Goal: Information Seeking & Learning: Learn about a topic

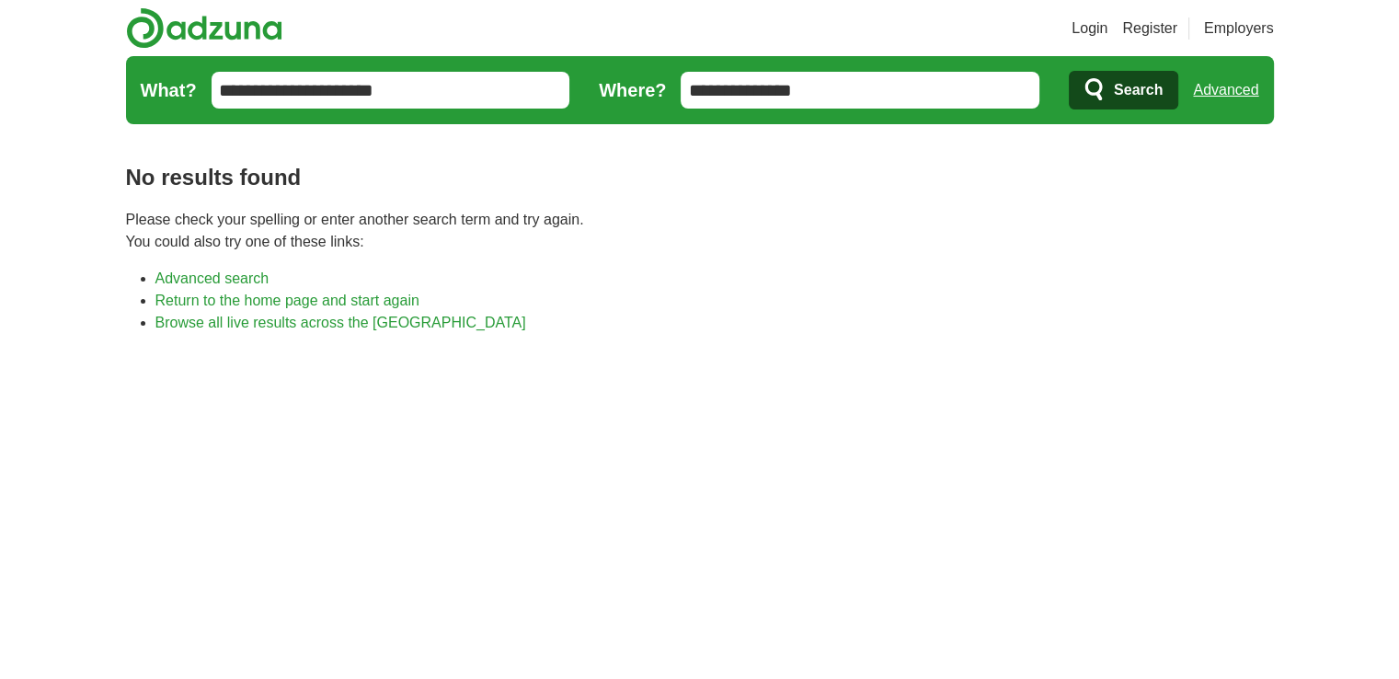
click at [885, 107] on input "**********" at bounding box center [859, 90] width 359 height 37
click at [875, 97] on input "**********" at bounding box center [859, 90] width 359 height 37
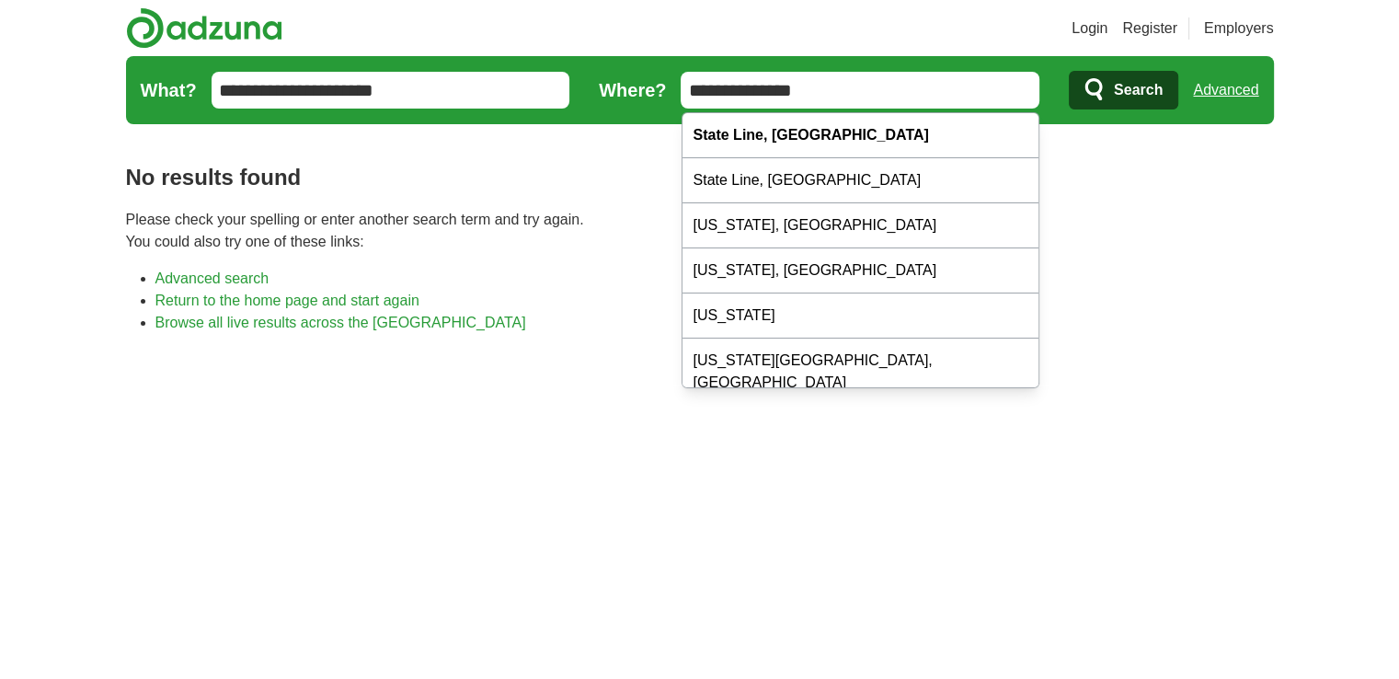
click at [875, 97] on input "**********" at bounding box center [859, 90] width 359 height 37
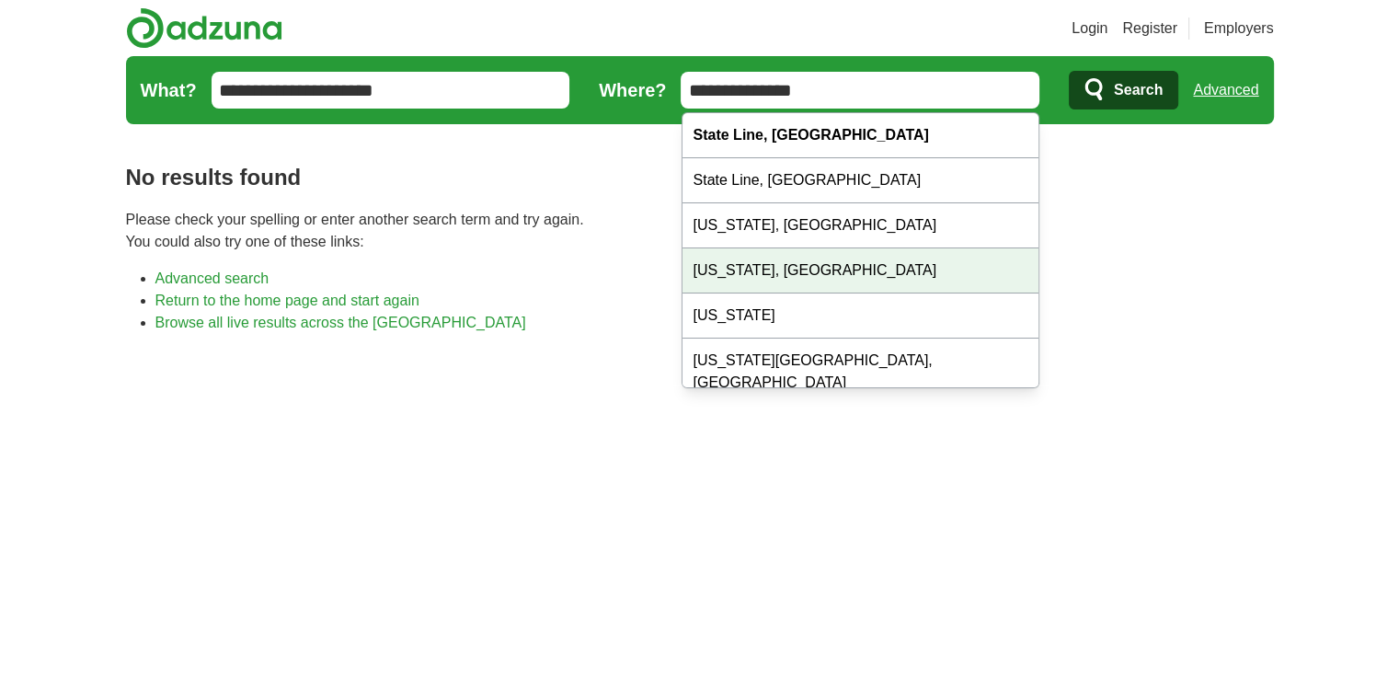
click at [864, 267] on div "Idaho, OH" at bounding box center [860, 270] width 357 height 45
type input "*********"
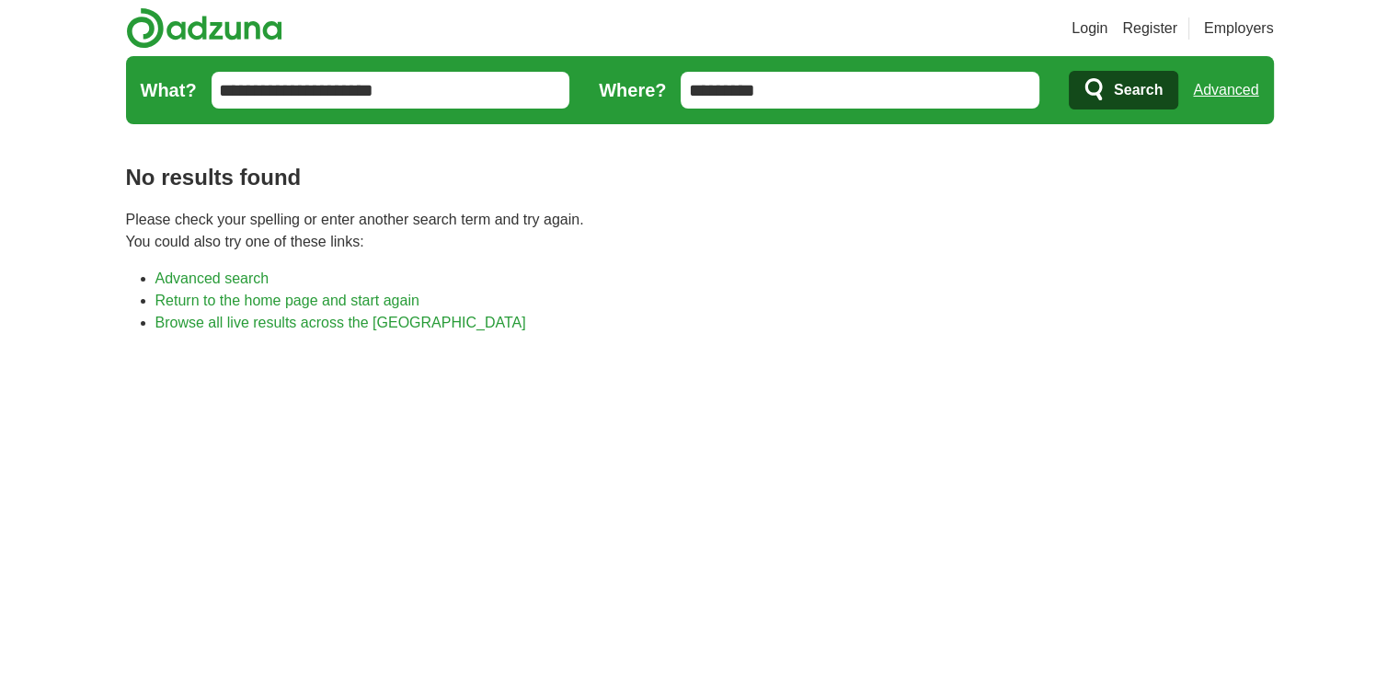
click at [1133, 97] on span "Search" at bounding box center [1137, 90] width 49 height 37
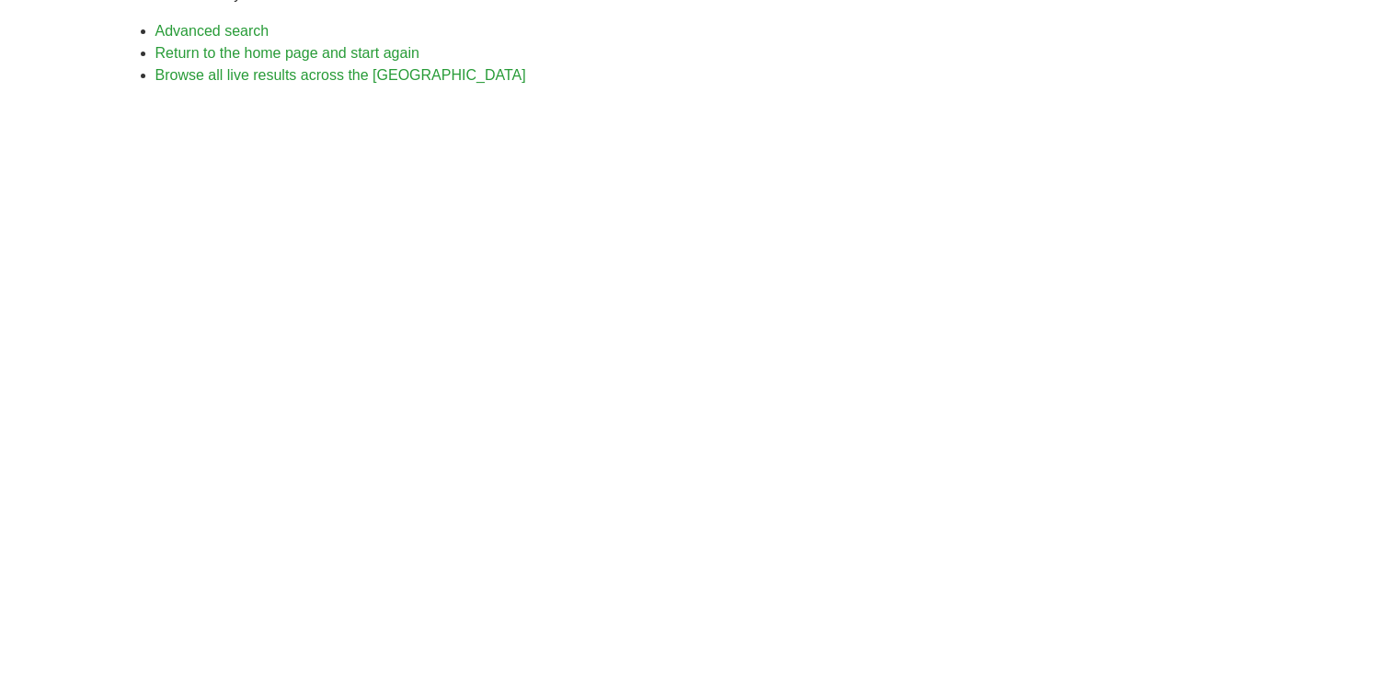
scroll to position [276, 0]
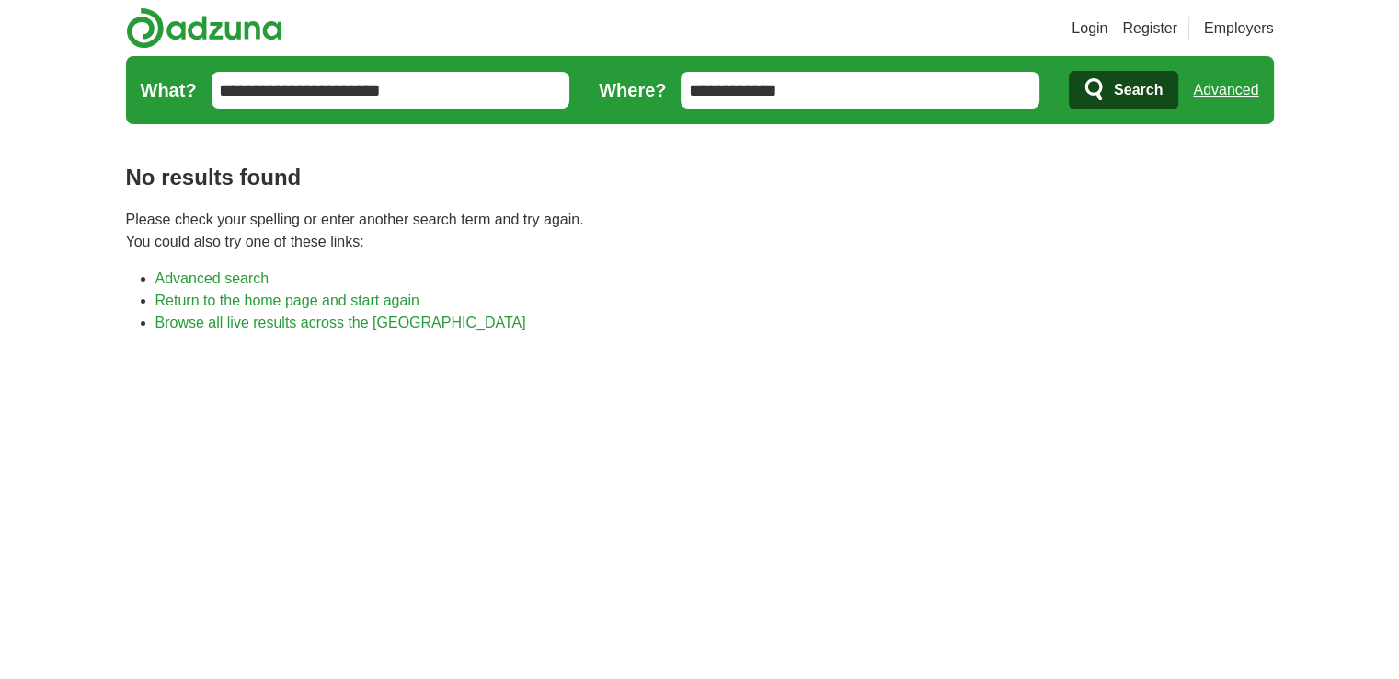
click at [1090, 29] on link "Login" at bounding box center [1089, 28] width 36 height 22
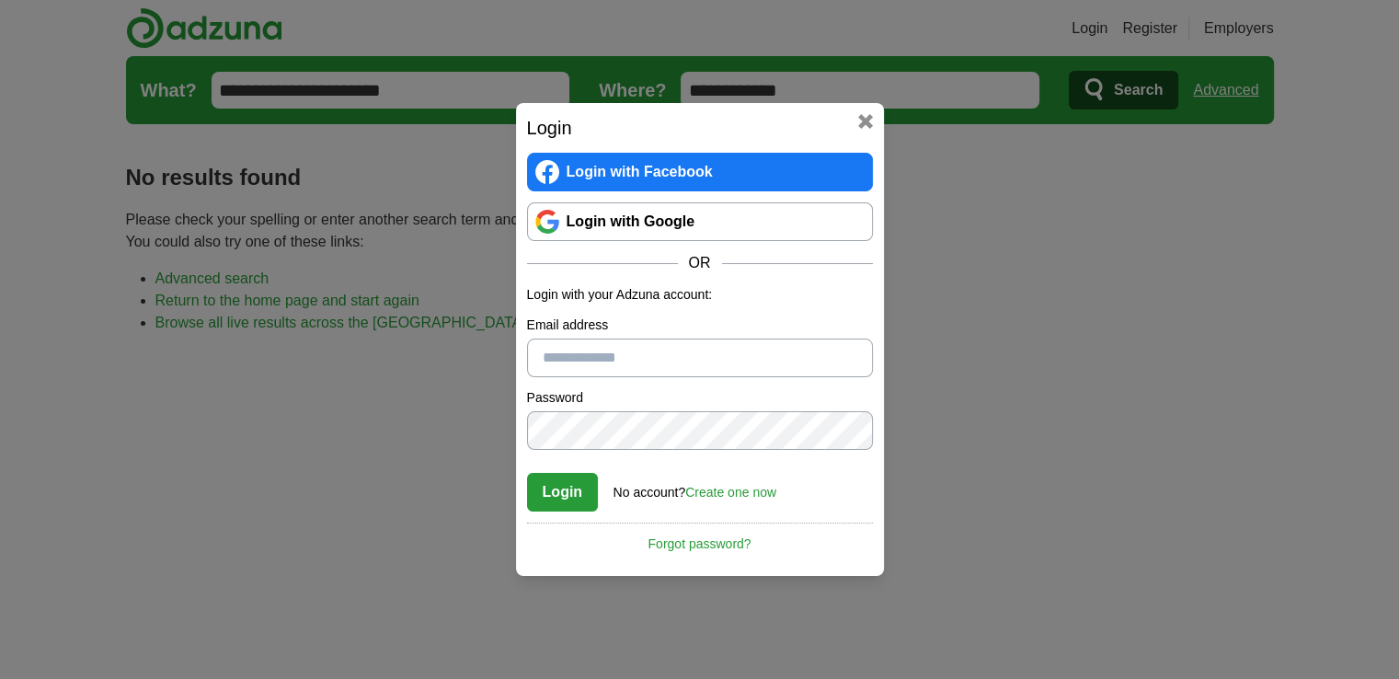
drag, startPoint x: 658, startPoint y: 334, endPoint x: 652, endPoint y: 345, distance: 12.8
click at [652, 345] on div "Email address" at bounding box center [700, 346] width 346 height 62
click at [652, 345] on input "Email address" at bounding box center [700, 357] width 346 height 39
type input "**********"
click at [567, 493] on button "Login" at bounding box center [563, 492] width 72 height 39
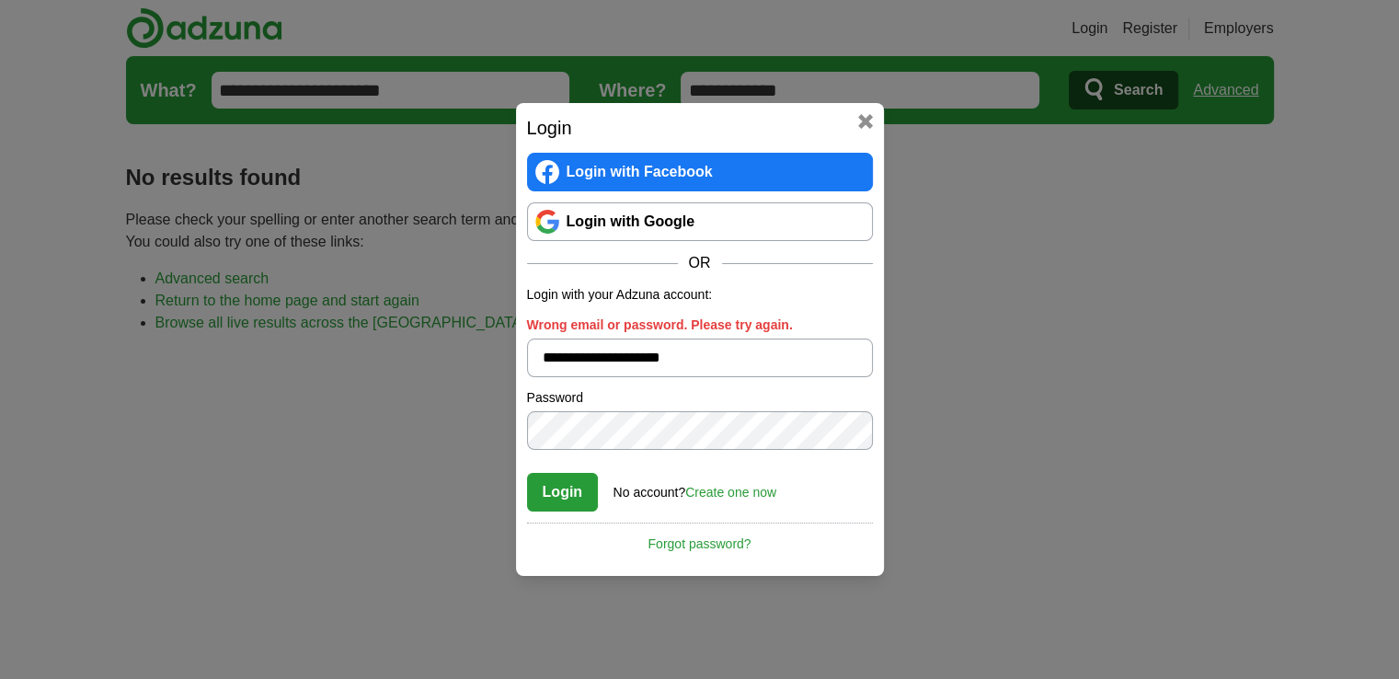
click at [662, 223] on link "Login with Google" at bounding box center [700, 221] width 346 height 39
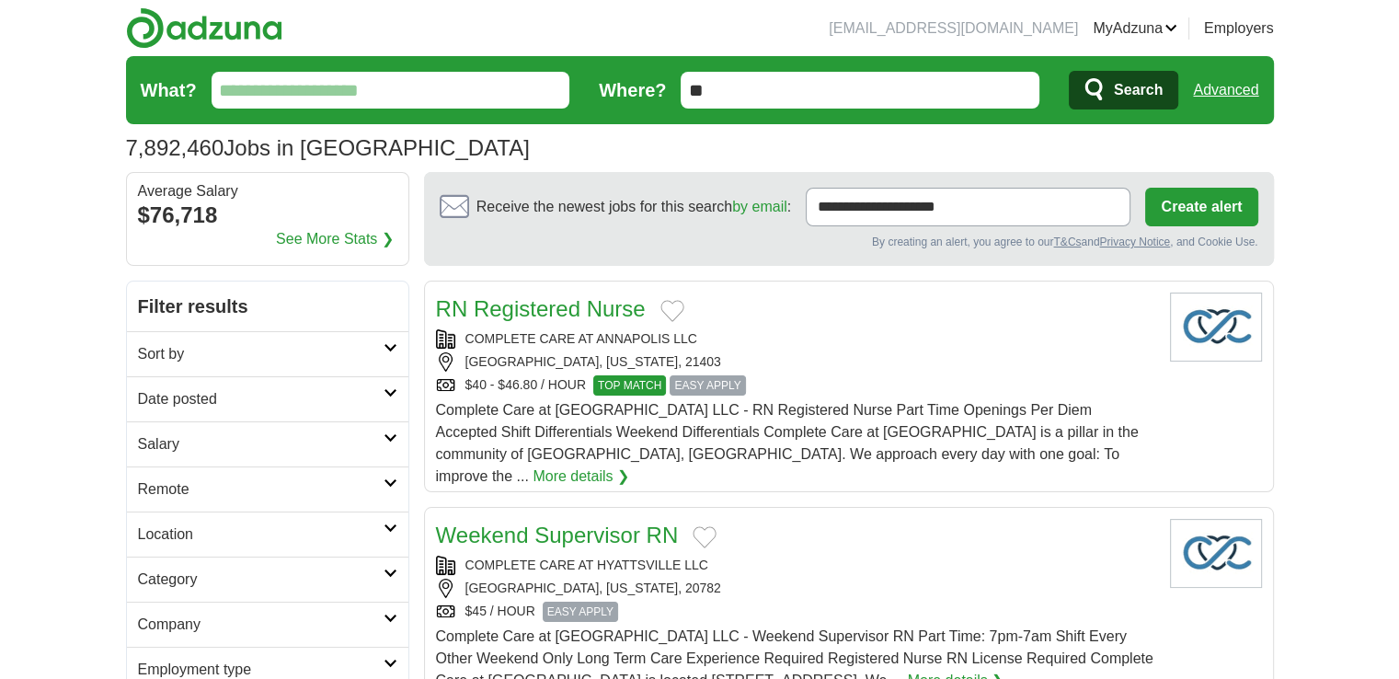
click at [446, 93] on input "What?" at bounding box center [390, 90] width 359 height 37
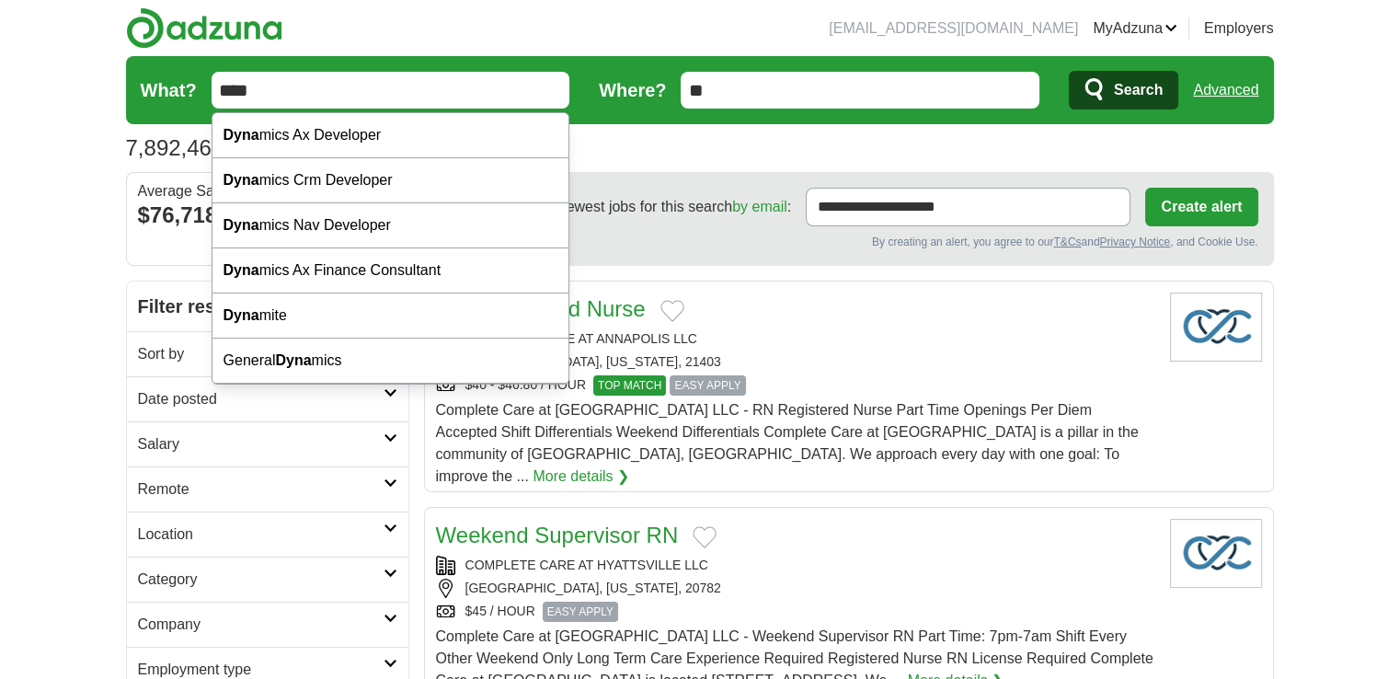
click at [421, 90] on input "****" at bounding box center [390, 90] width 359 height 37
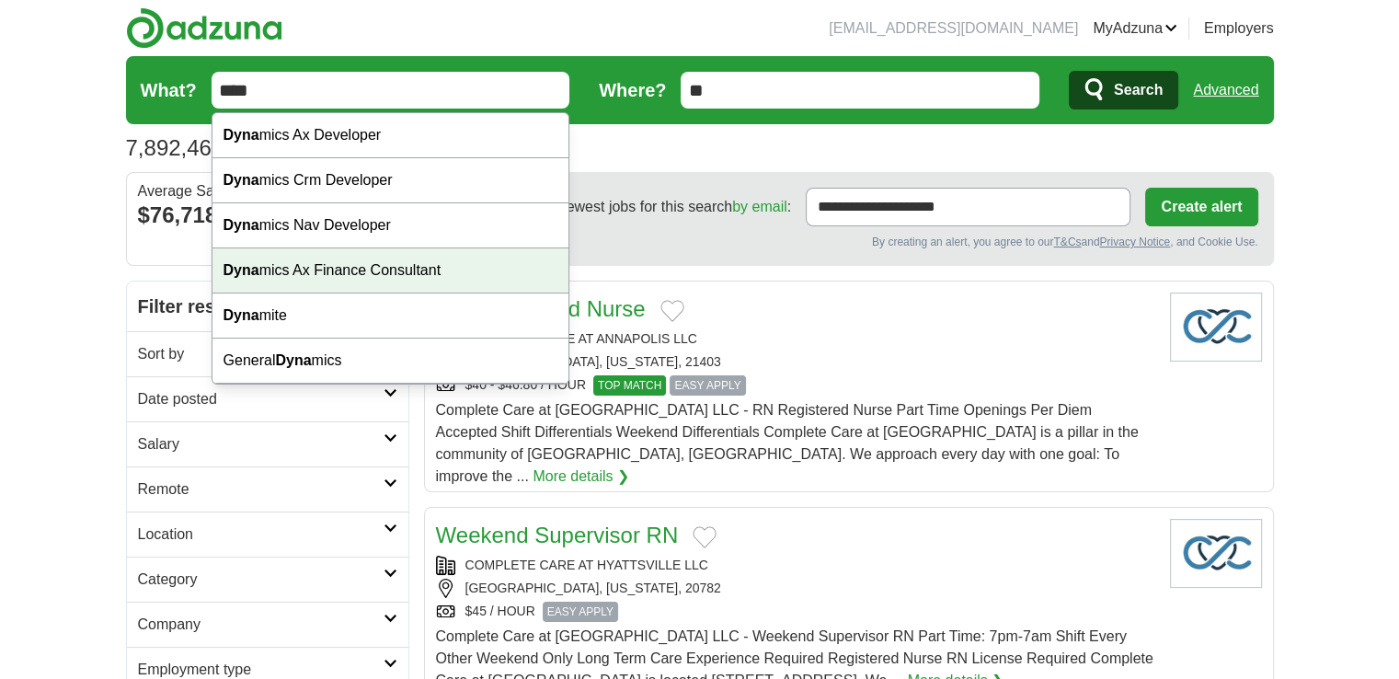
click at [383, 265] on div "Dyna mics Ax Finance Consultant" at bounding box center [390, 270] width 357 height 45
type input "**********"
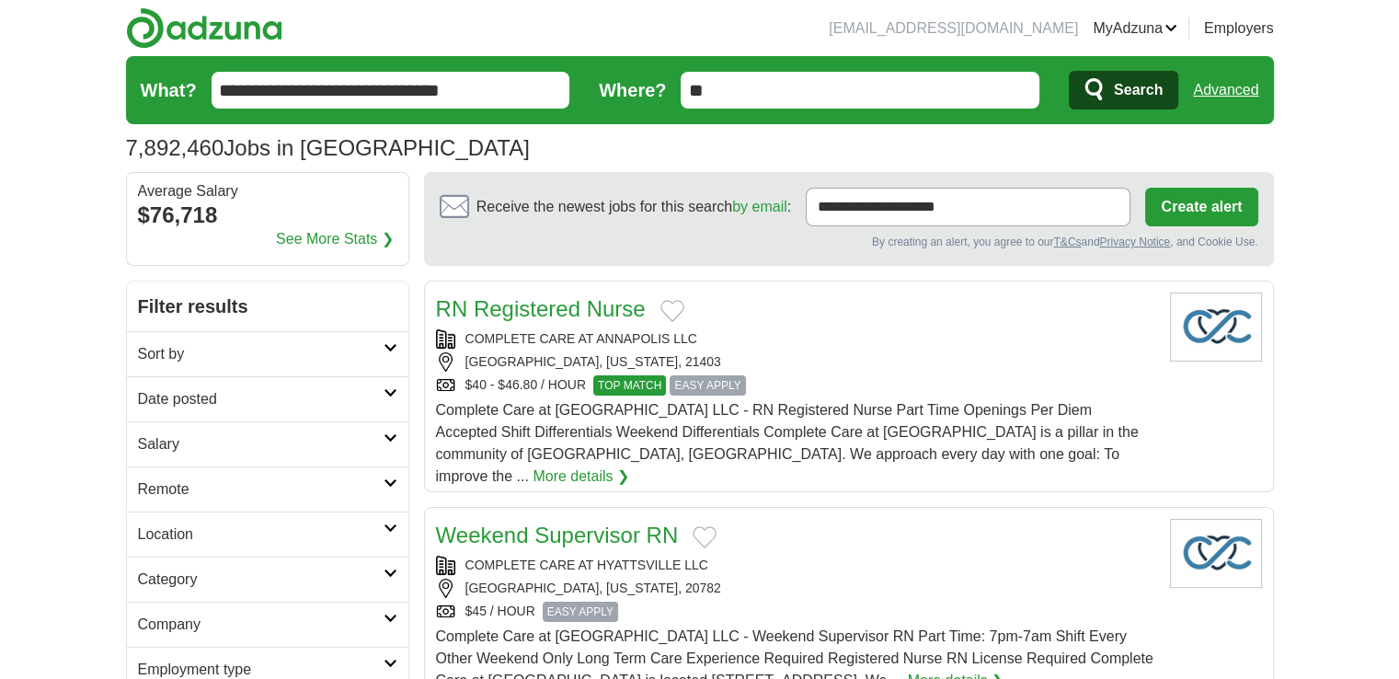
click at [885, 82] on input "**" at bounding box center [859, 90] width 359 height 37
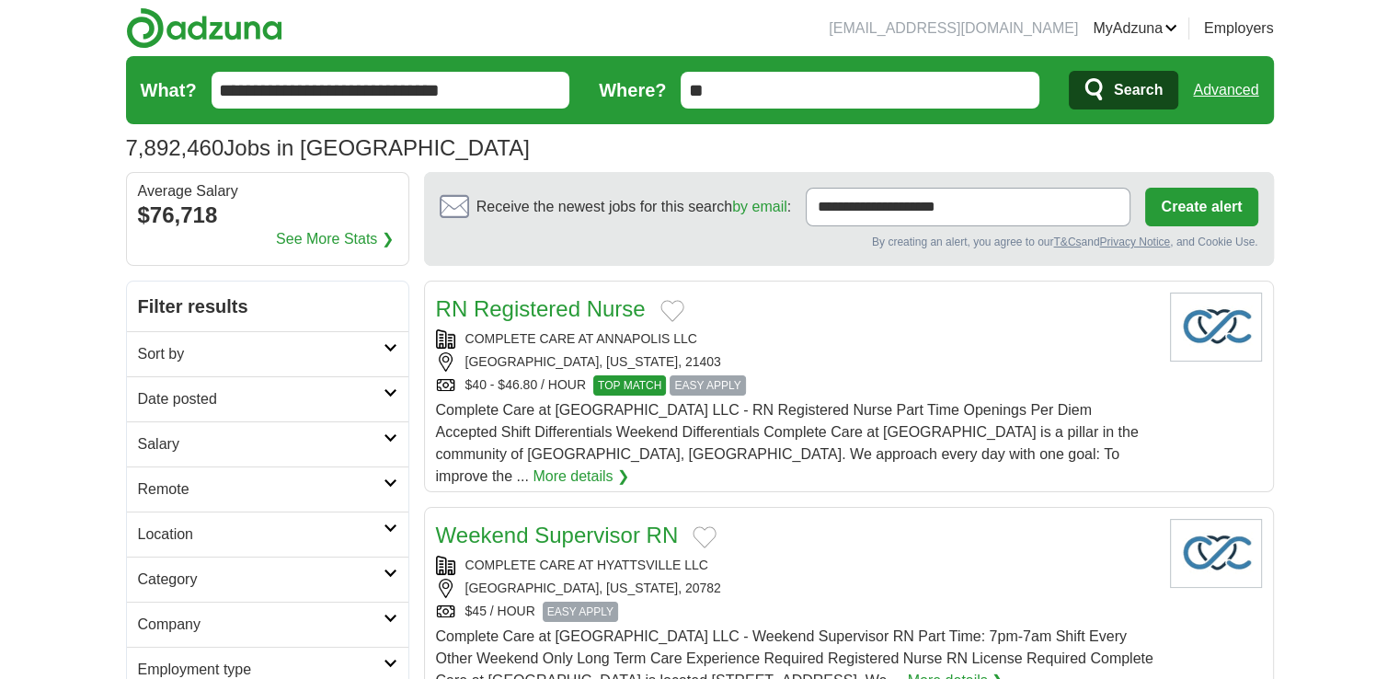
click at [1096, 91] on icon "submit" at bounding box center [1095, 90] width 22 height 26
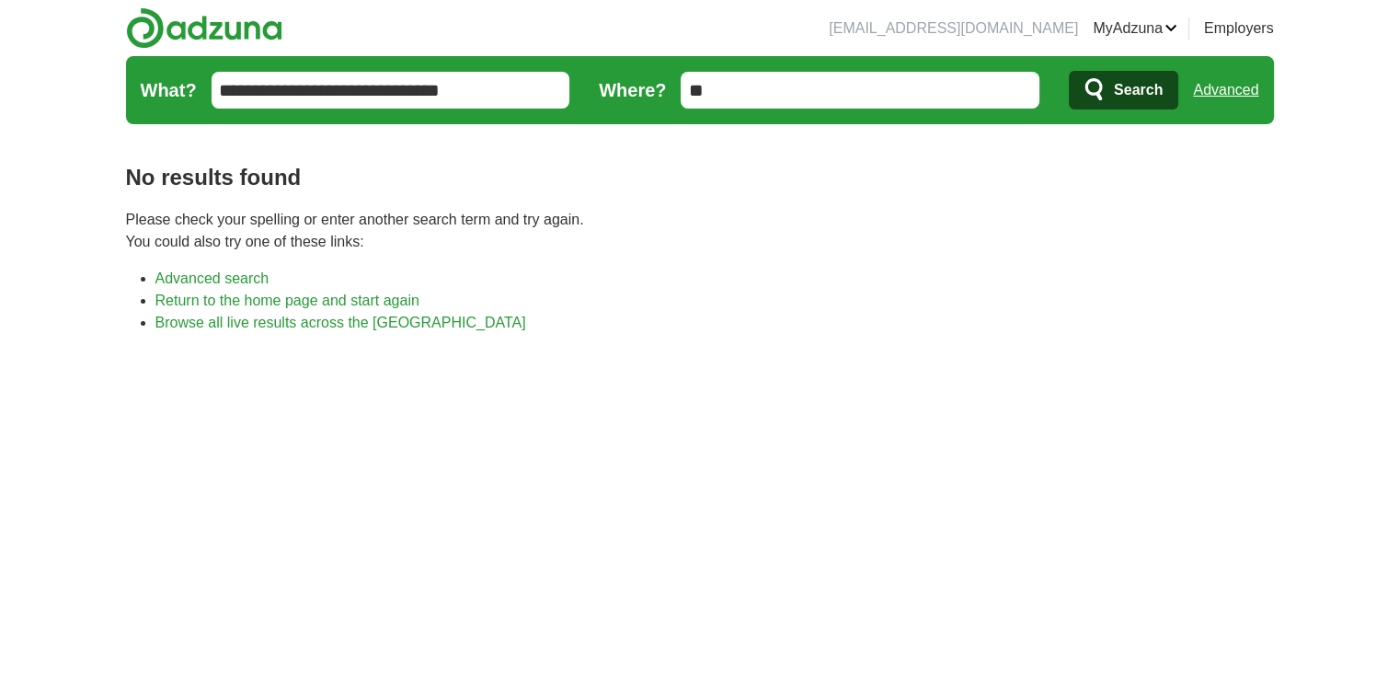
click at [738, 81] on input "**" at bounding box center [859, 90] width 359 height 37
drag, startPoint x: 0, startPoint y: 0, endPoint x: 738, endPoint y: 81, distance: 742.7
click at [738, 81] on input "**" at bounding box center [859, 90] width 359 height 37
click at [794, 97] on input "Where?" at bounding box center [859, 90] width 359 height 37
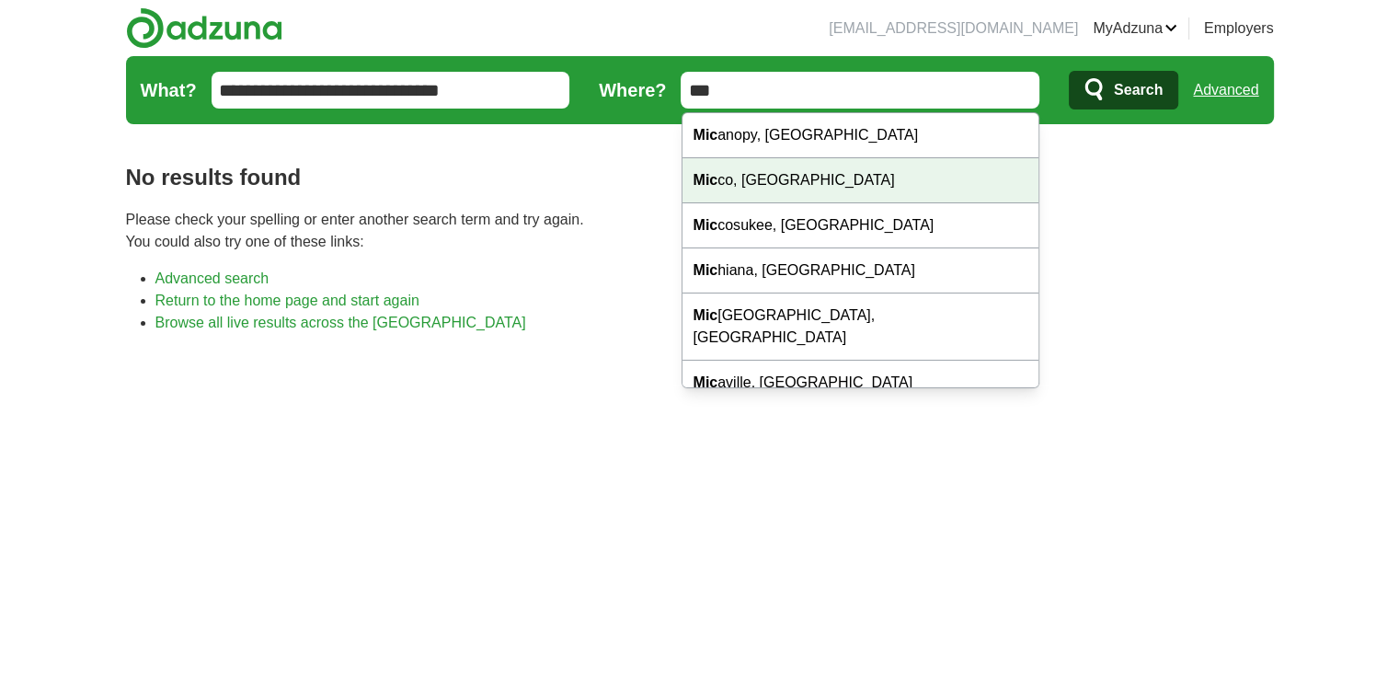
click at [776, 174] on div "Mic co, FL" at bounding box center [860, 180] width 357 height 45
type input "*********"
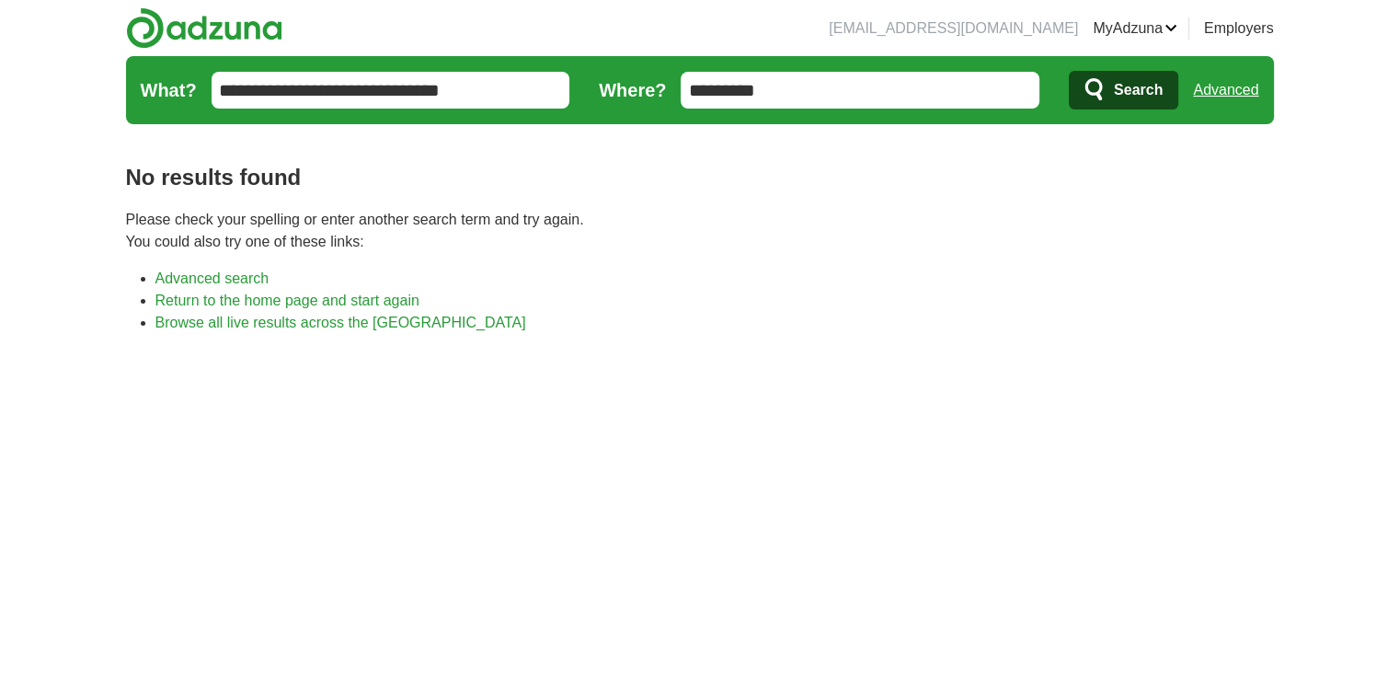
click at [1114, 94] on span "Search" at bounding box center [1137, 90] width 49 height 37
click at [365, 329] on link "Browse all live results across the [GEOGRAPHIC_DATA]" at bounding box center [340, 322] width 371 height 16
click at [780, 88] on input "*********" at bounding box center [859, 90] width 359 height 37
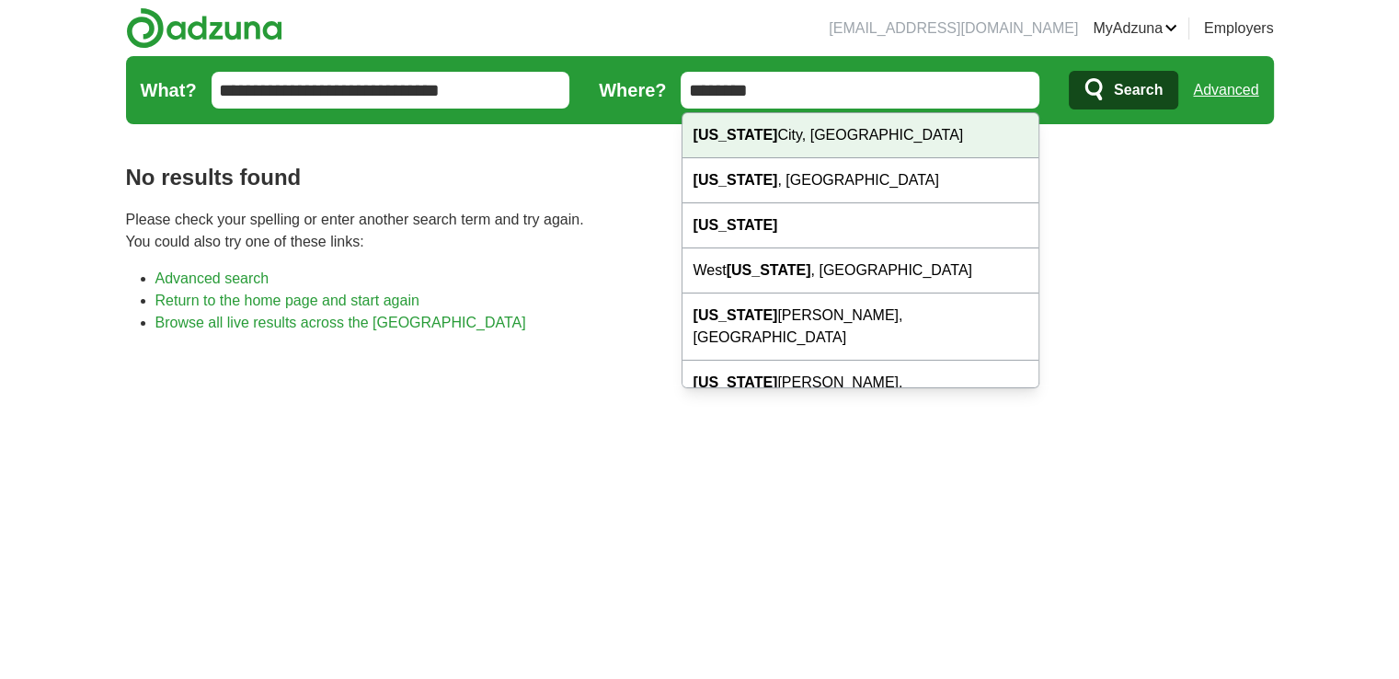
click at [884, 135] on div "New York City, NY" at bounding box center [860, 135] width 357 height 45
type input "**********"
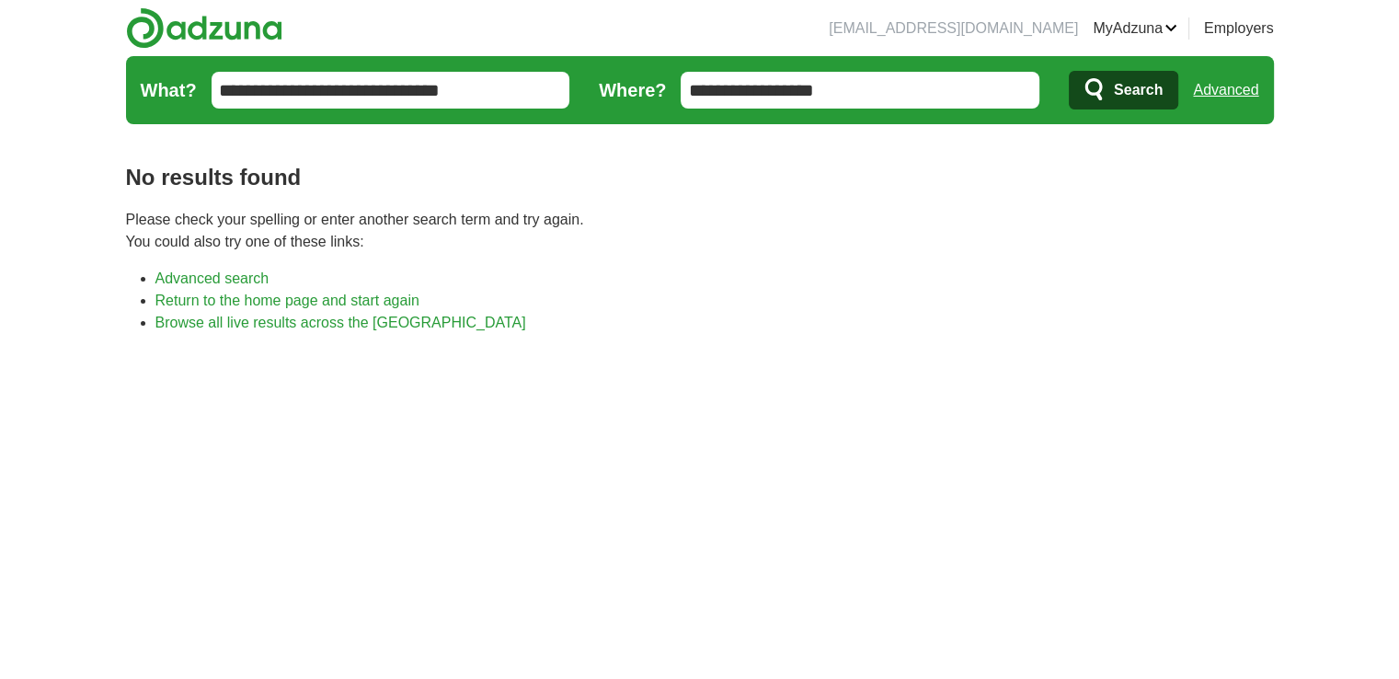
click at [884, 135] on div "No results found Please check your spelling or enter another search term and tr…" at bounding box center [699, 453] width 1147 height 644
click at [1103, 95] on icon "submit" at bounding box center [1095, 90] width 22 height 26
click at [448, 78] on input "**********" at bounding box center [390, 90] width 359 height 37
drag, startPoint x: 448, startPoint y: 78, endPoint x: 349, endPoint y: 179, distance: 141.1
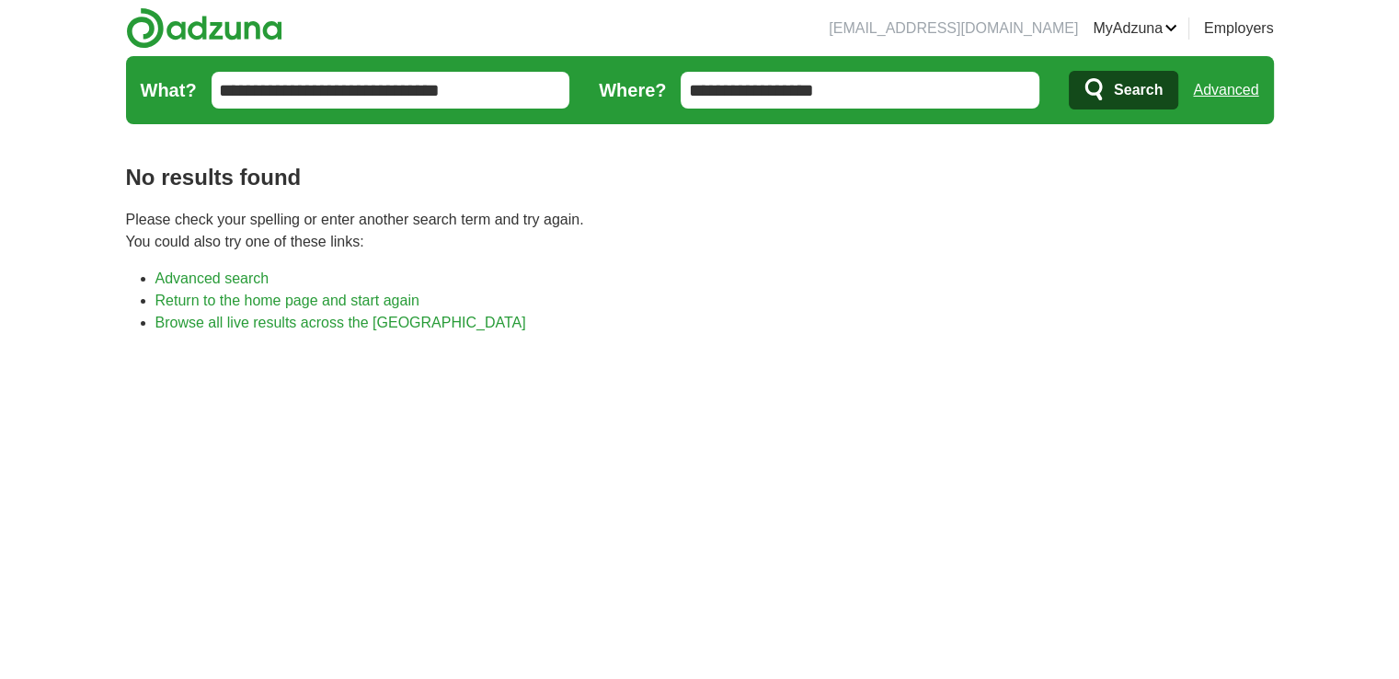
click at [349, 179] on div "msdynamicsd@gmail.com MyAdzuna Alerts Favorites Resumes ApplyIQ Preferences Pos…" at bounding box center [699, 387] width 1177 height 775
click at [352, 178] on h1 "No results found" at bounding box center [699, 177] width 1147 height 33
click at [509, 40] on header "msdynamicsd@gmail.com MyAdzuna Alerts Favorites Resumes ApplyIQ Preferences Pos…" at bounding box center [699, 65] width 1147 height 131
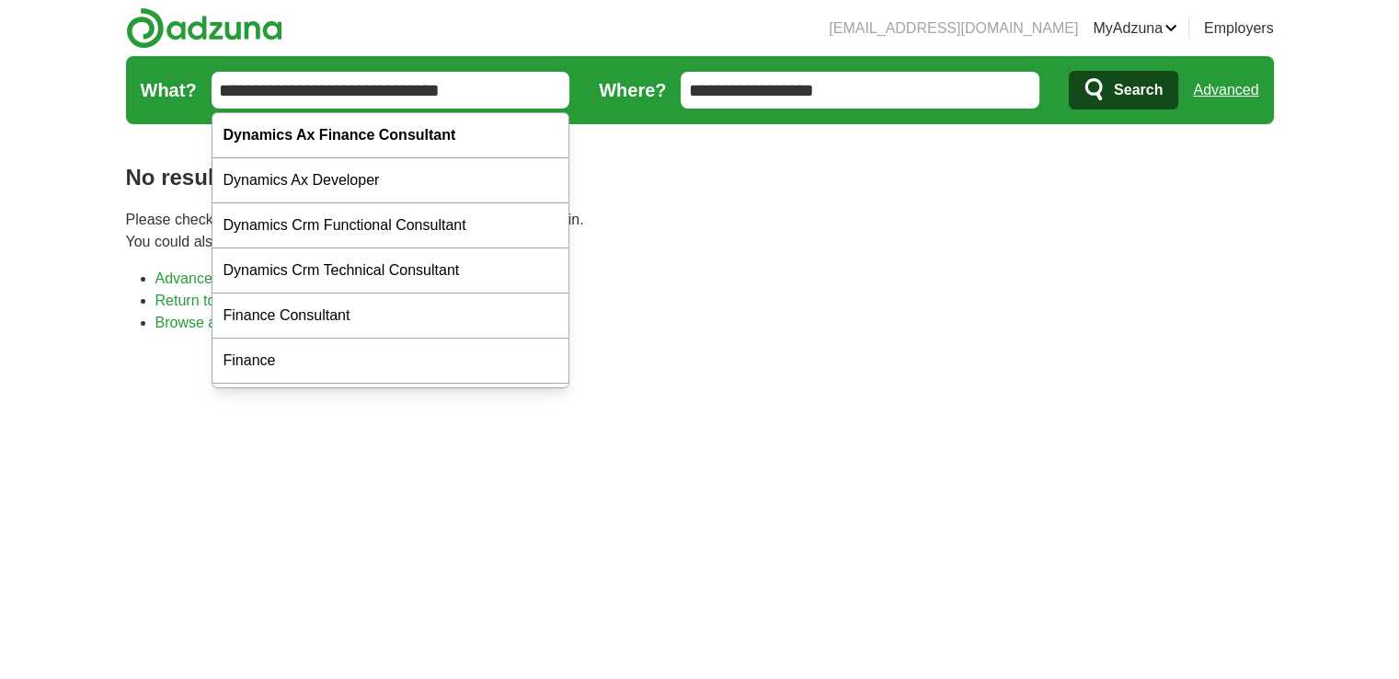
click at [92, 112] on body "msdynamicsd@gmail.com MyAdzuna Alerts Favorites Resumes ApplyIQ Preferences Pos…" at bounding box center [699, 506] width 1399 height 1013
click at [77, 27] on body "msdynamicsd@gmail.com MyAdzuna Alerts Favorites Resumes ApplyIQ Preferences Pos…" at bounding box center [699, 506] width 1399 height 1013
click at [492, 18] on header "msdynamicsd@gmail.com MyAdzuna Alerts Favorites Resumes ApplyIQ Preferences Pos…" at bounding box center [699, 65] width 1147 height 131
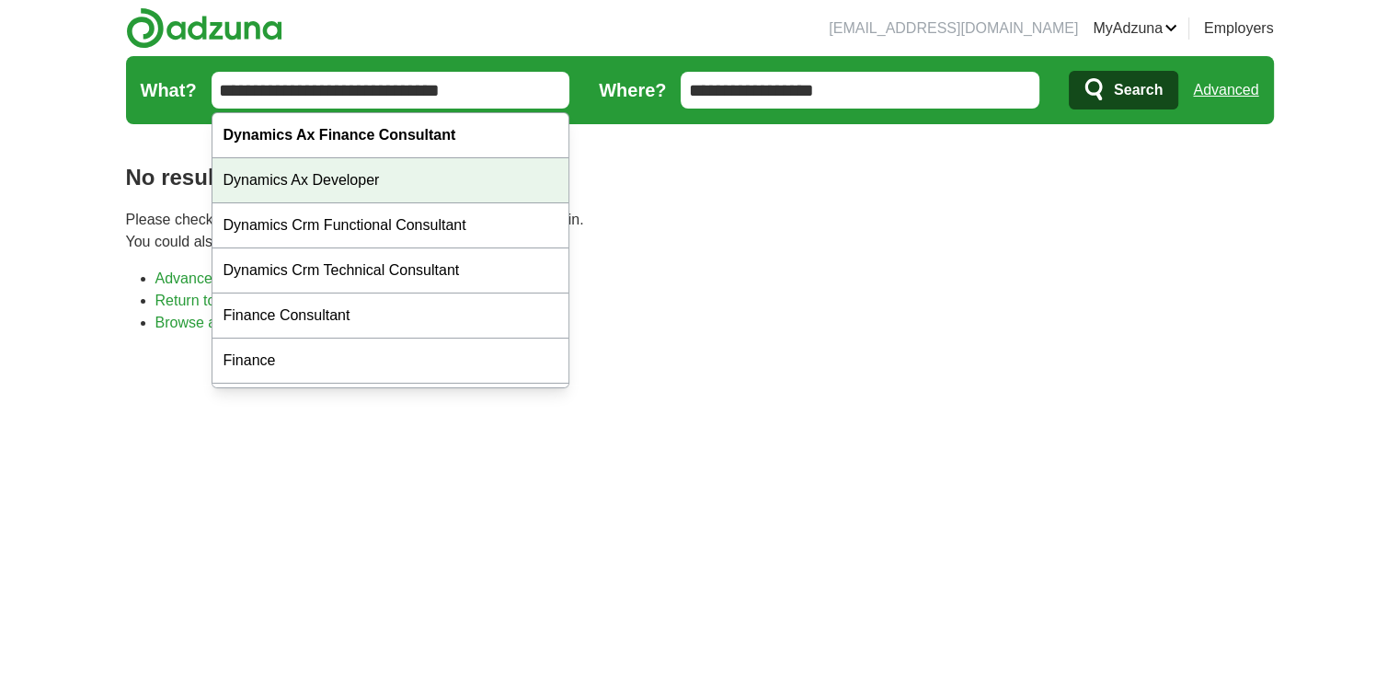
click at [441, 180] on div "Dynamics Ax Developer" at bounding box center [390, 180] width 357 height 45
type input "**********"
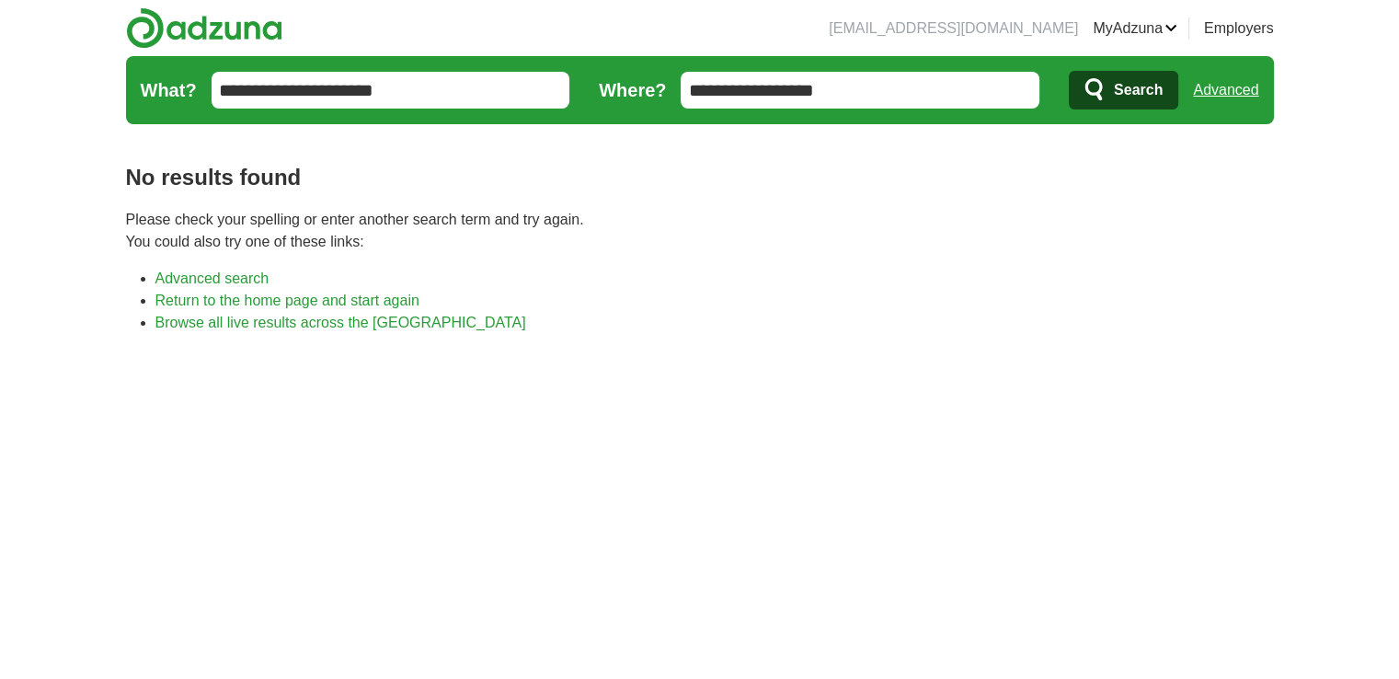
click at [1217, 79] on link "Advanced" at bounding box center [1225, 90] width 65 height 37
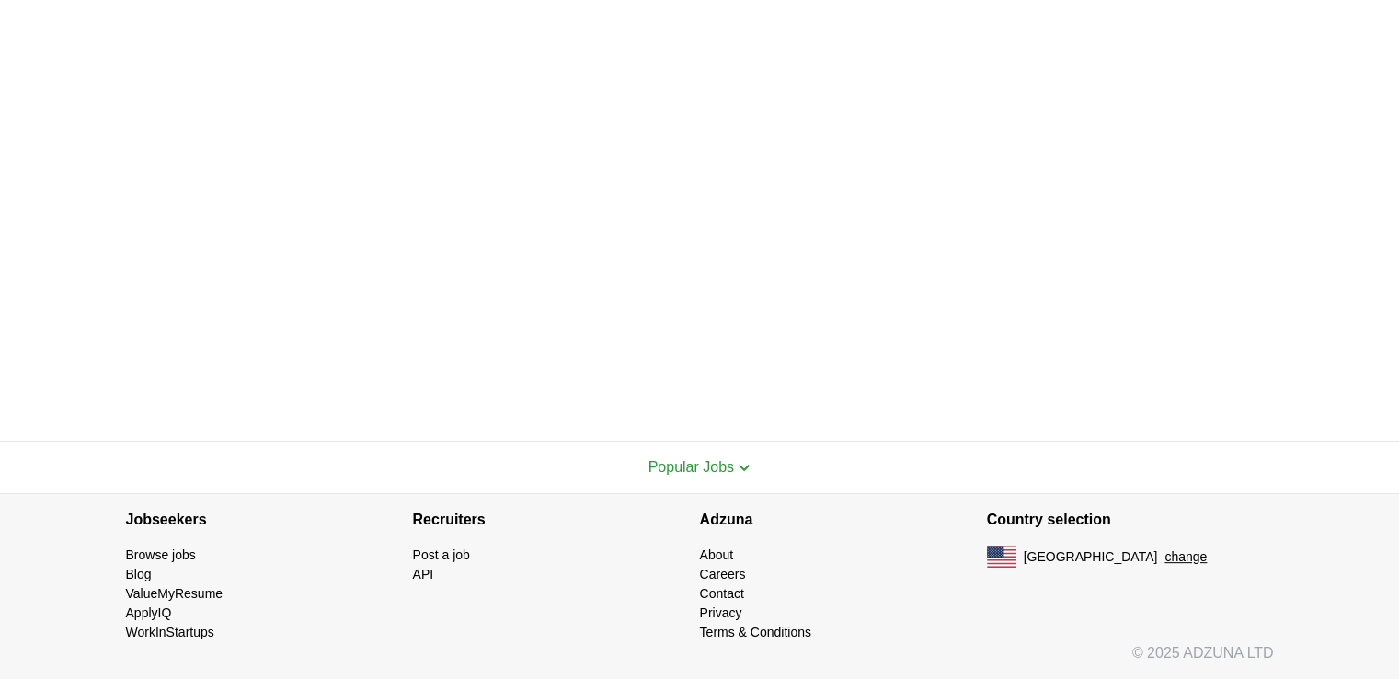
scroll to position [540, 0]
click at [667, 463] on span "Popular Jobs" at bounding box center [691, 468] width 86 height 16
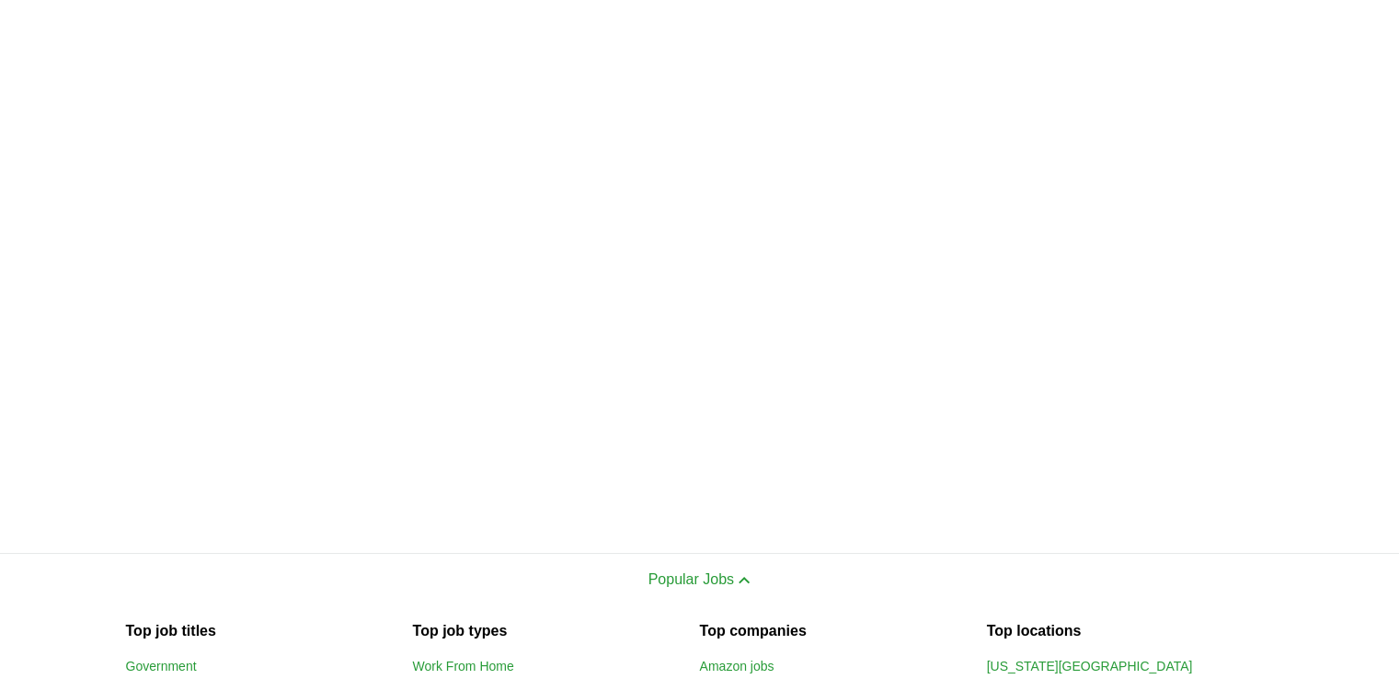
scroll to position [0, 0]
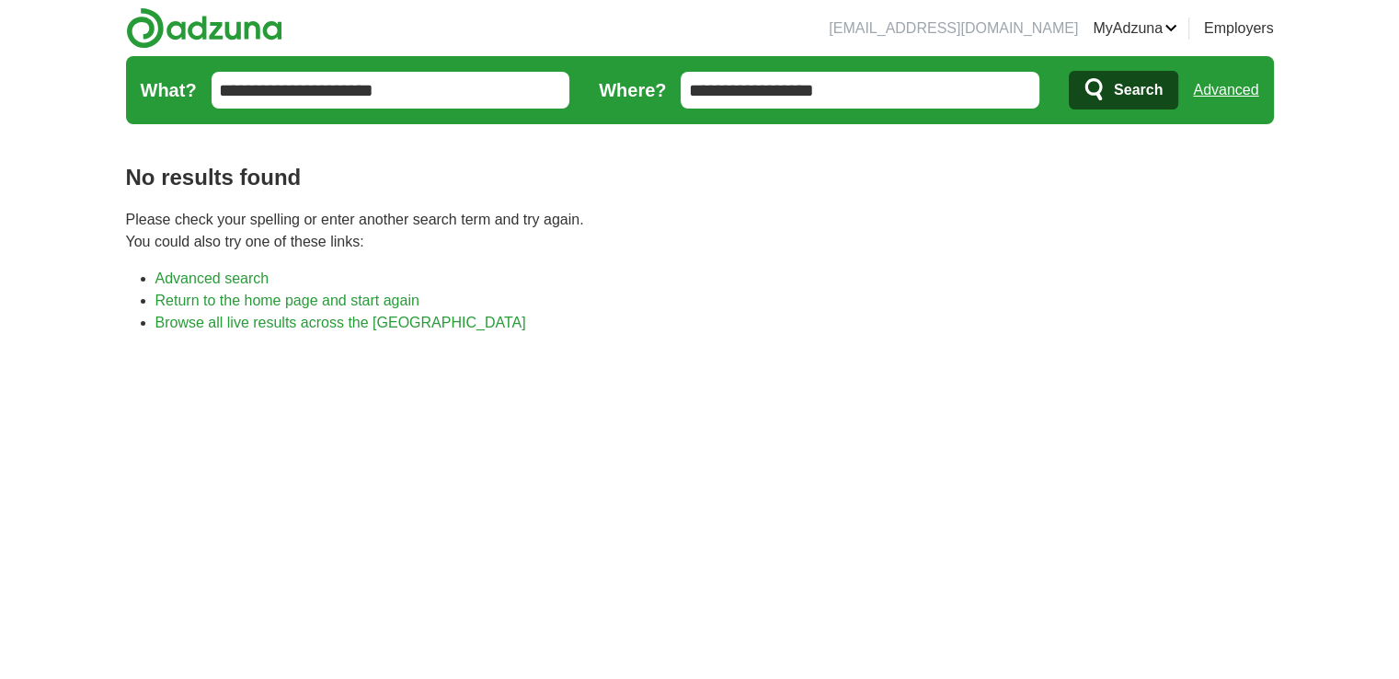
click at [1159, 17] on link "MyAdzuna" at bounding box center [1134, 28] width 85 height 22
click at [0, 0] on link "ApplyIQ" at bounding box center [0, 0] width 0 height 0
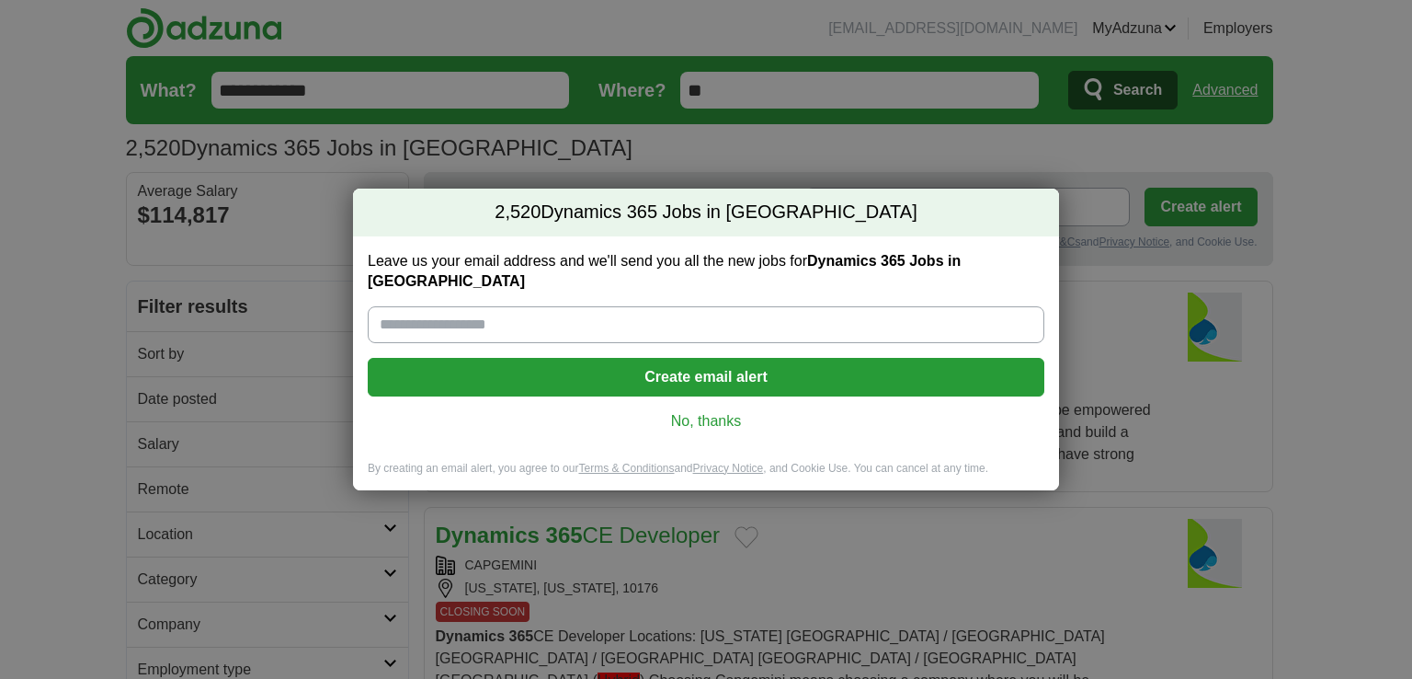
click at [702, 416] on link "No, thanks" at bounding box center [705, 421] width 647 height 20
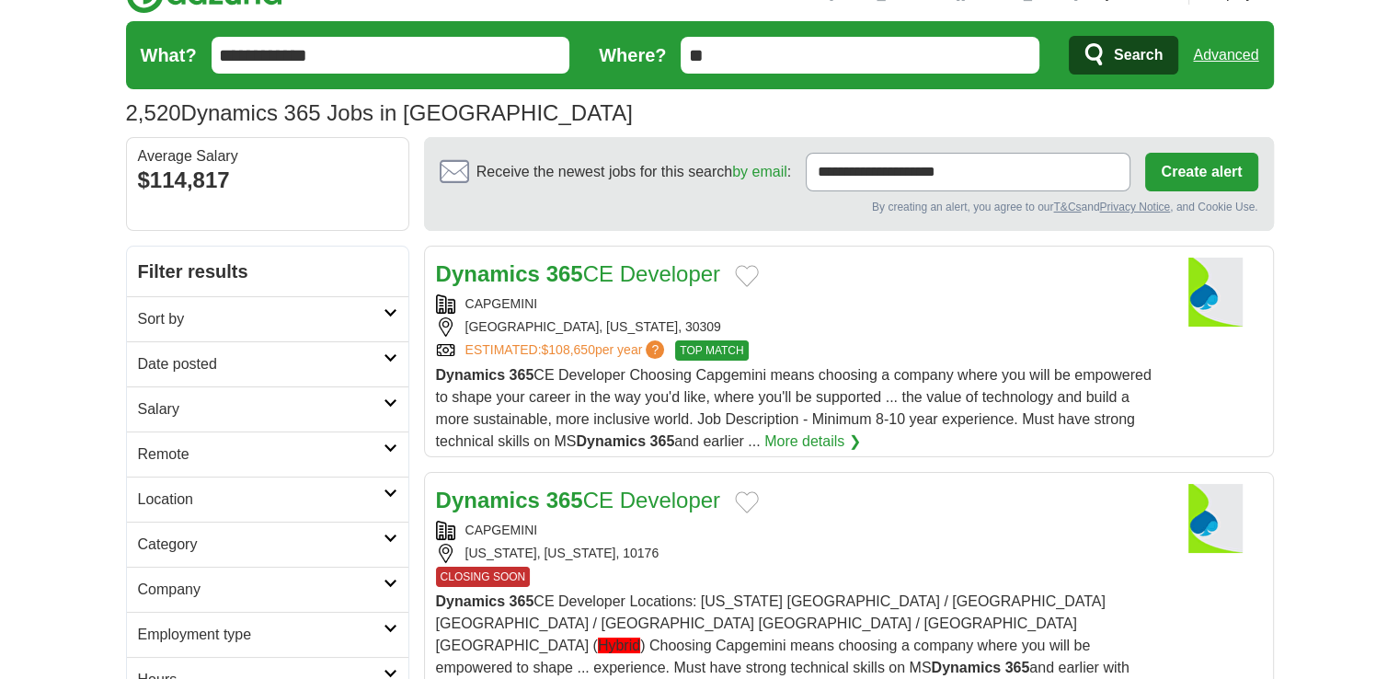
scroll to position [18, 0]
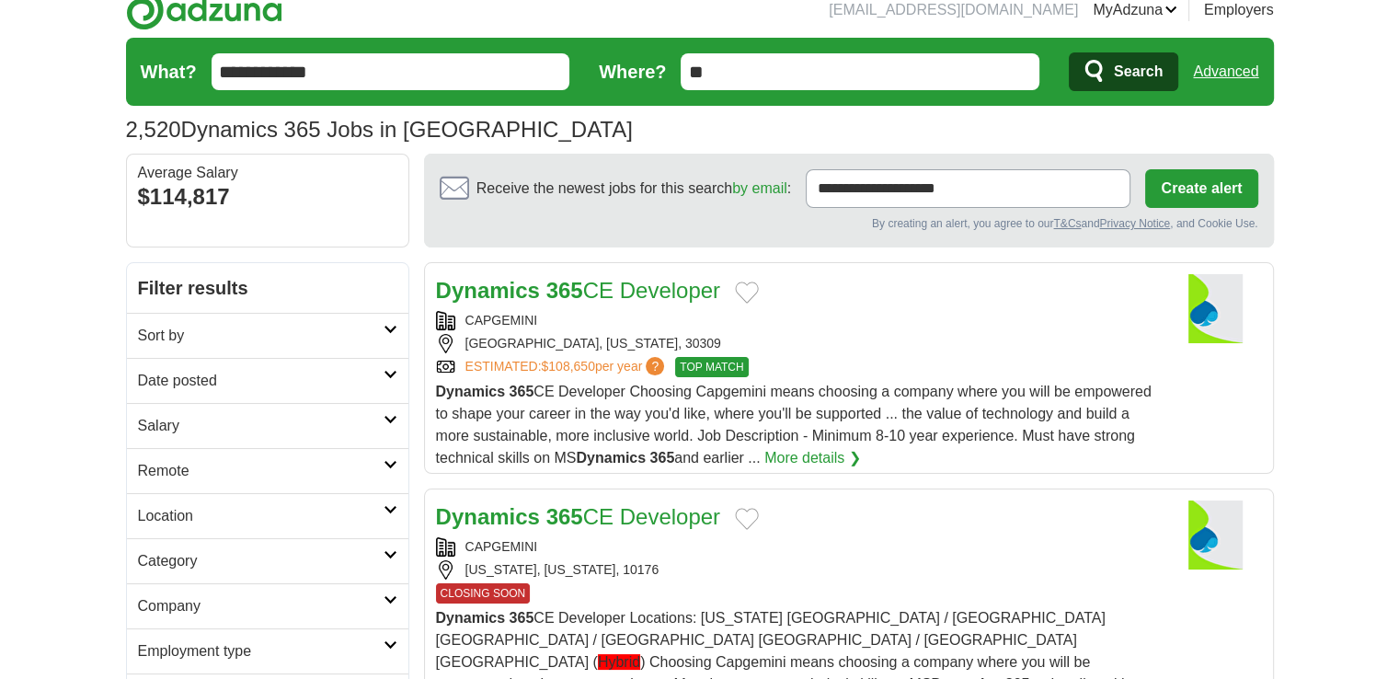
click at [373, 347] on link "Sort by" at bounding box center [267, 335] width 281 height 45
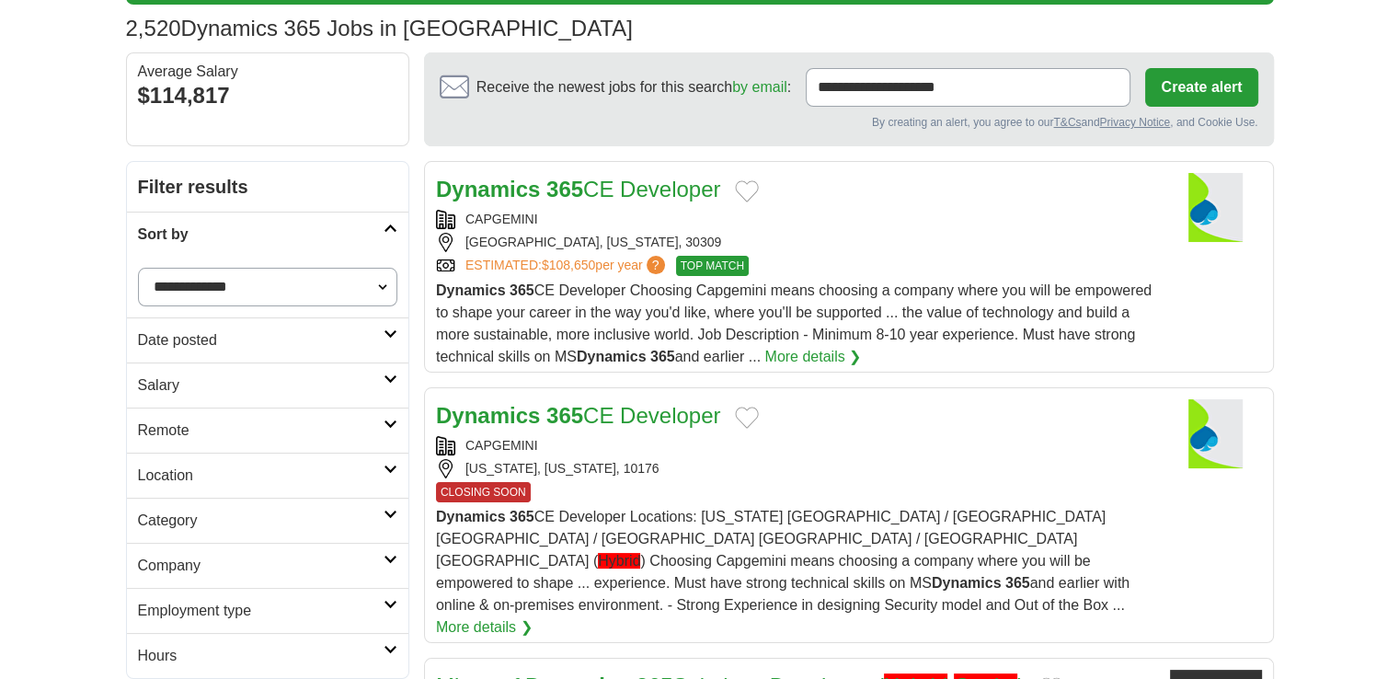
scroll to position [121, 0]
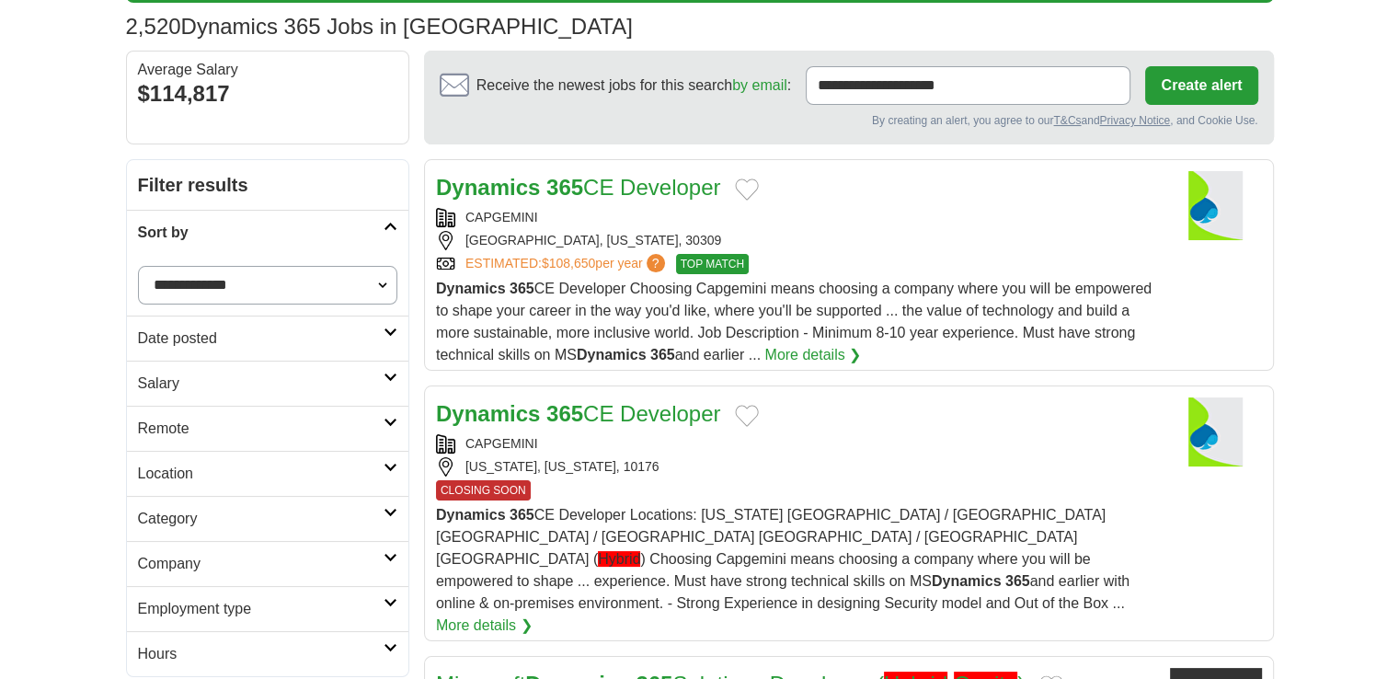
click at [373, 347] on link "Date posted" at bounding box center [267, 337] width 281 height 45
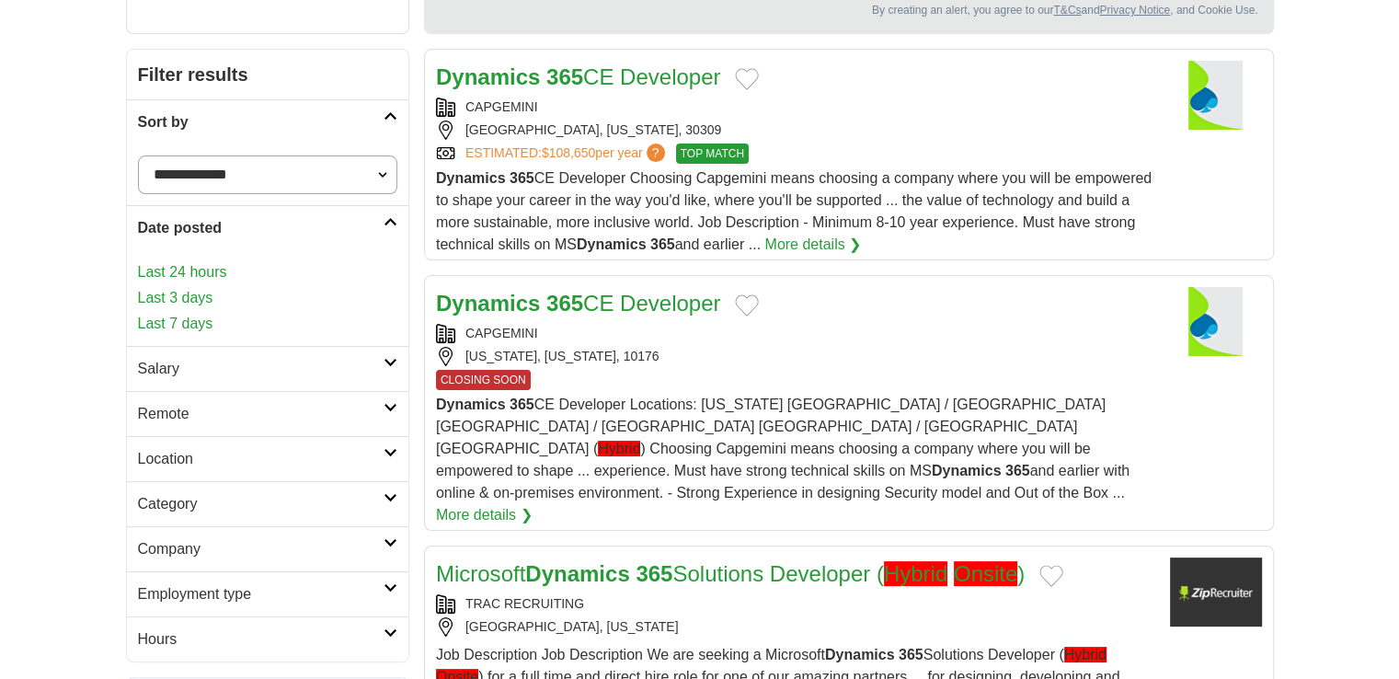
scroll to position [246, 0]
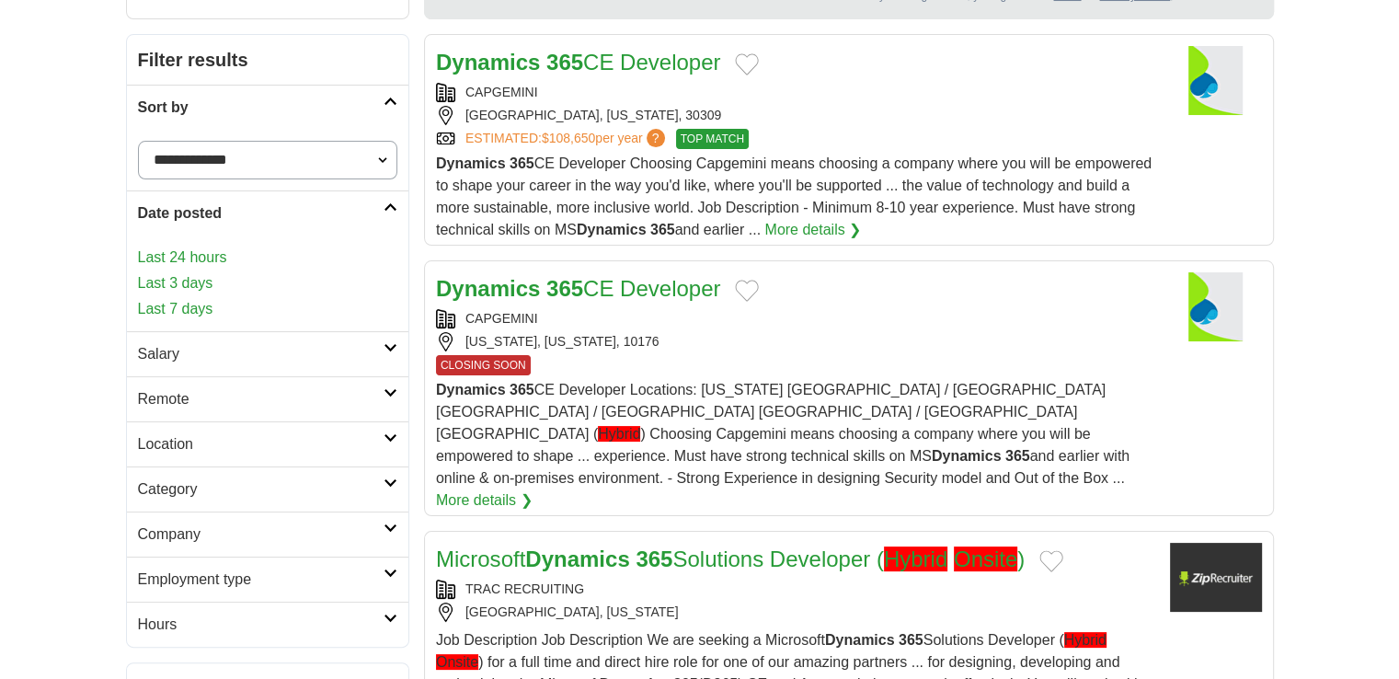
click at [206, 398] on h2 "Remote" at bounding box center [260, 399] width 245 height 22
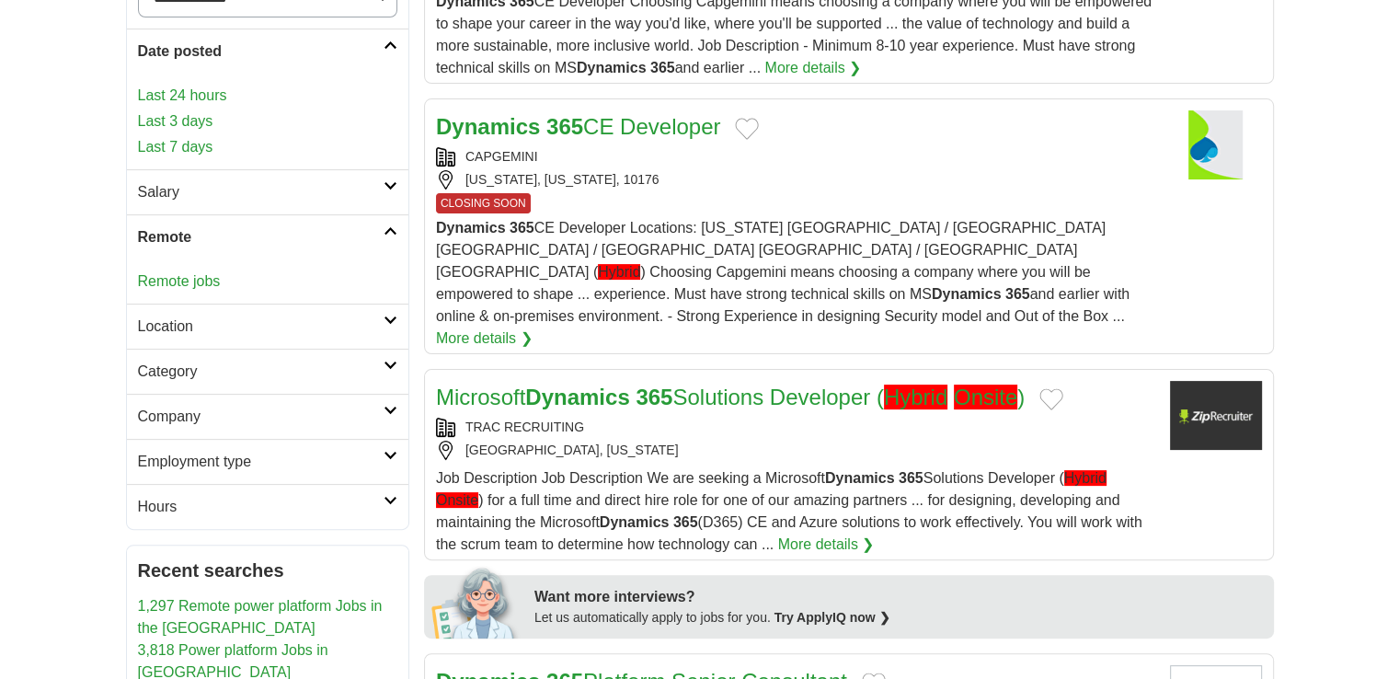
scroll to position [415, 0]
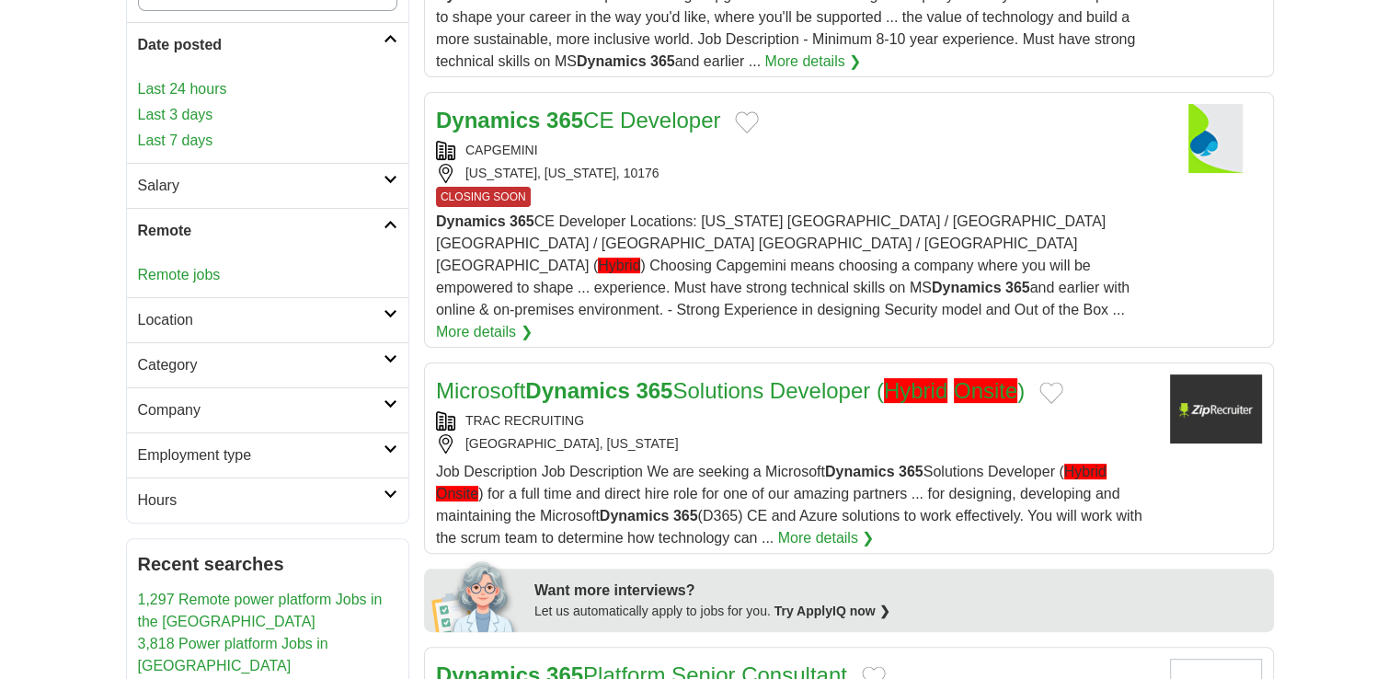
click at [206, 328] on link "Location" at bounding box center [267, 319] width 281 height 45
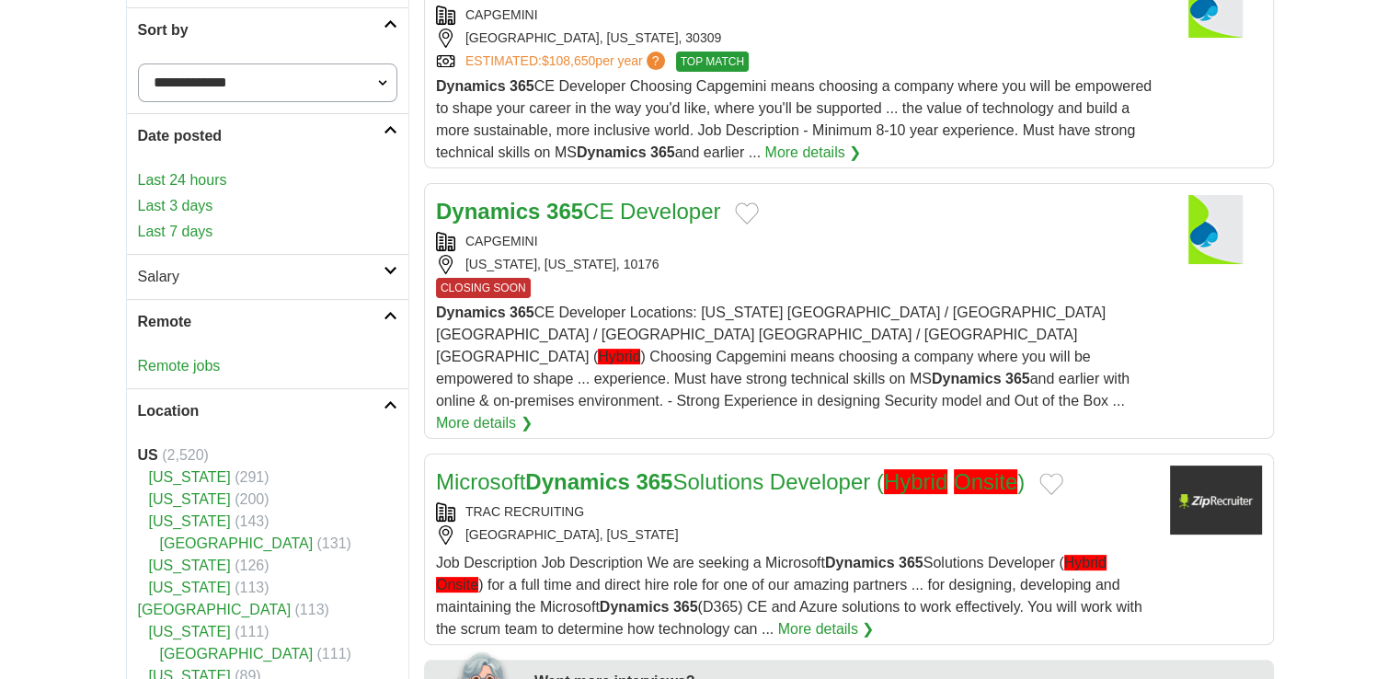
scroll to position [330, 0]
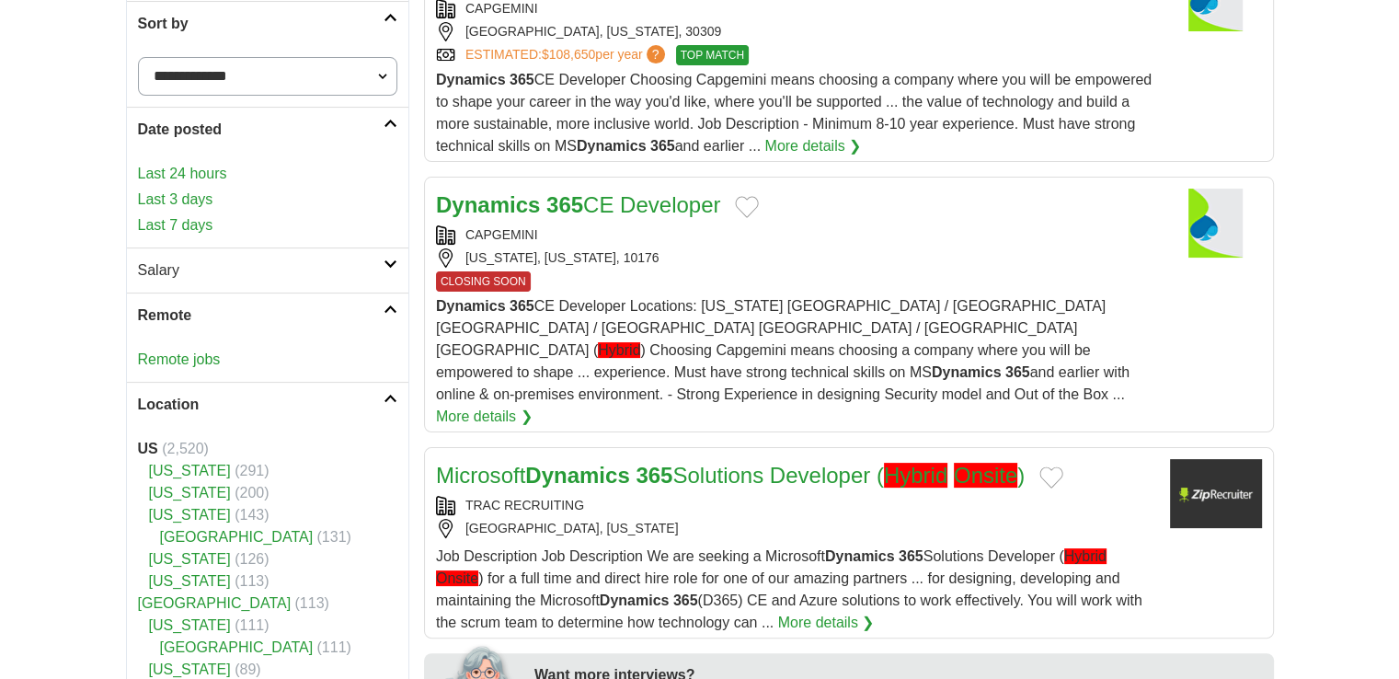
click at [170, 225] on link "Last 7 days" at bounding box center [267, 225] width 259 height 22
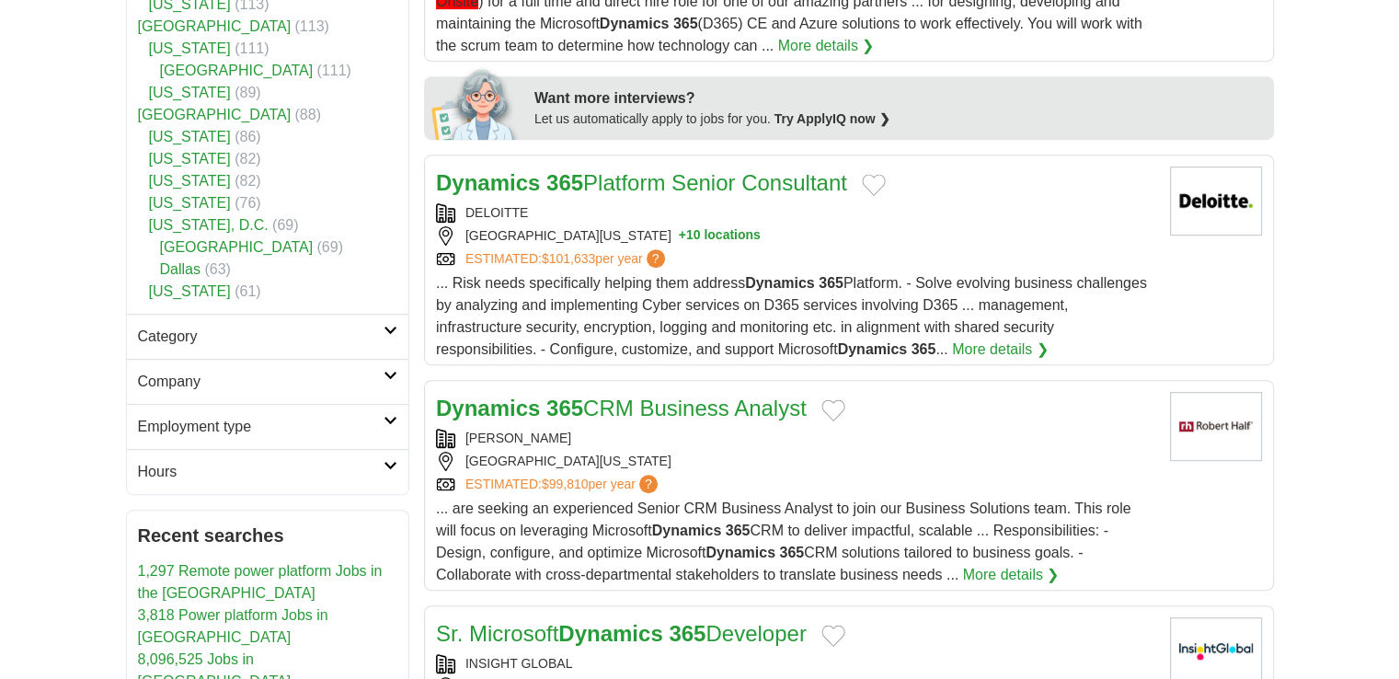
scroll to position [905, 0]
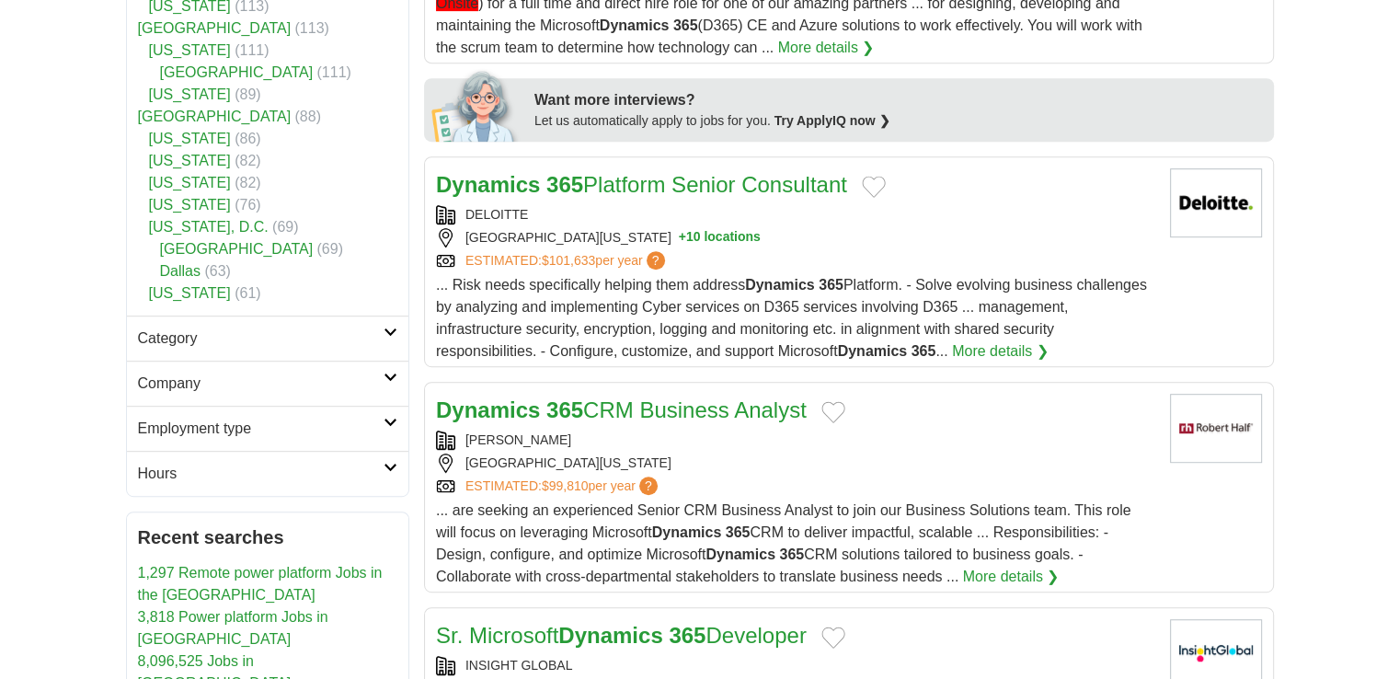
click at [341, 420] on h2 "Employment type" at bounding box center [260, 428] width 245 height 22
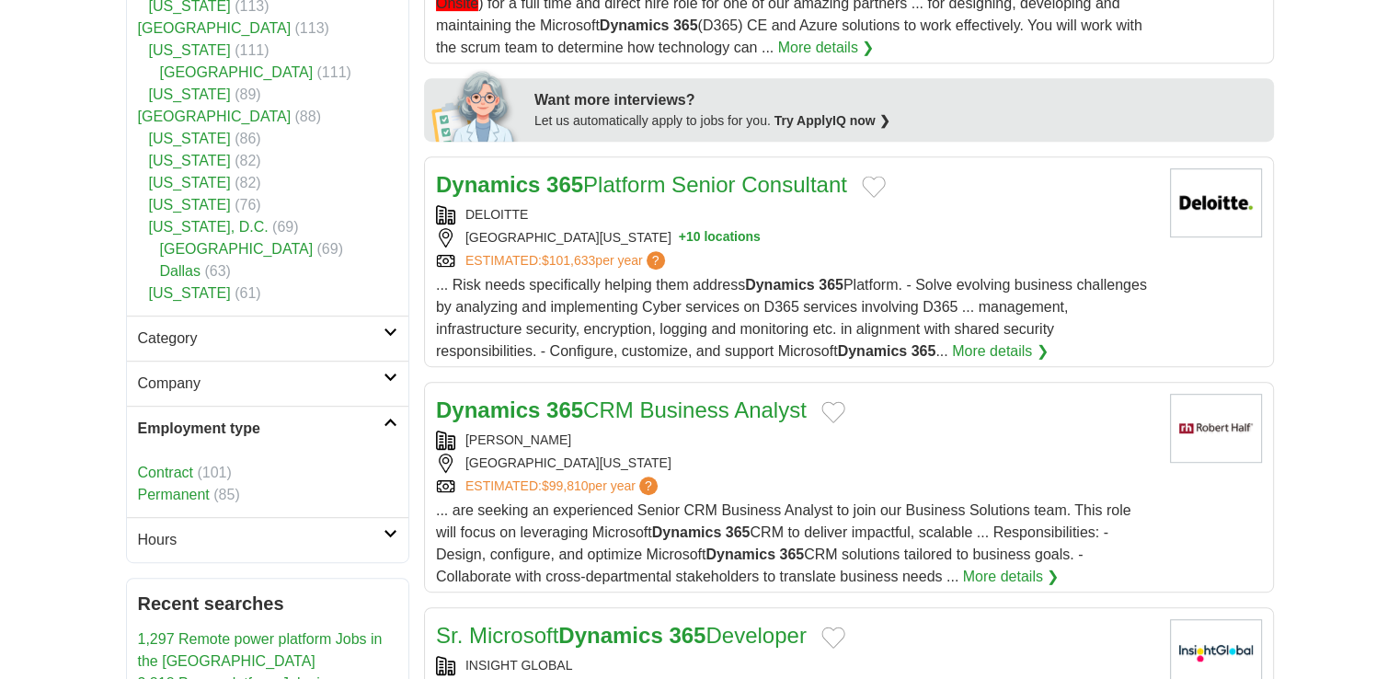
click at [341, 420] on h2 "Employment type" at bounding box center [260, 428] width 245 height 22
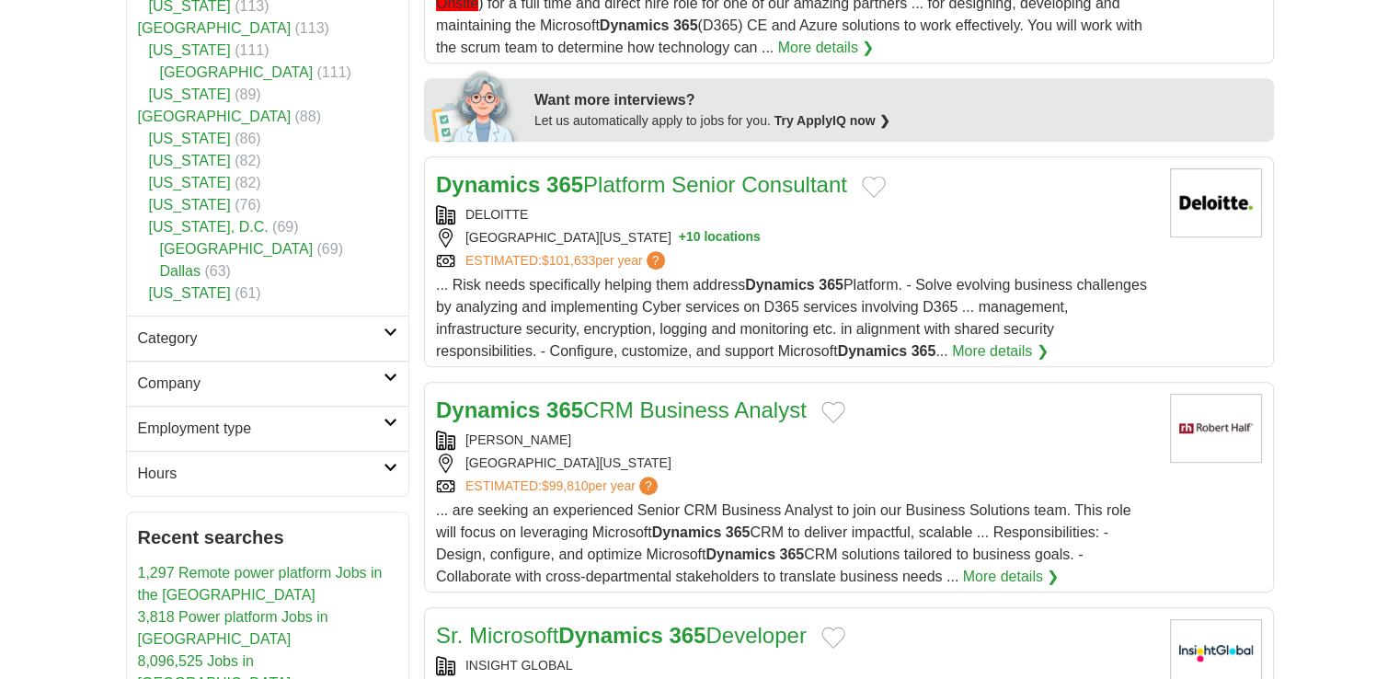
click at [633, 172] on link "Dynamics 365 Platform Senior Consultant" at bounding box center [641, 184] width 411 height 25
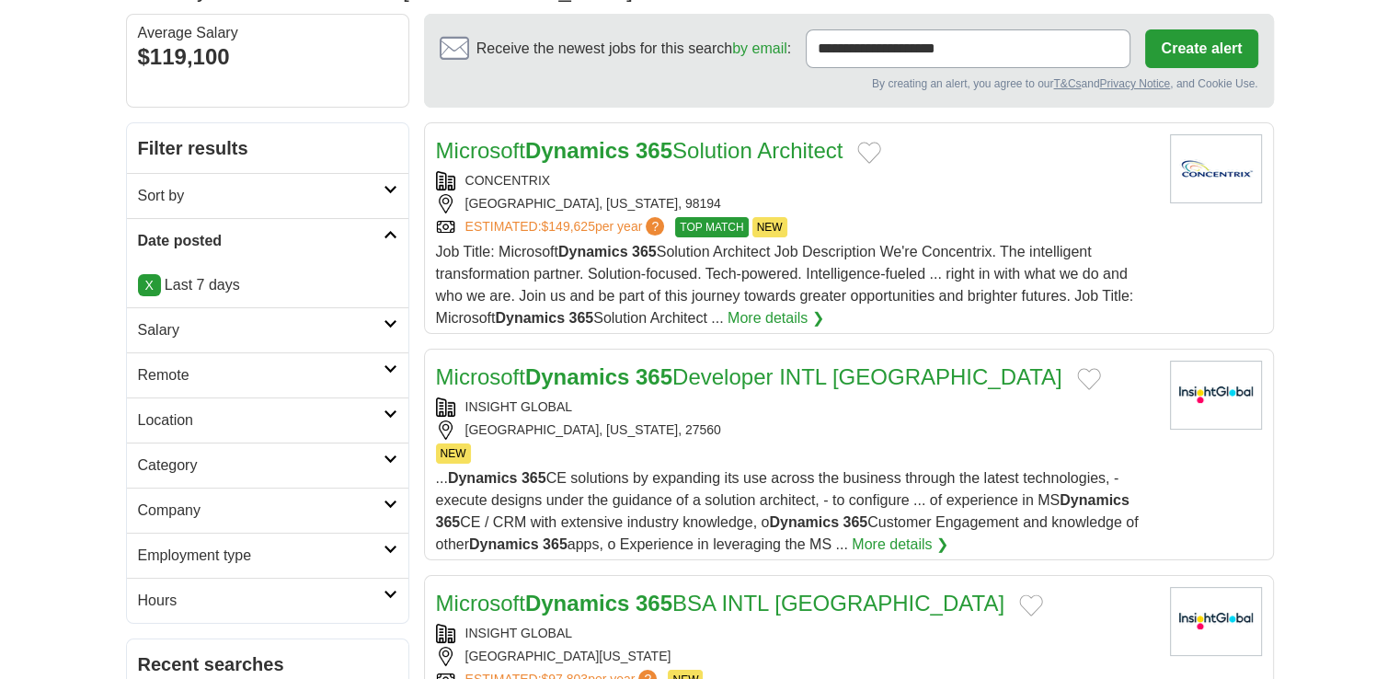
scroll to position [166, 0]
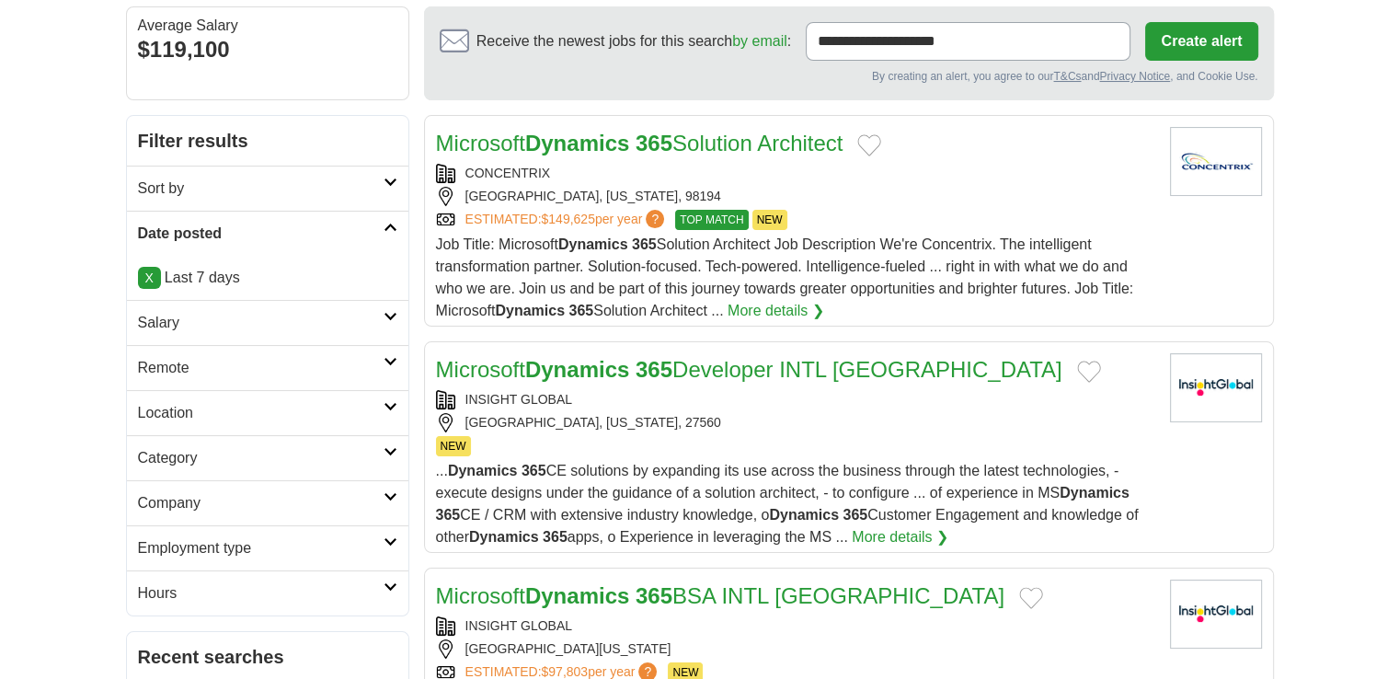
click at [347, 360] on h2 "Remote" at bounding box center [260, 368] width 245 height 22
click at [199, 409] on link "Remote jobs" at bounding box center [179, 412] width 83 height 16
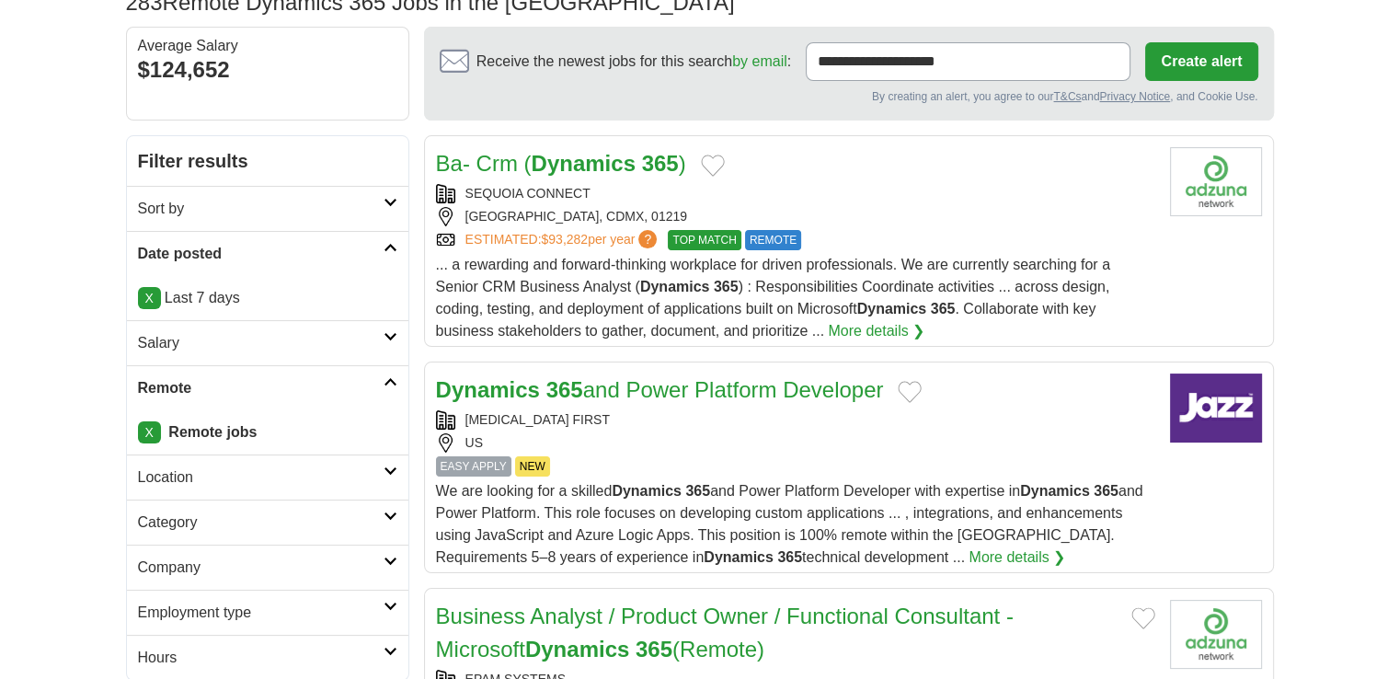
scroll to position [143, 0]
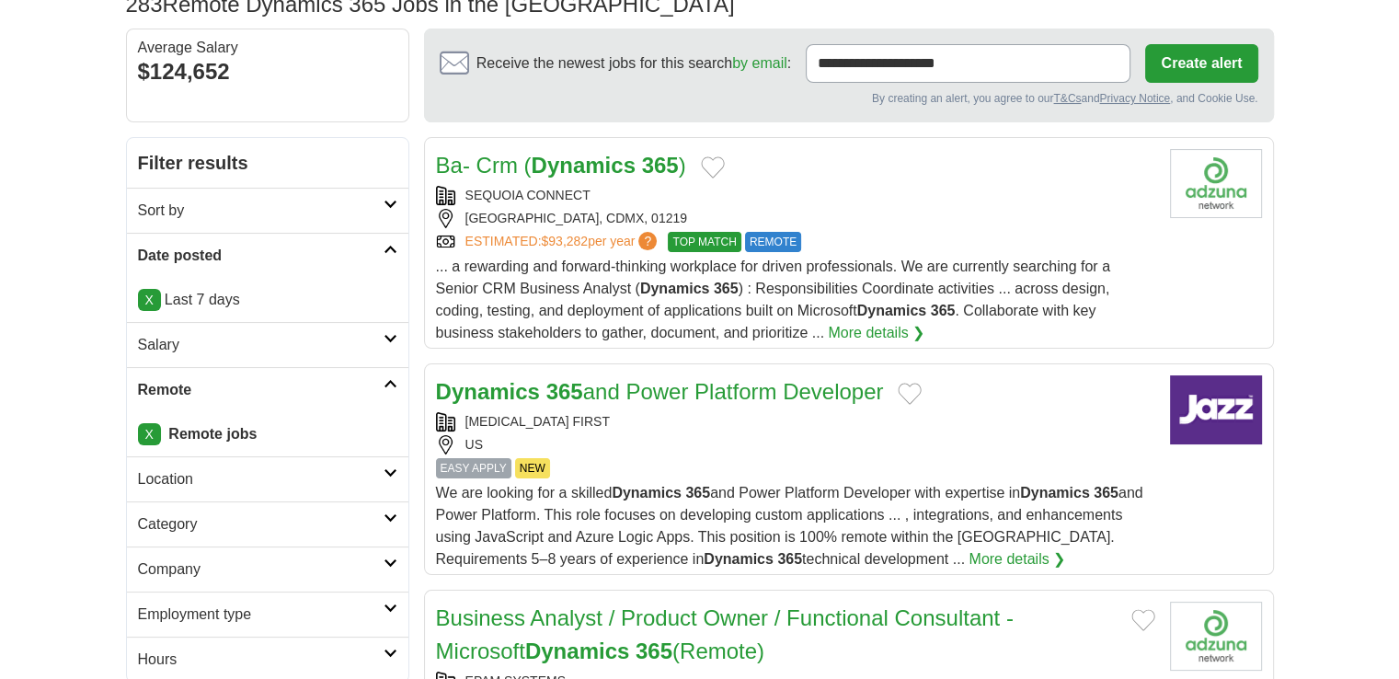
click at [633, 168] on strong "Dynamics" at bounding box center [583, 165] width 104 height 25
click at [607, 391] on link "Dynamics 365 and Power Platform Developer" at bounding box center [660, 391] width 448 height 25
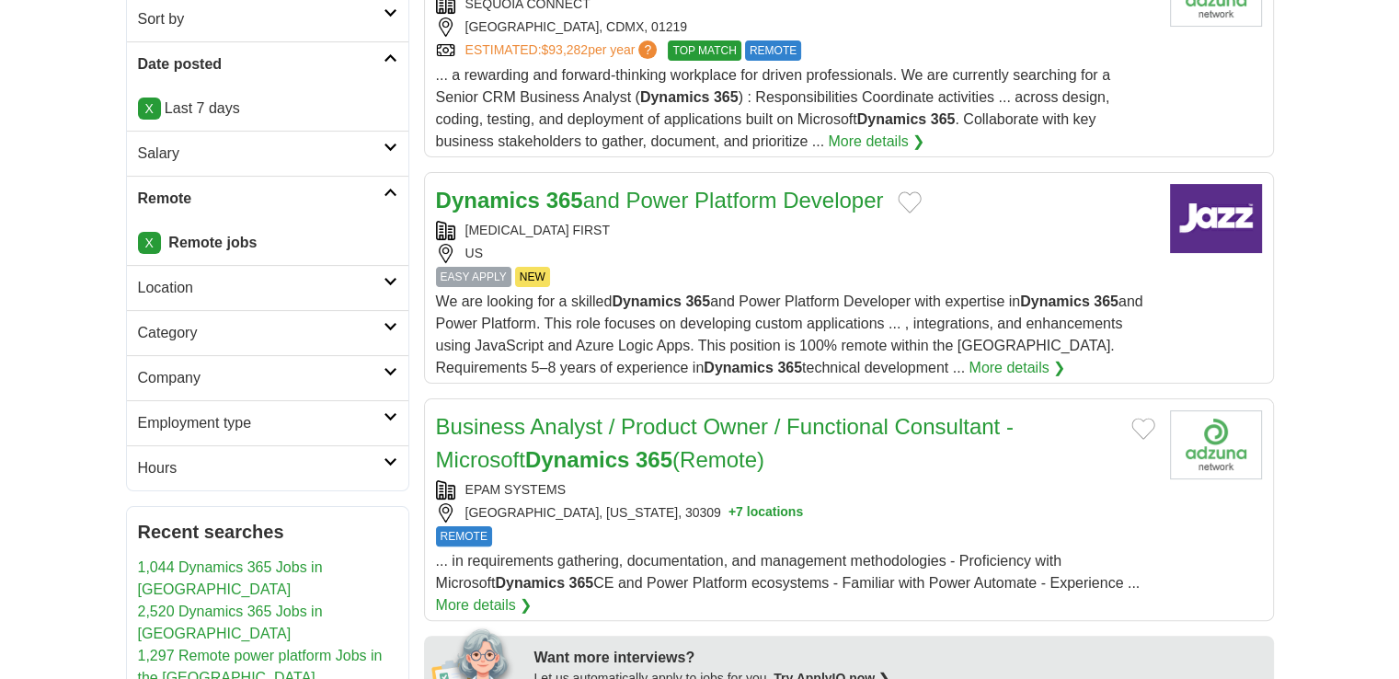
scroll to position [411, 0]
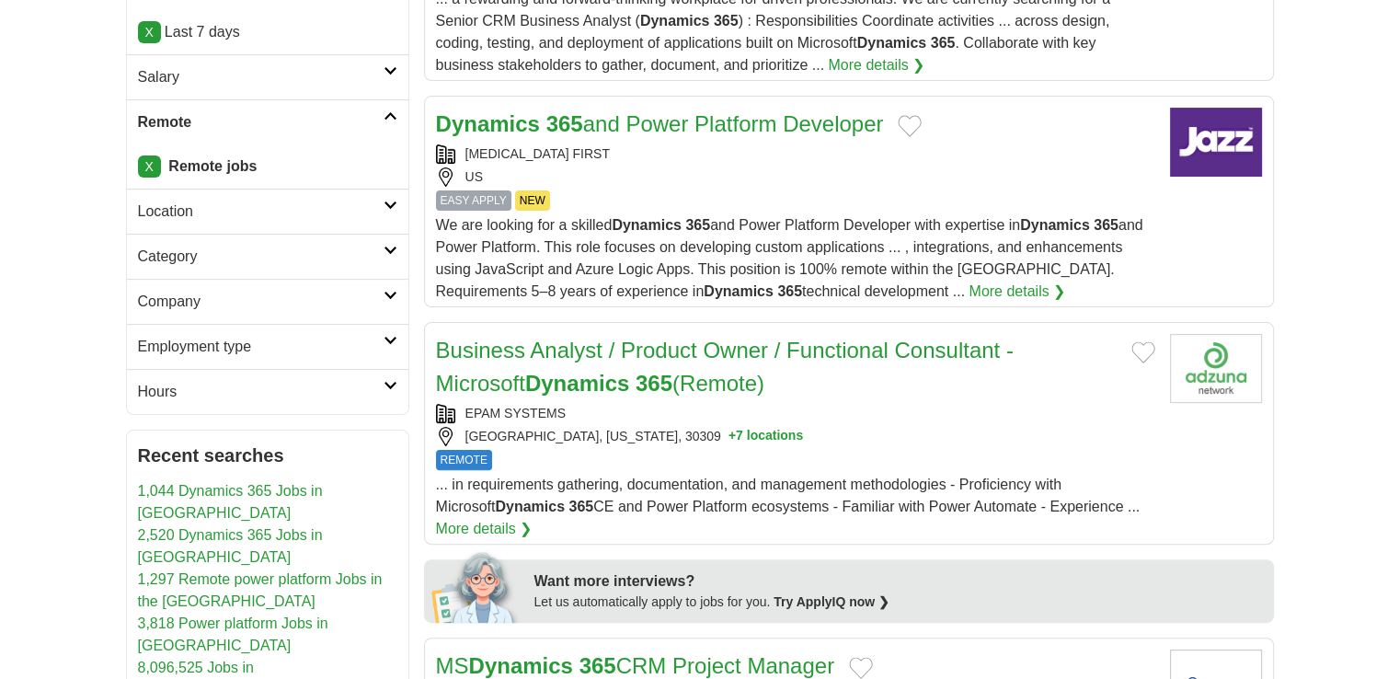
click at [594, 354] on link "Business Analyst / Product Owner / Functional Consultant - Microsoft Dynamics 3…" at bounding box center [724, 366] width 577 height 58
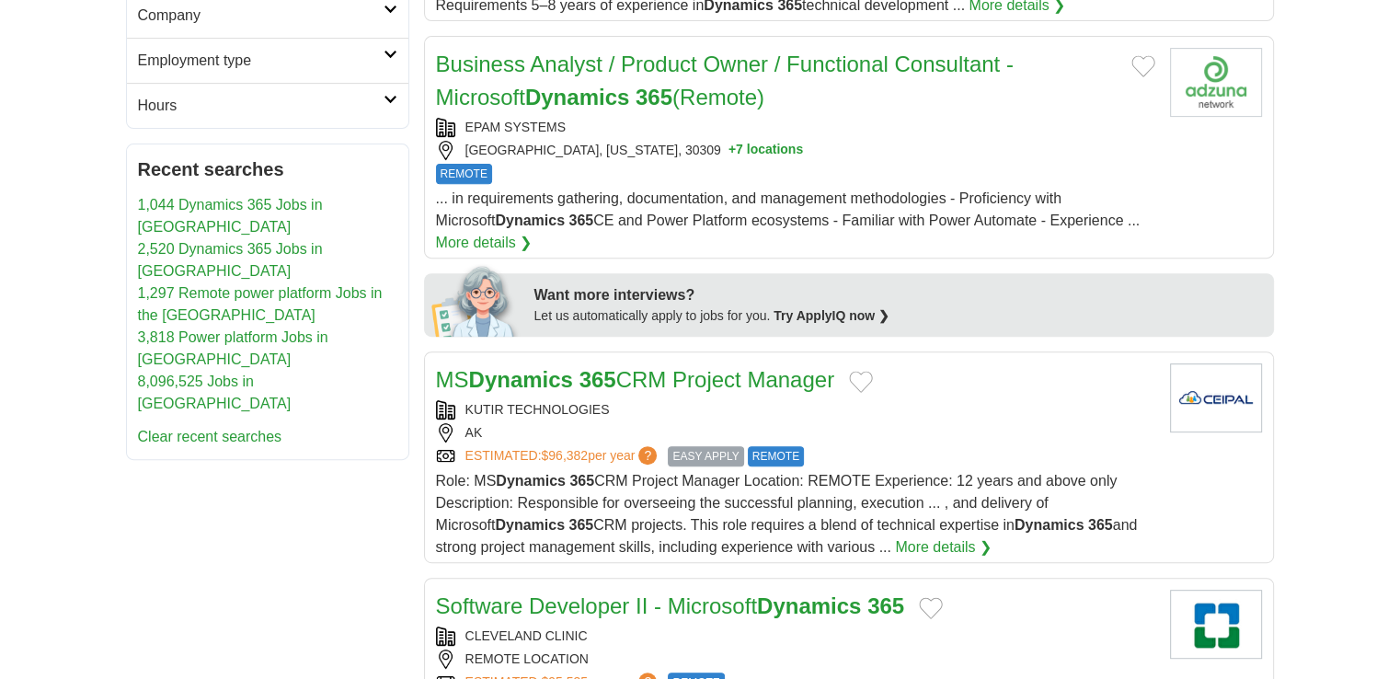
scroll to position [699, 0]
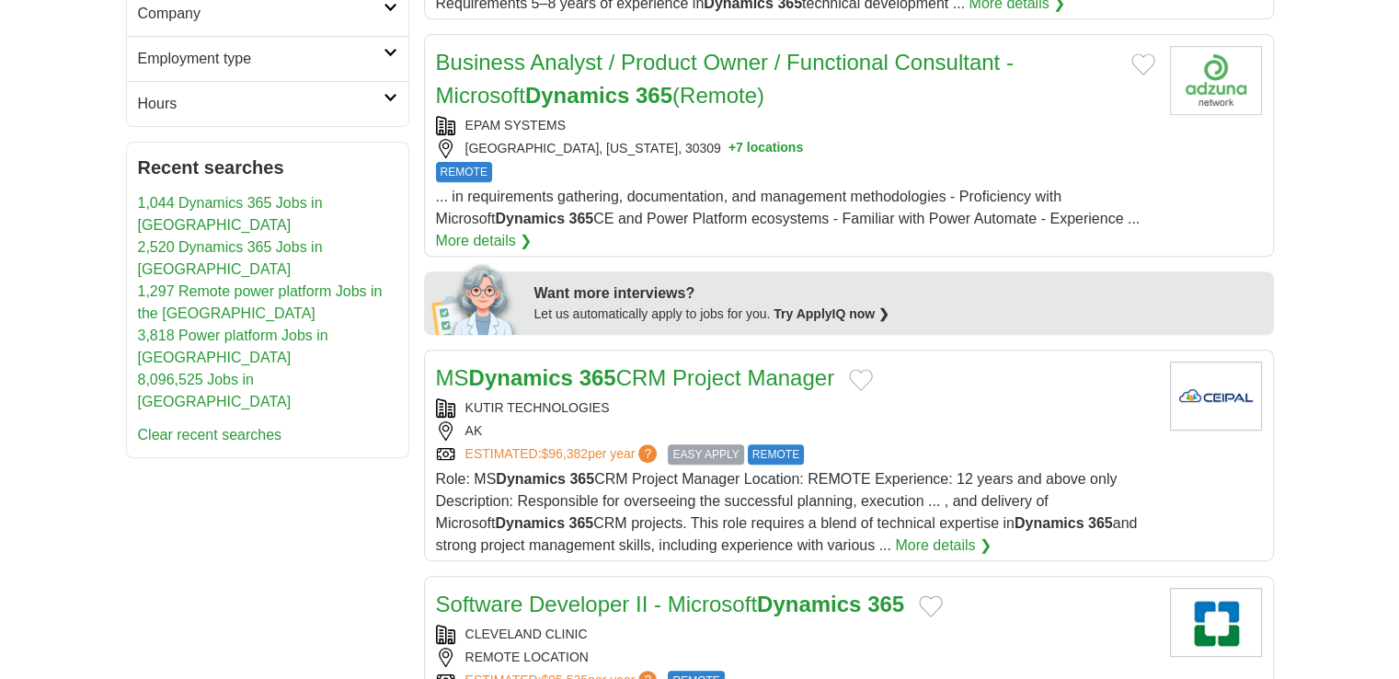
click at [646, 370] on link "MS Dynamics 365 CRM Project Manager" at bounding box center [635, 377] width 399 height 25
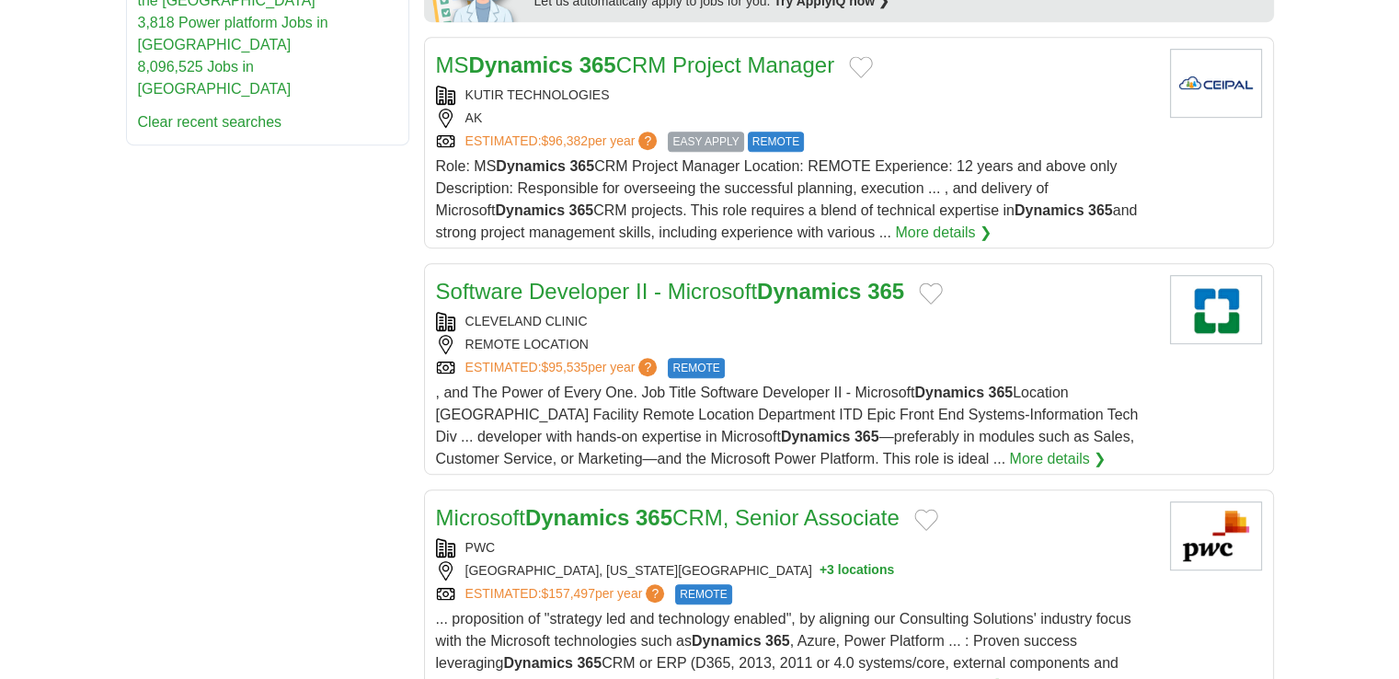
scroll to position [1011, 0]
click at [711, 287] on link "Software Developer II - Microsoft Dynamics 365" at bounding box center [670, 291] width 469 height 25
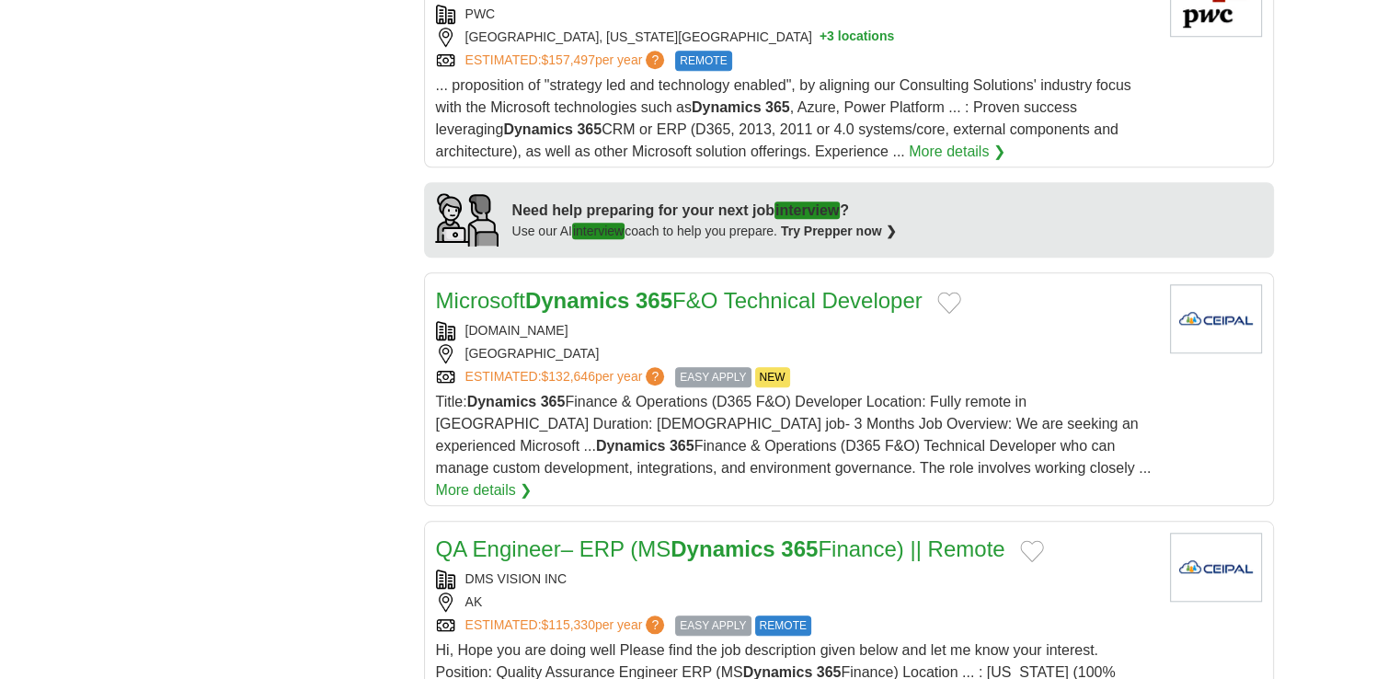
scroll to position [1559, 0]
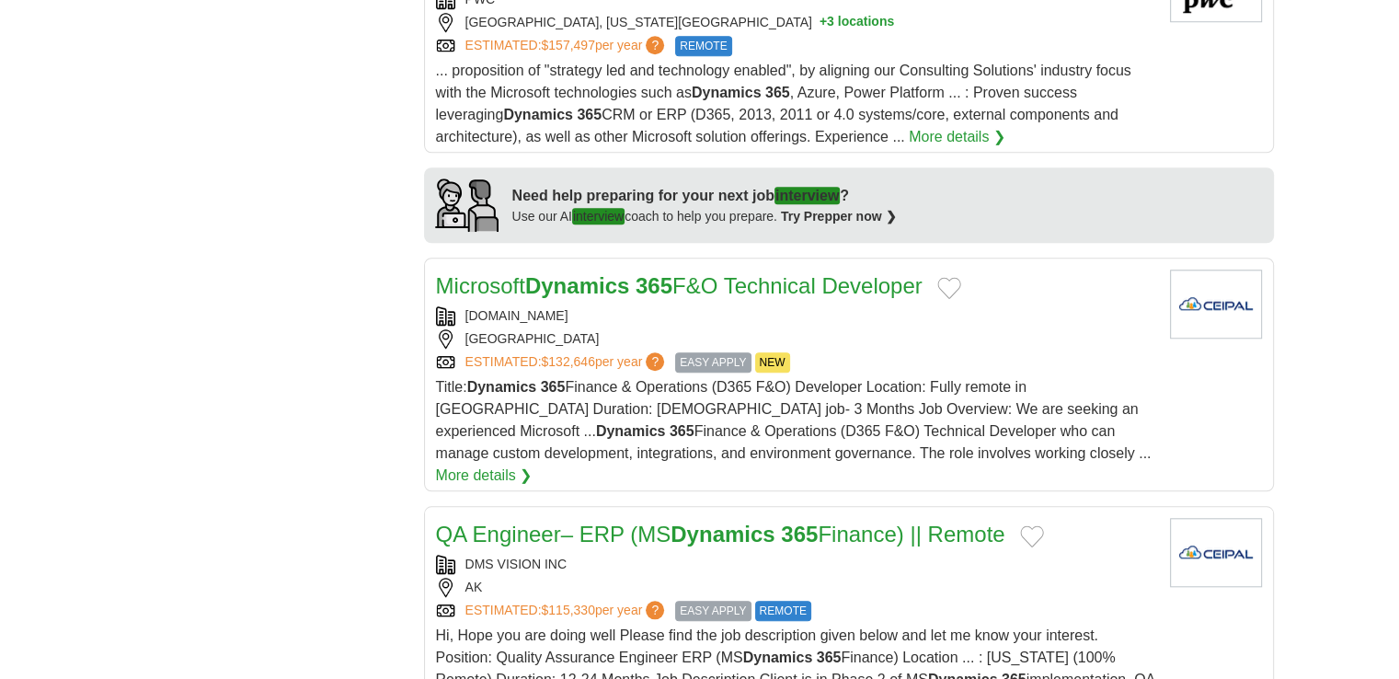
click at [702, 277] on link "Microsoft Dynamics 365 F&O Technical Developer" at bounding box center [679, 285] width 486 height 25
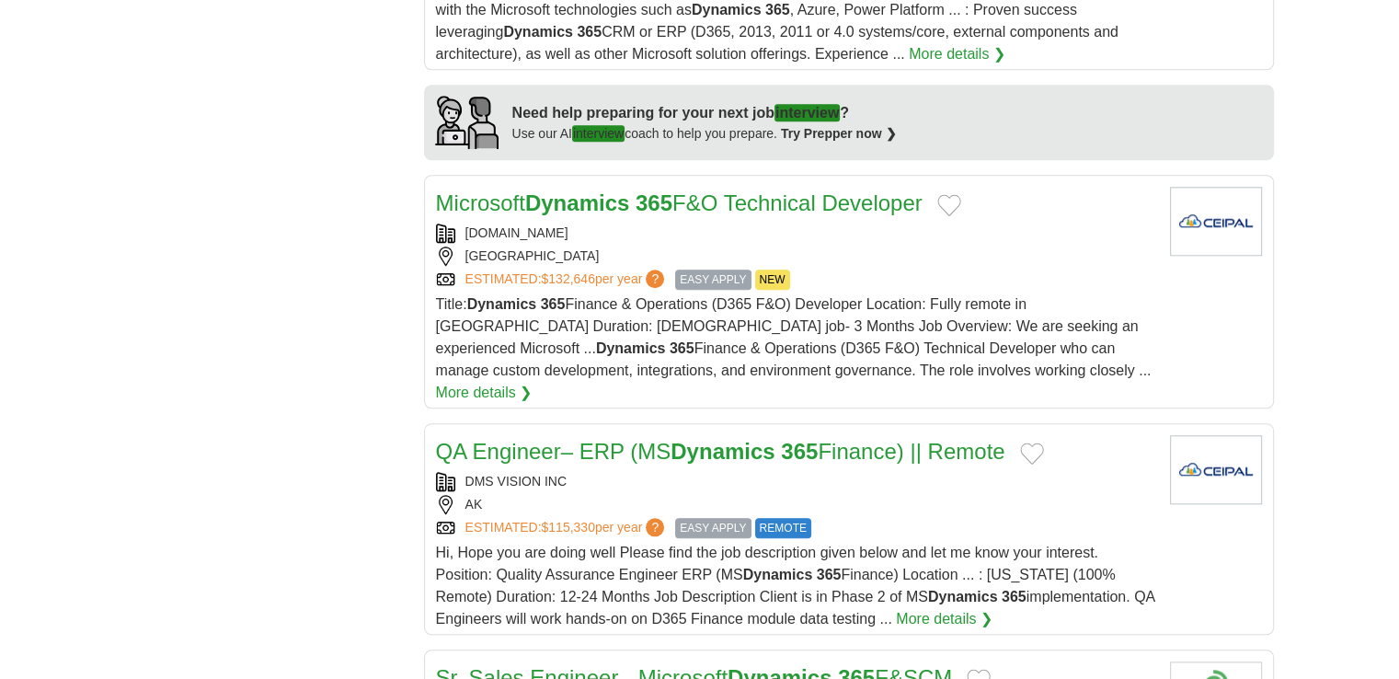
scroll to position [1666, 0]
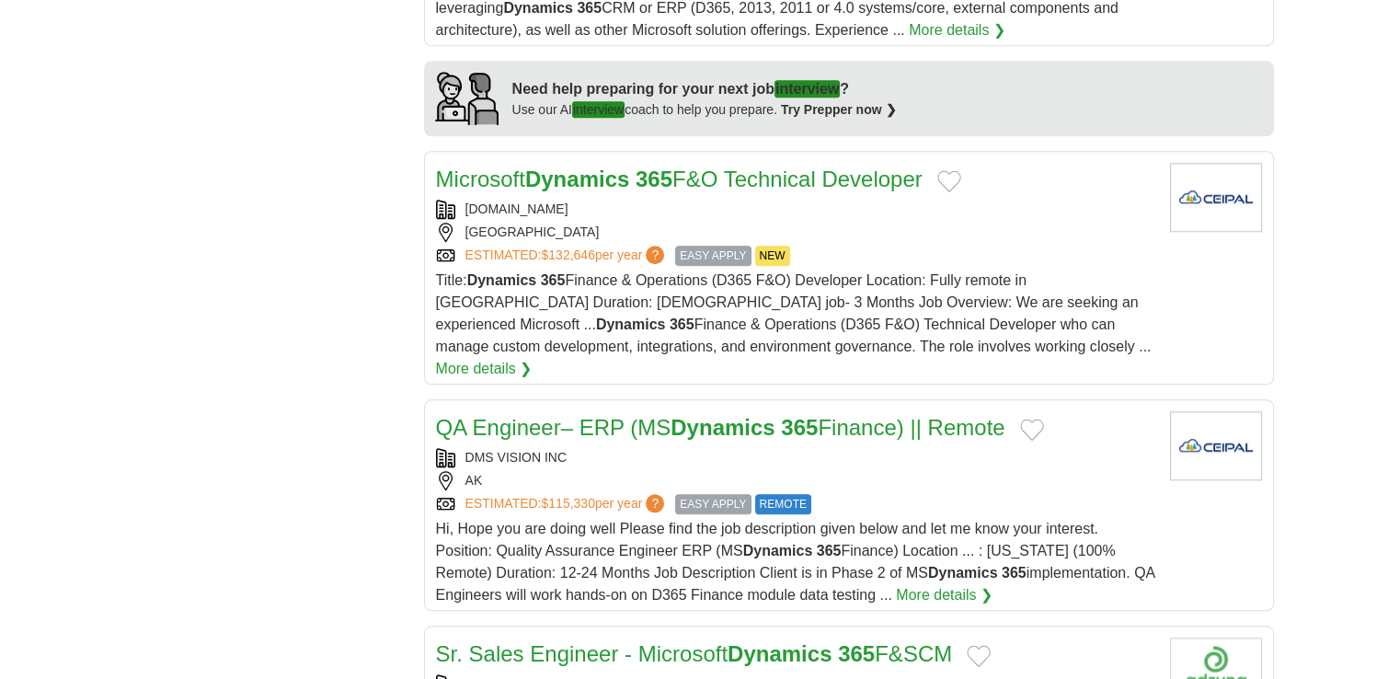
click at [675, 415] on link "QA Engineer– ERP (MS Dynamics 365 Finance) || Remote" at bounding box center [720, 427] width 569 height 25
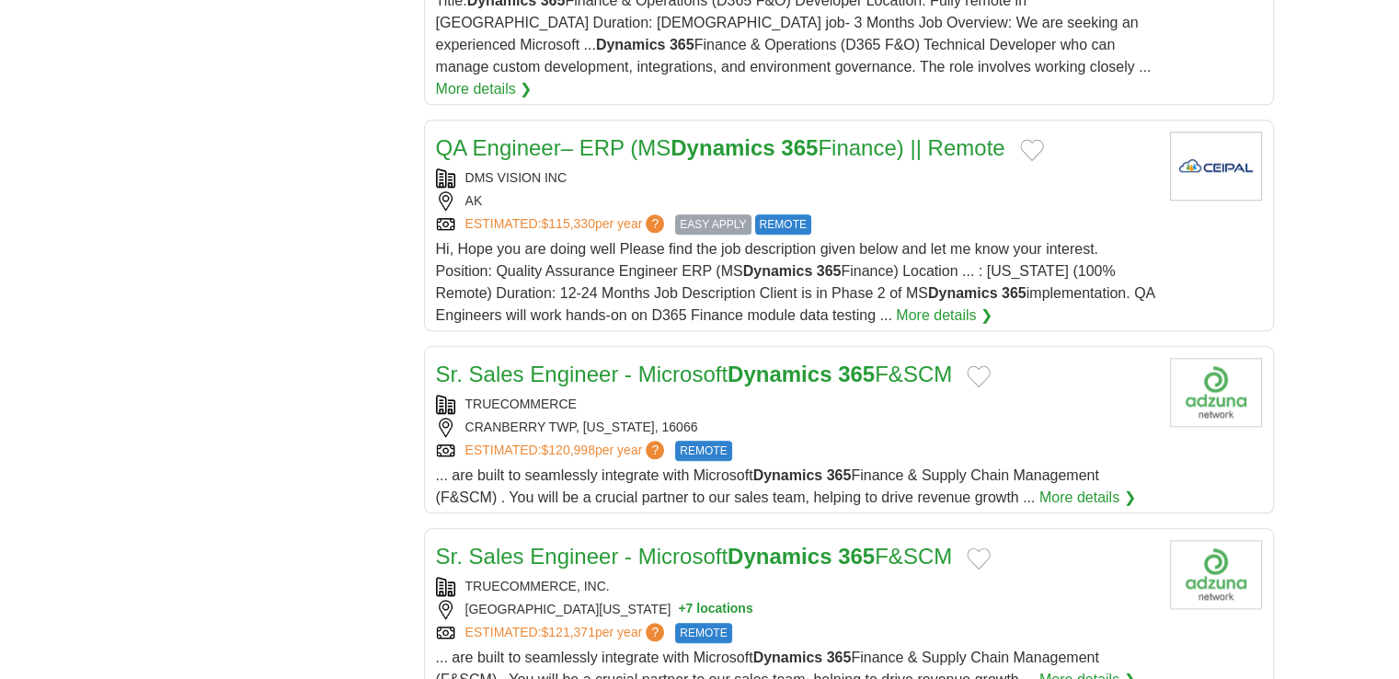
scroll to position [1946, 0]
click at [688, 361] on link "Sr. Sales Engineer - Microsoft Dynamics 365 F&SCM" at bounding box center [694, 373] width 517 height 25
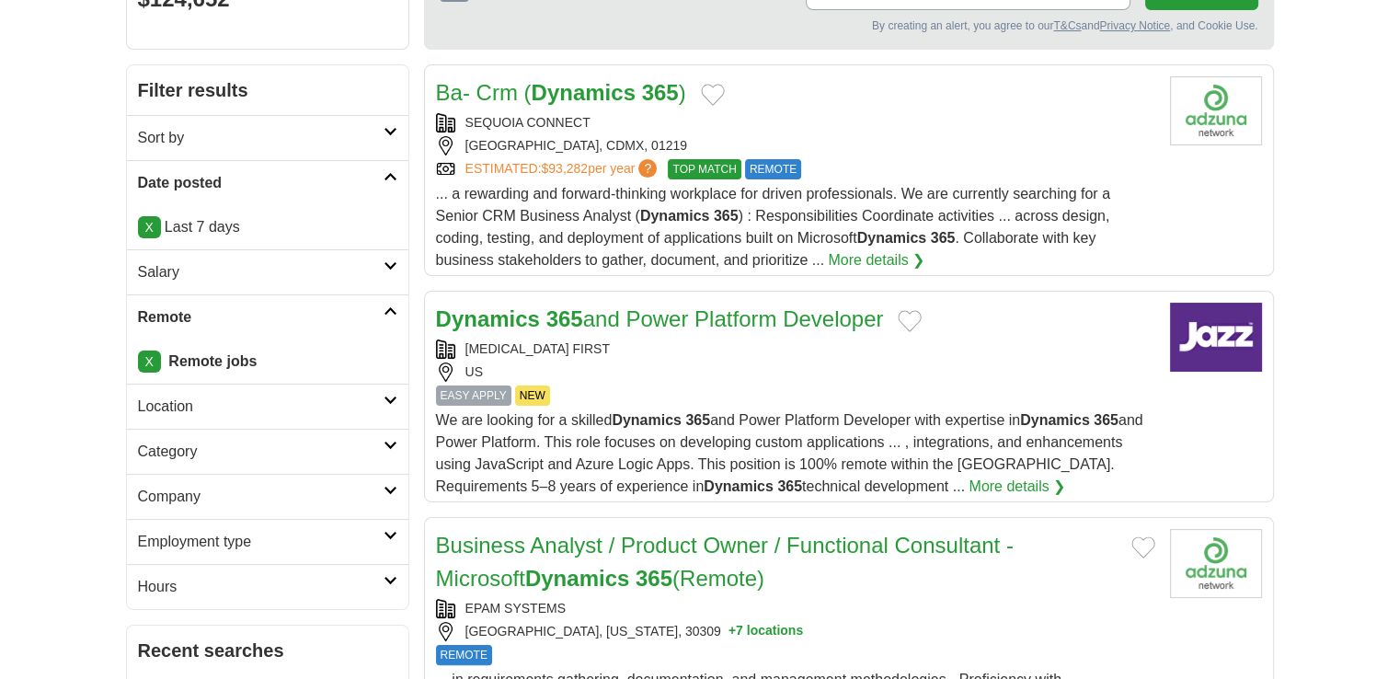
scroll to position [237, 0]
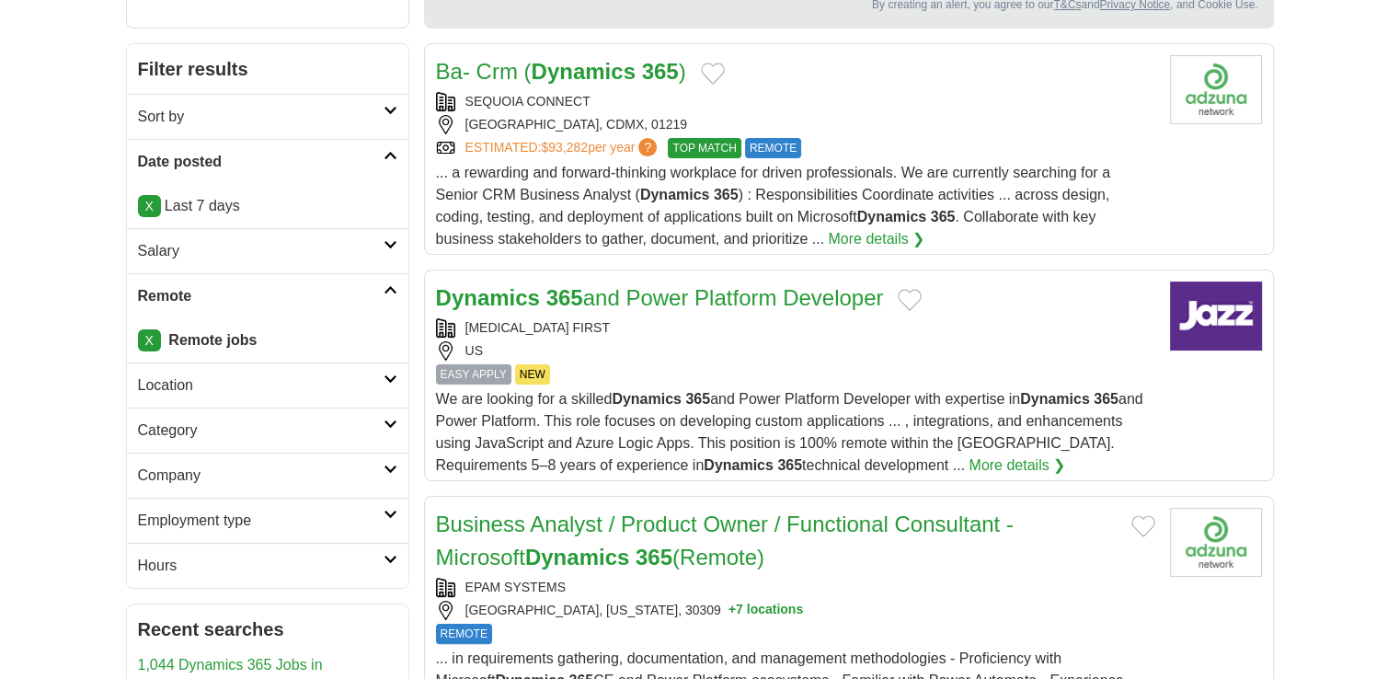
click at [340, 377] on h2 "Location" at bounding box center [260, 385] width 245 height 22
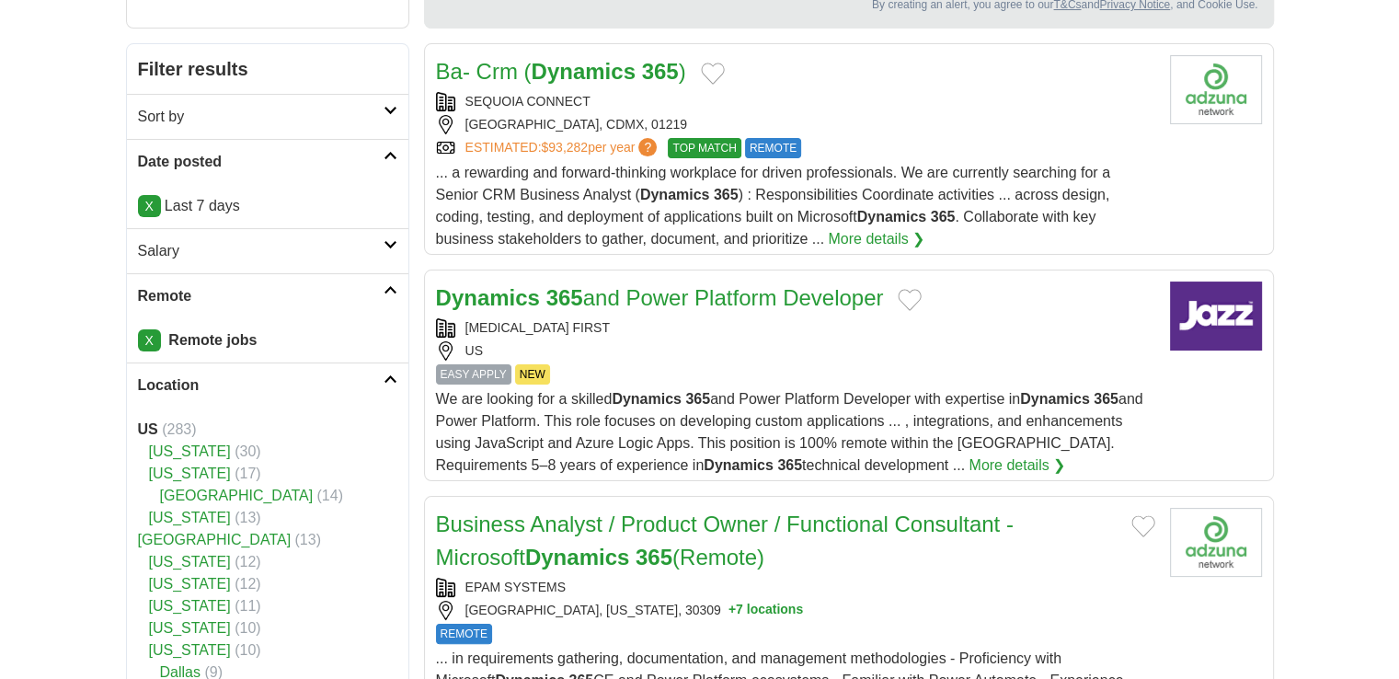
click at [340, 377] on h2 "Location" at bounding box center [260, 385] width 245 height 22
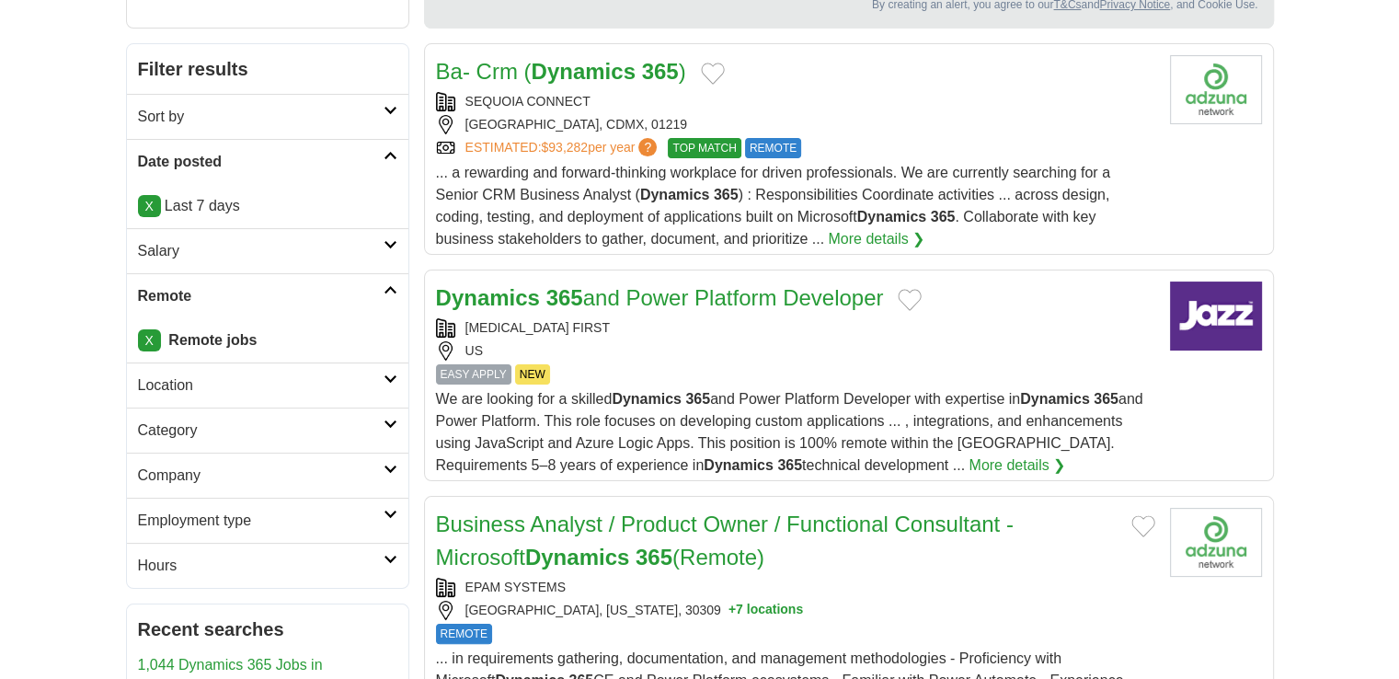
click at [290, 561] on h2 "Hours" at bounding box center [260, 565] width 245 height 22
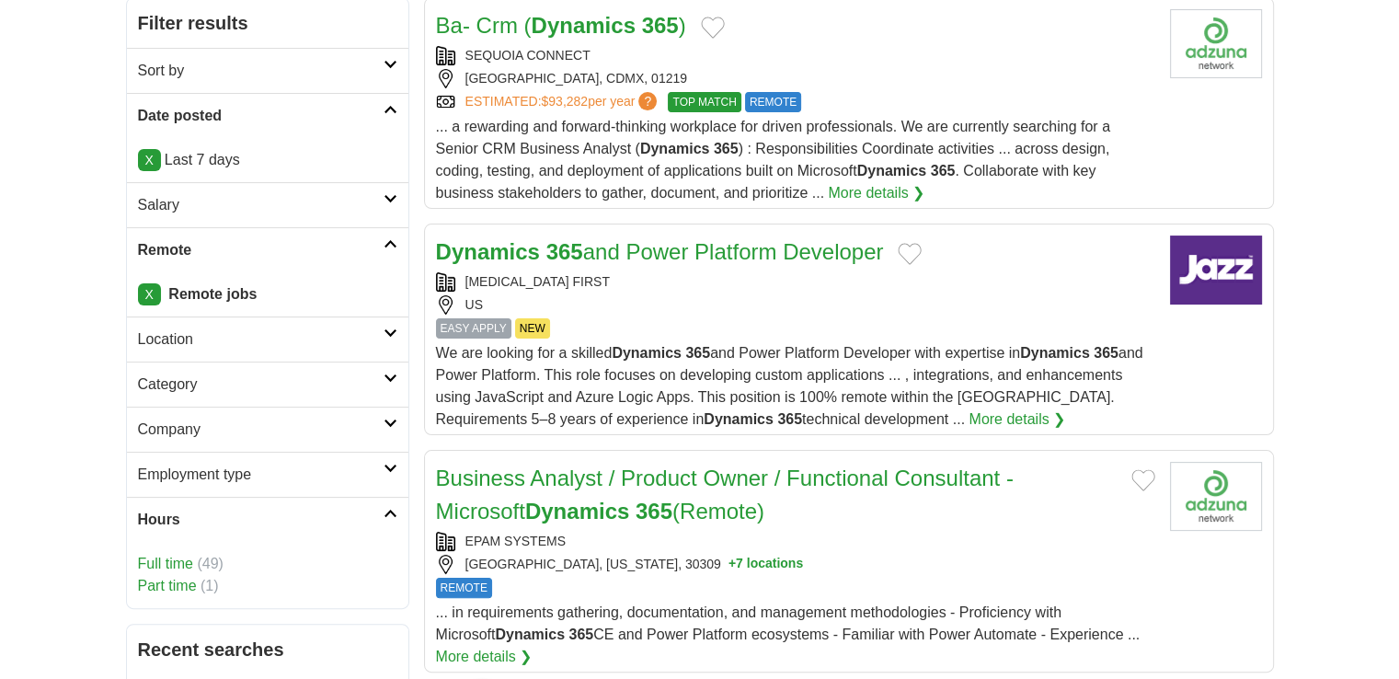
scroll to position [274, 0]
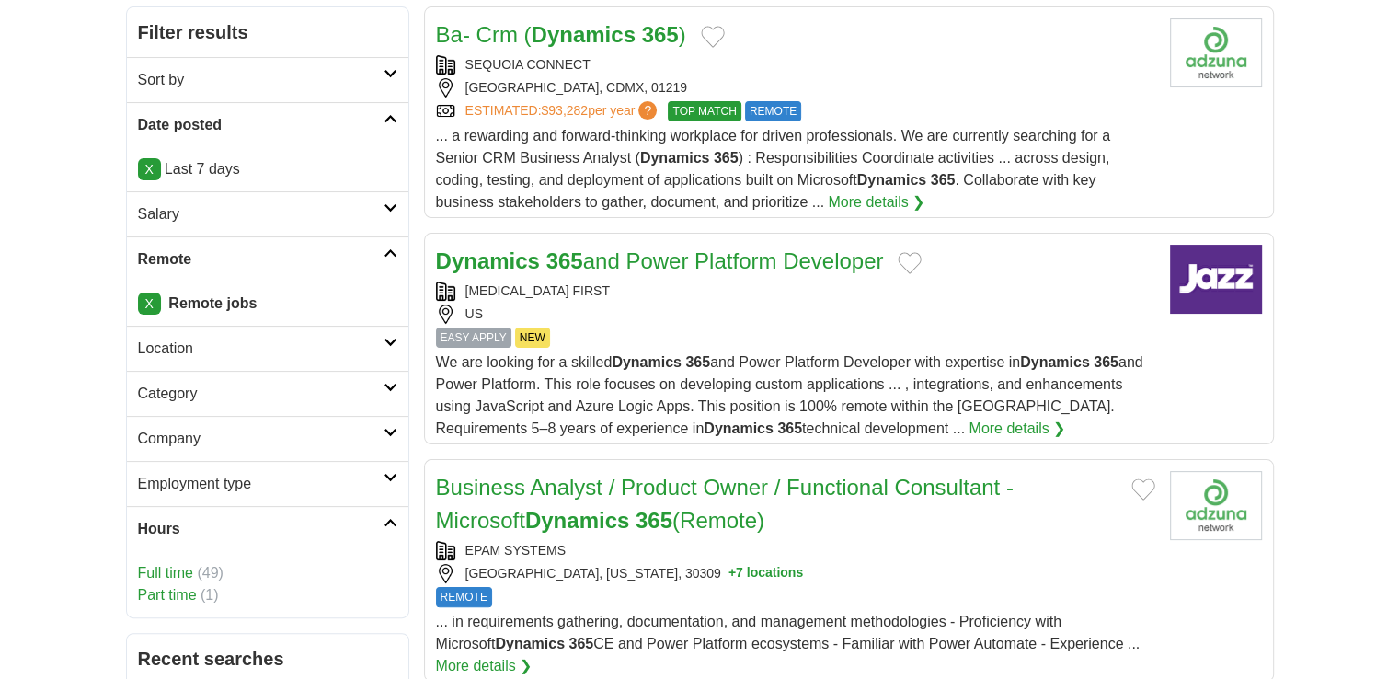
click at [329, 527] on h2 "Hours" at bounding box center [260, 529] width 245 height 22
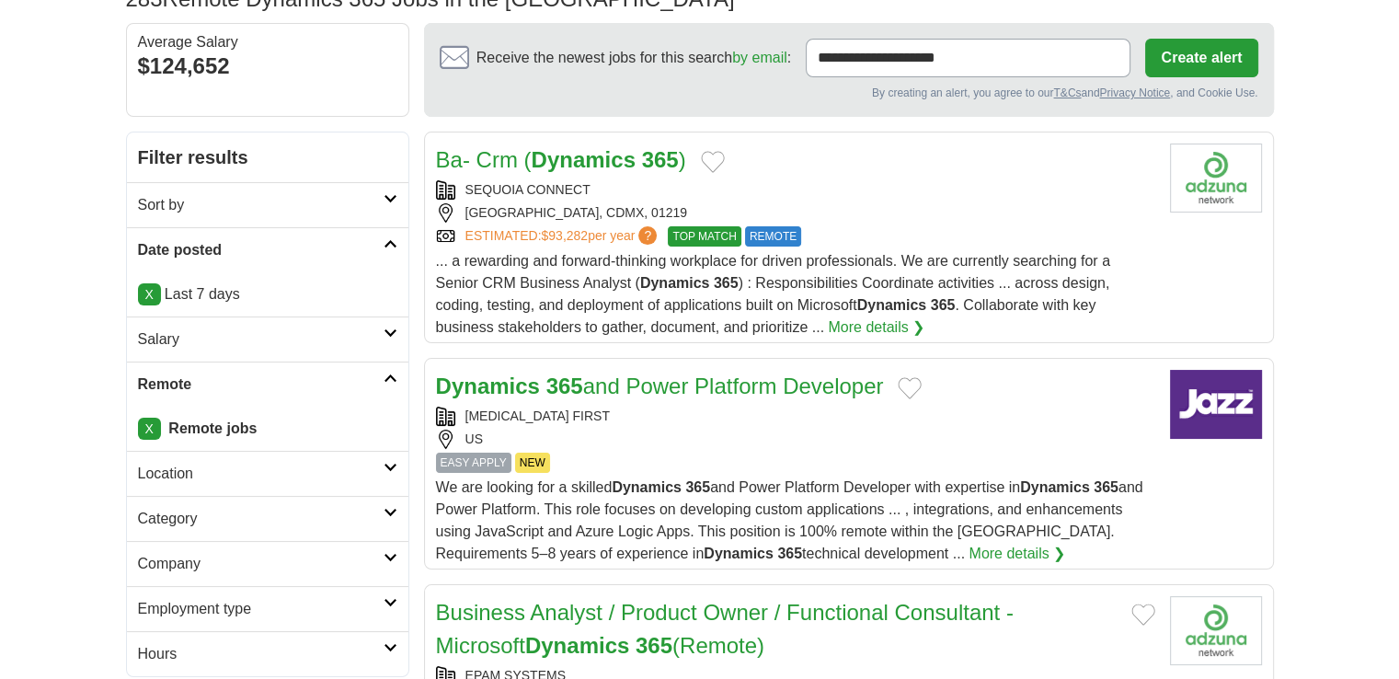
scroll to position [147, 0]
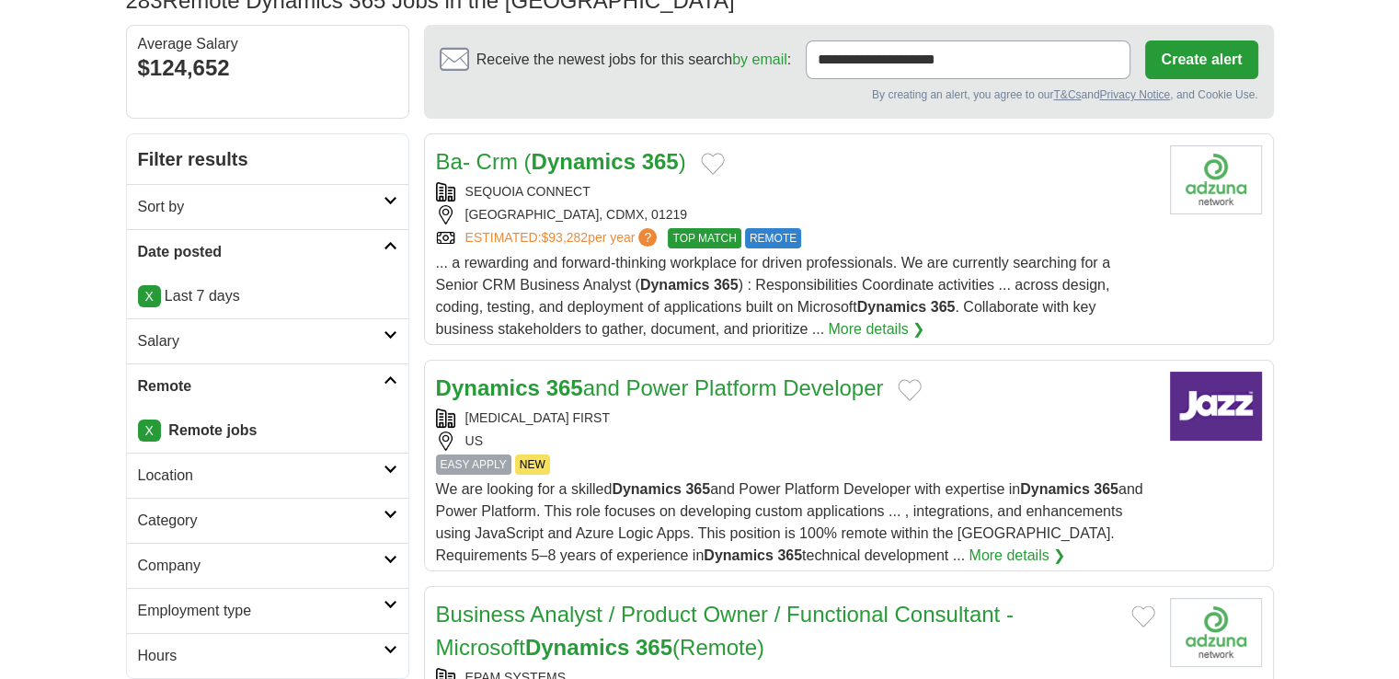
click at [369, 241] on h2 "Date posted" at bounding box center [260, 252] width 245 height 22
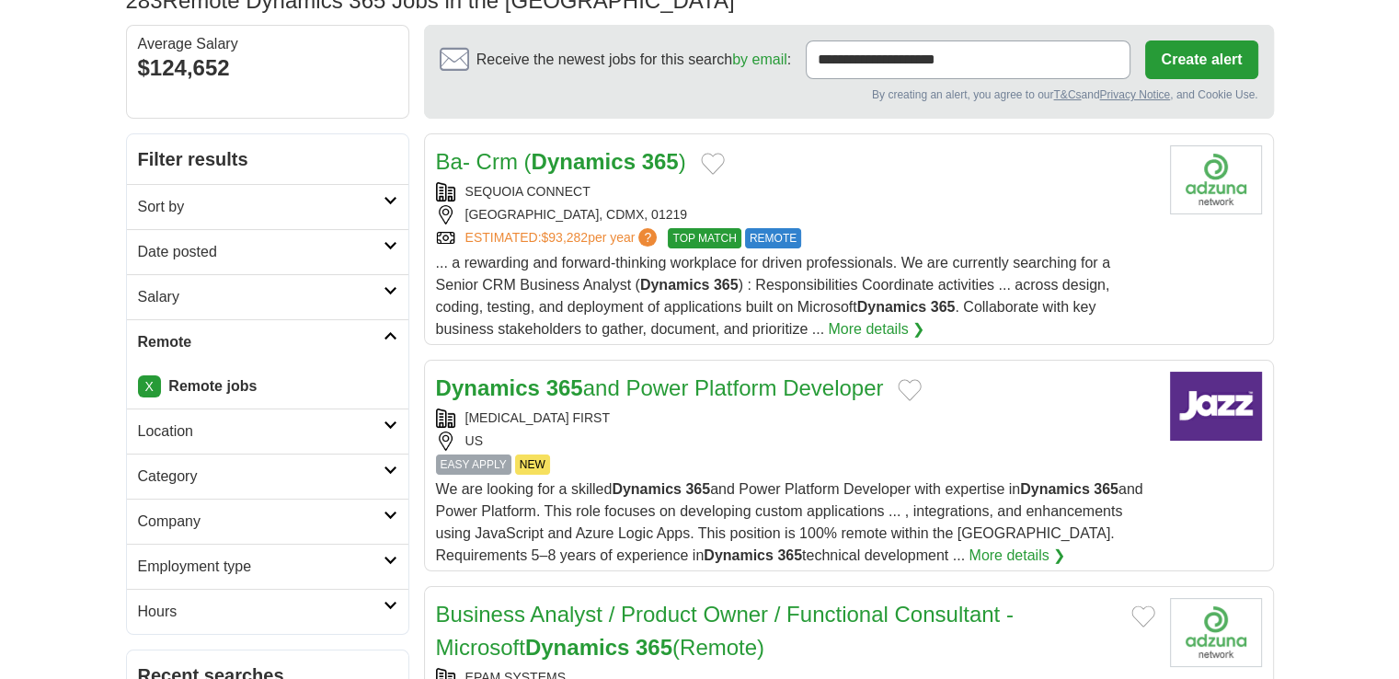
click at [361, 243] on h2 "Date posted" at bounding box center [260, 252] width 245 height 22
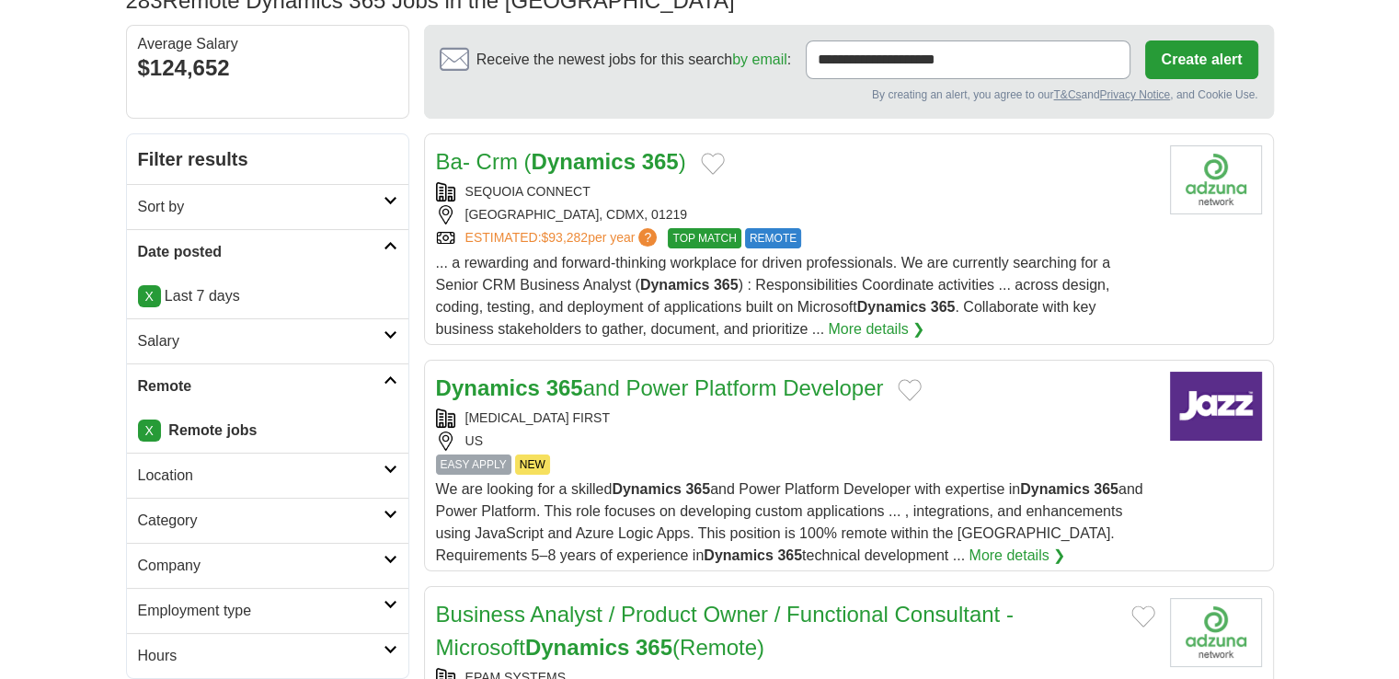
click at [150, 297] on link "X" at bounding box center [149, 296] width 23 height 22
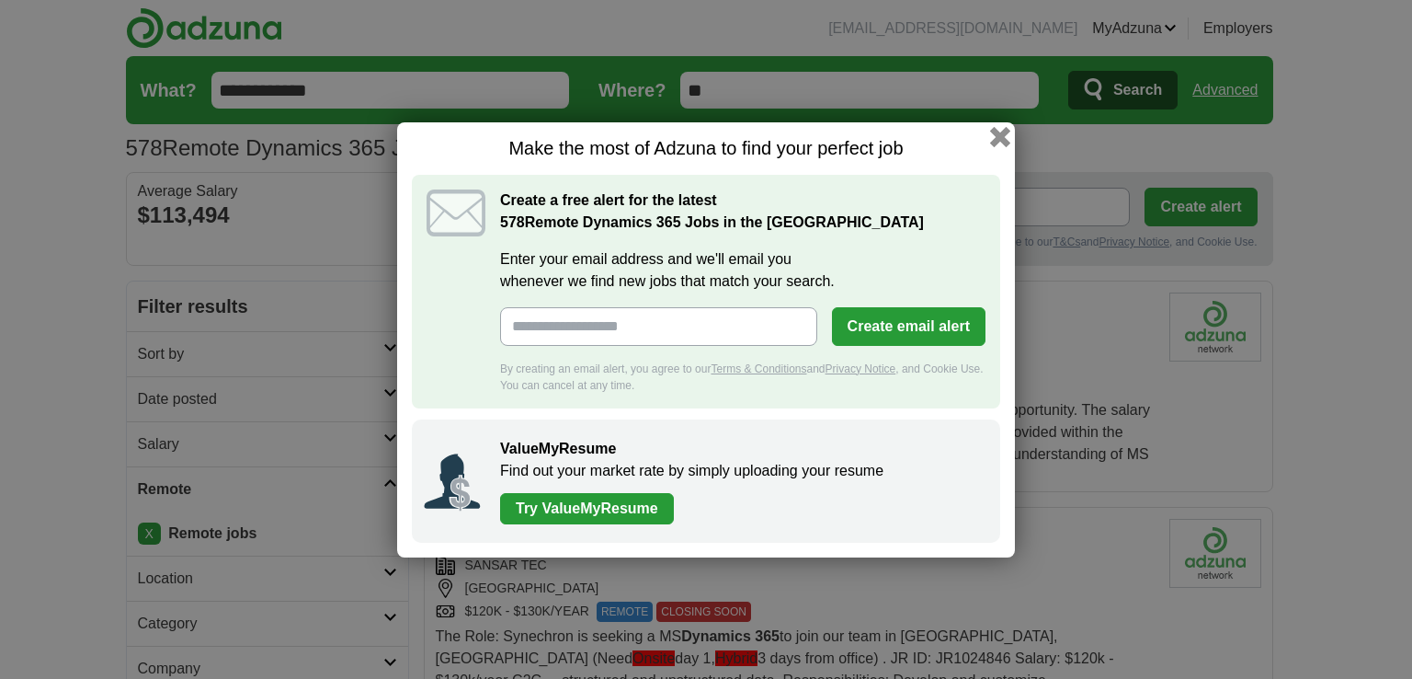
click at [1002, 137] on button "button" at bounding box center [1000, 136] width 20 height 20
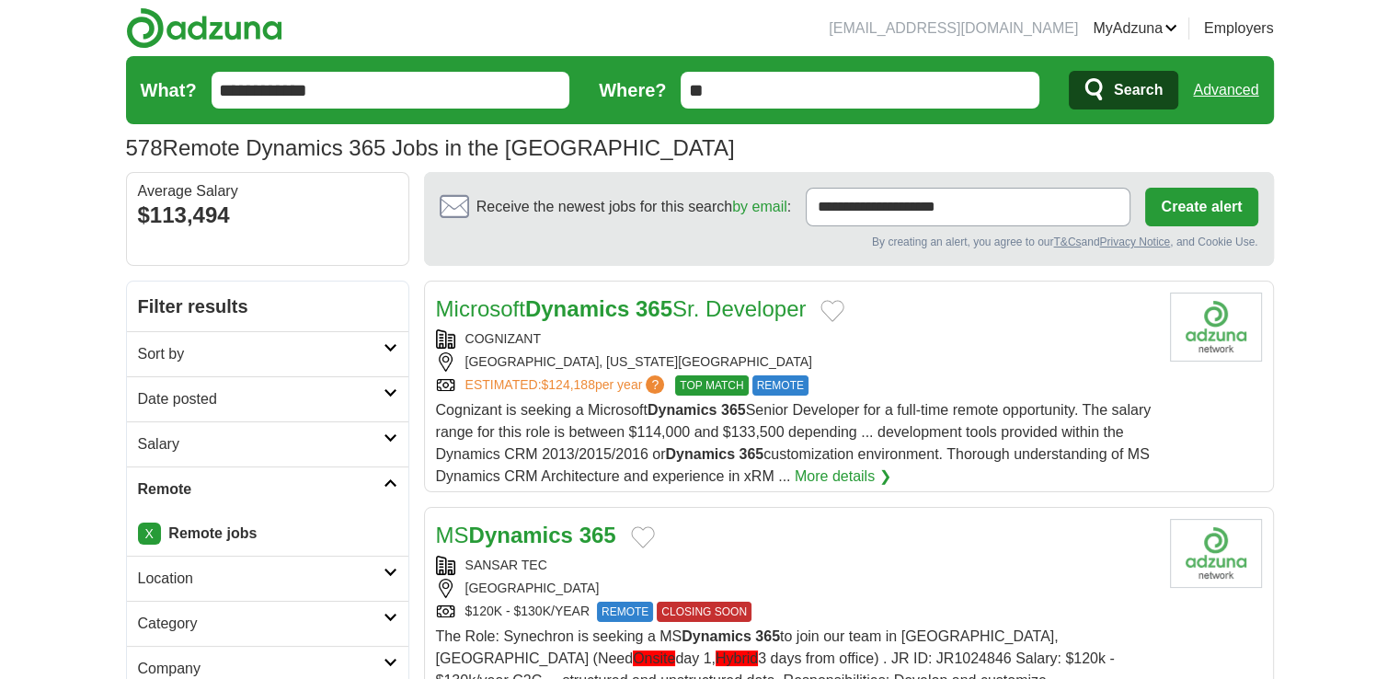
click at [247, 401] on h2 "Date posted" at bounding box center [260, 399] width 245 height 22
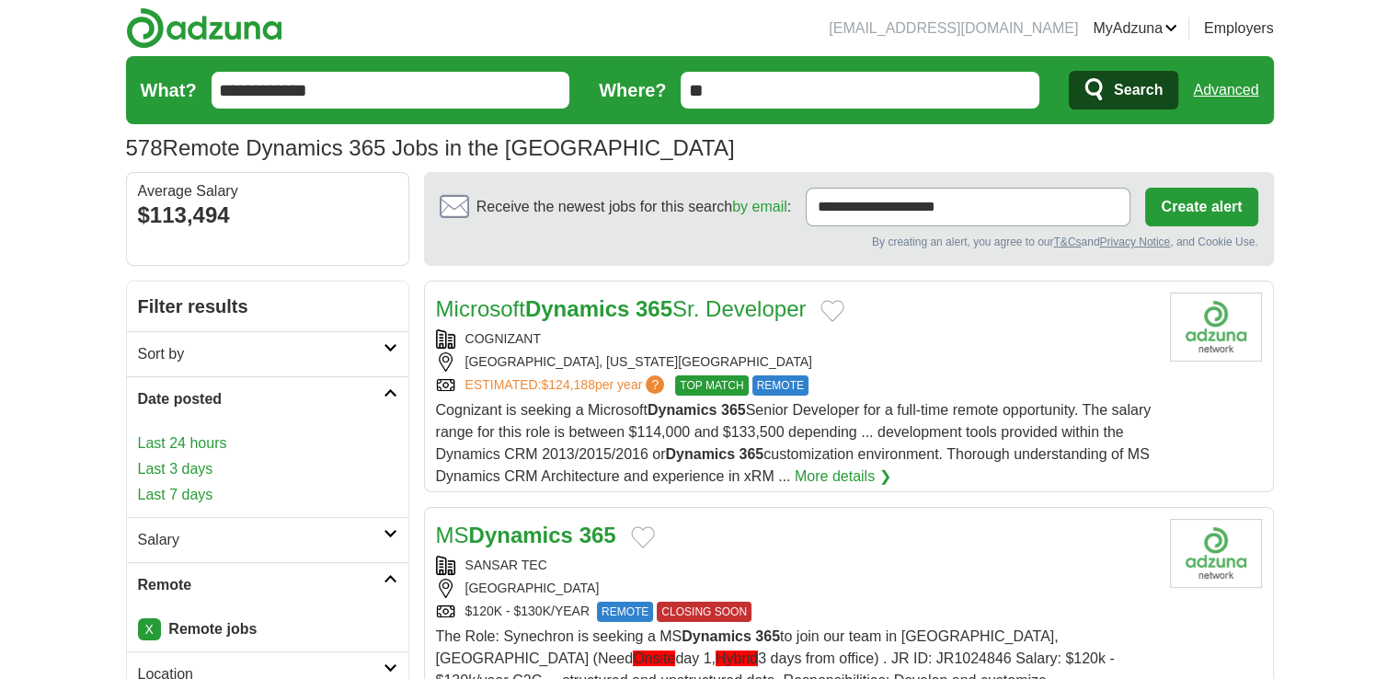
click at [180, 462] on link "Last 3 days" at bounding box center [267, 469] width 259 height 22
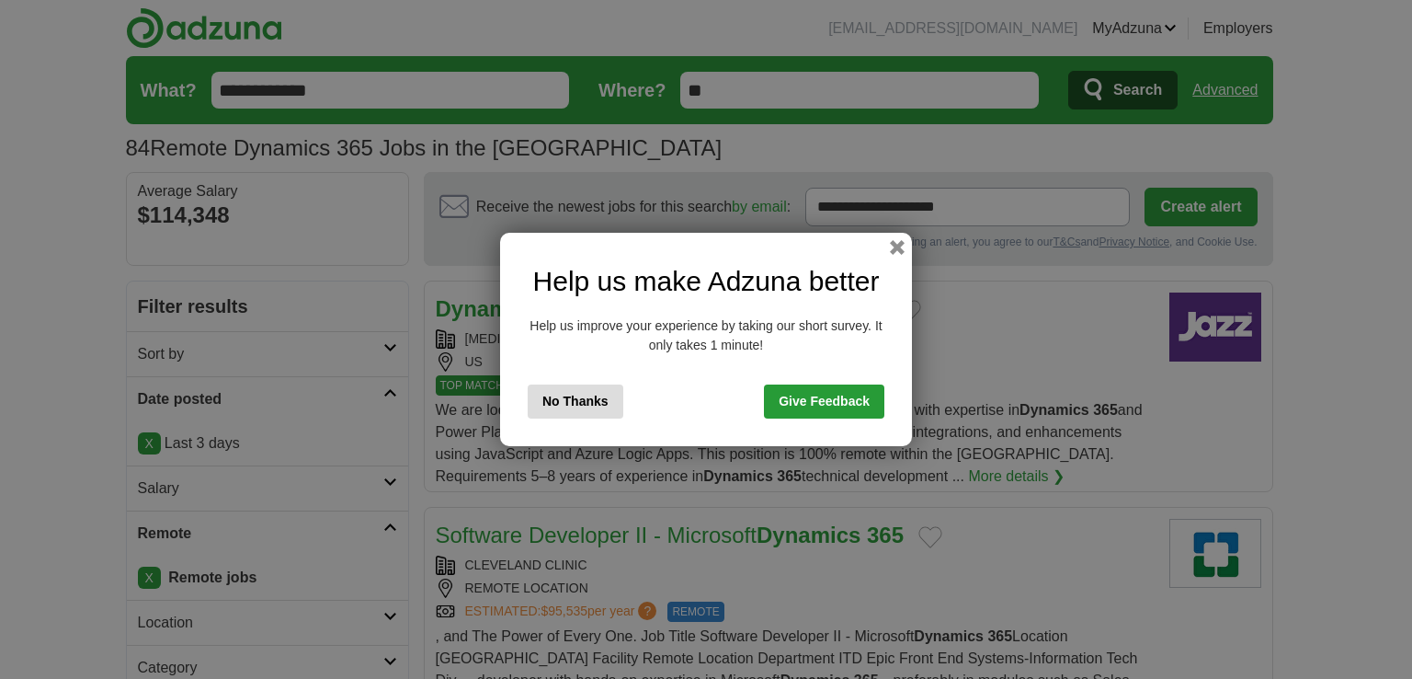
click at [591, 405] on button "No Thanks" at bounding box center [576, 401] width 96 height 34
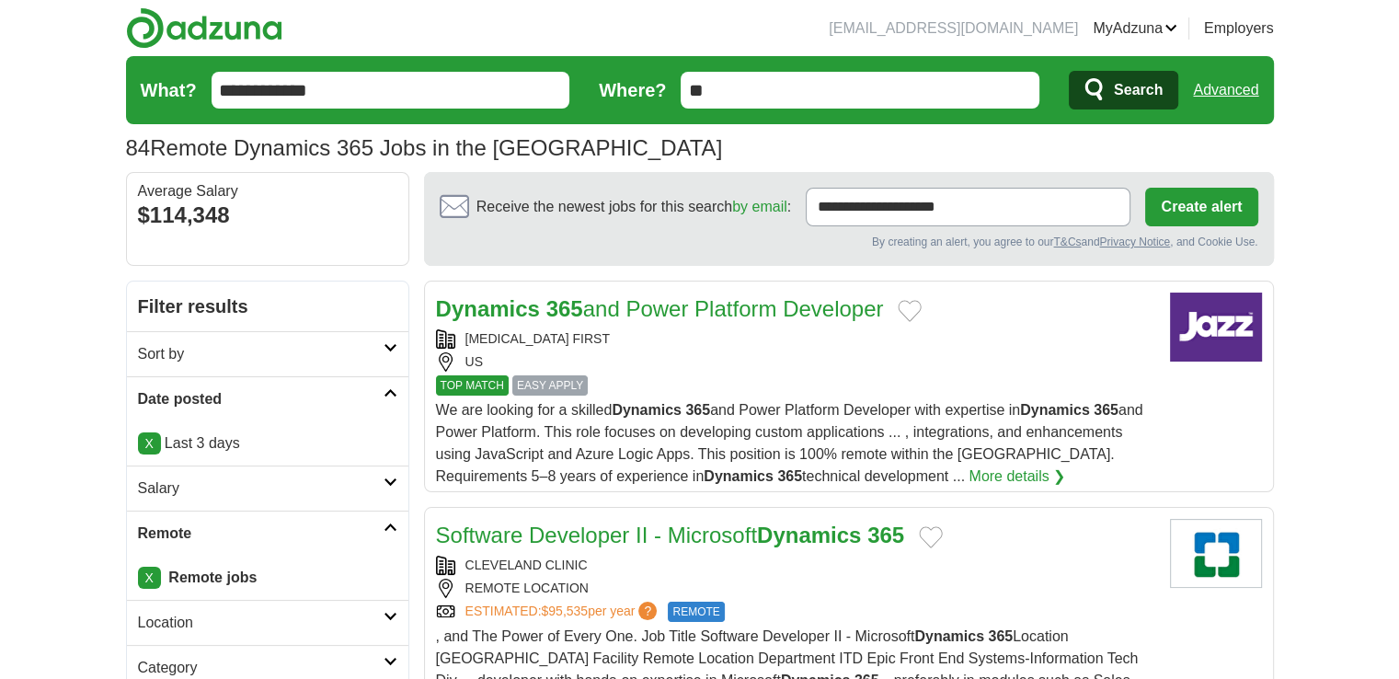
click at [287, 361] on h2 "Sort by" at bounding box center [260, 354] width 245 height 22
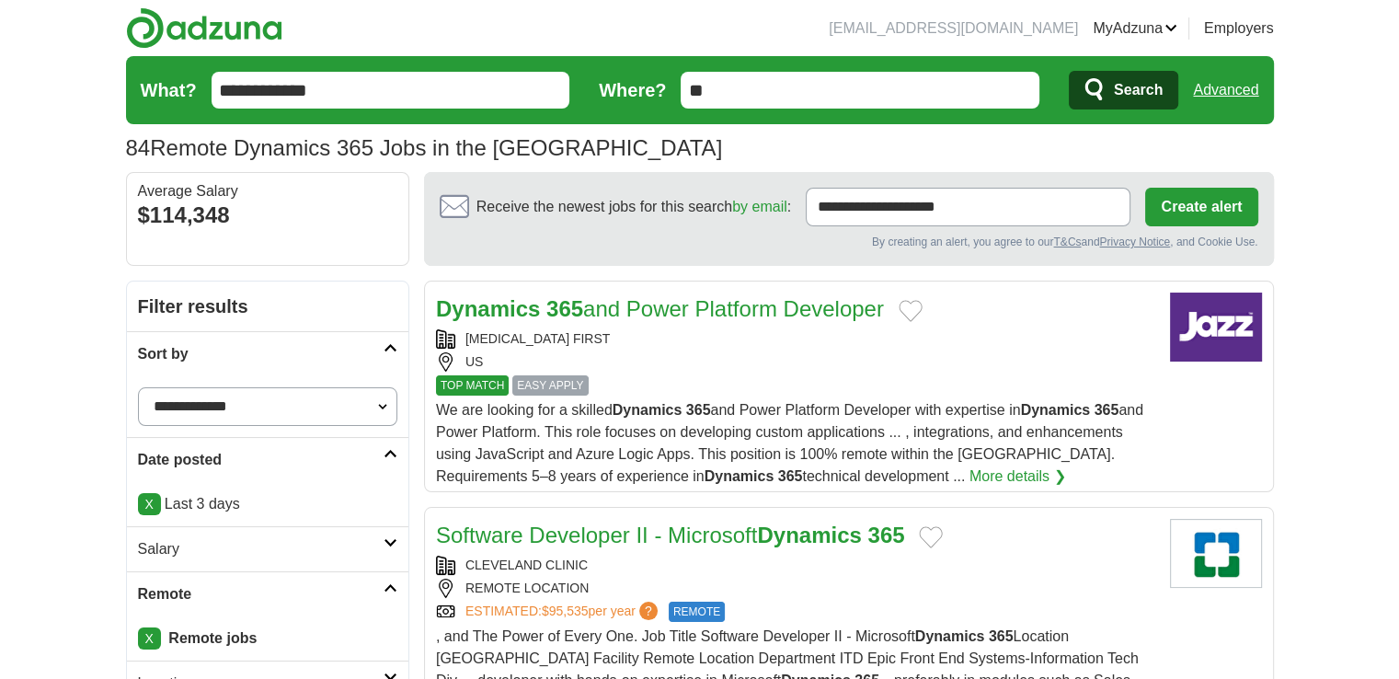
click at [309, 398] on select "**********" at bounding box center [267, 406] width 259 height 39
select select "**********"
click at [138, 387] on select "**********" at bounding box center [267, 406] width 259 height 39
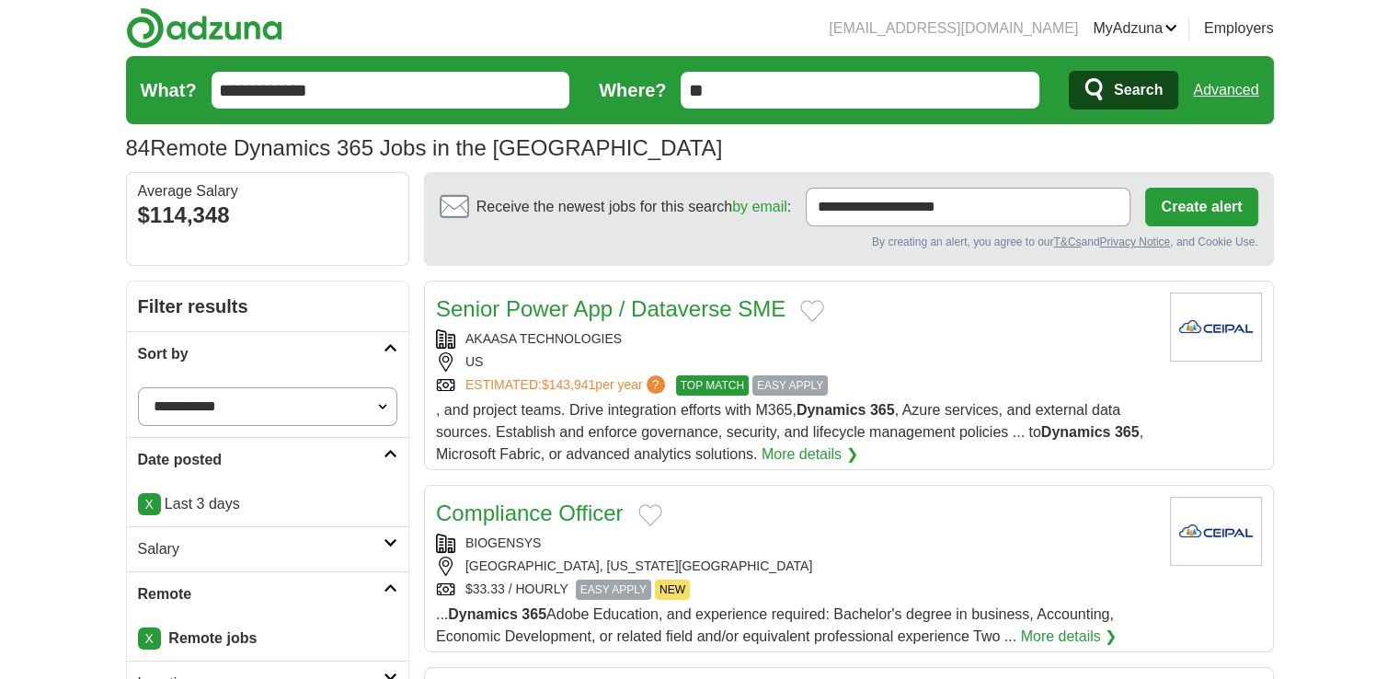
scroll to position [55, 0]
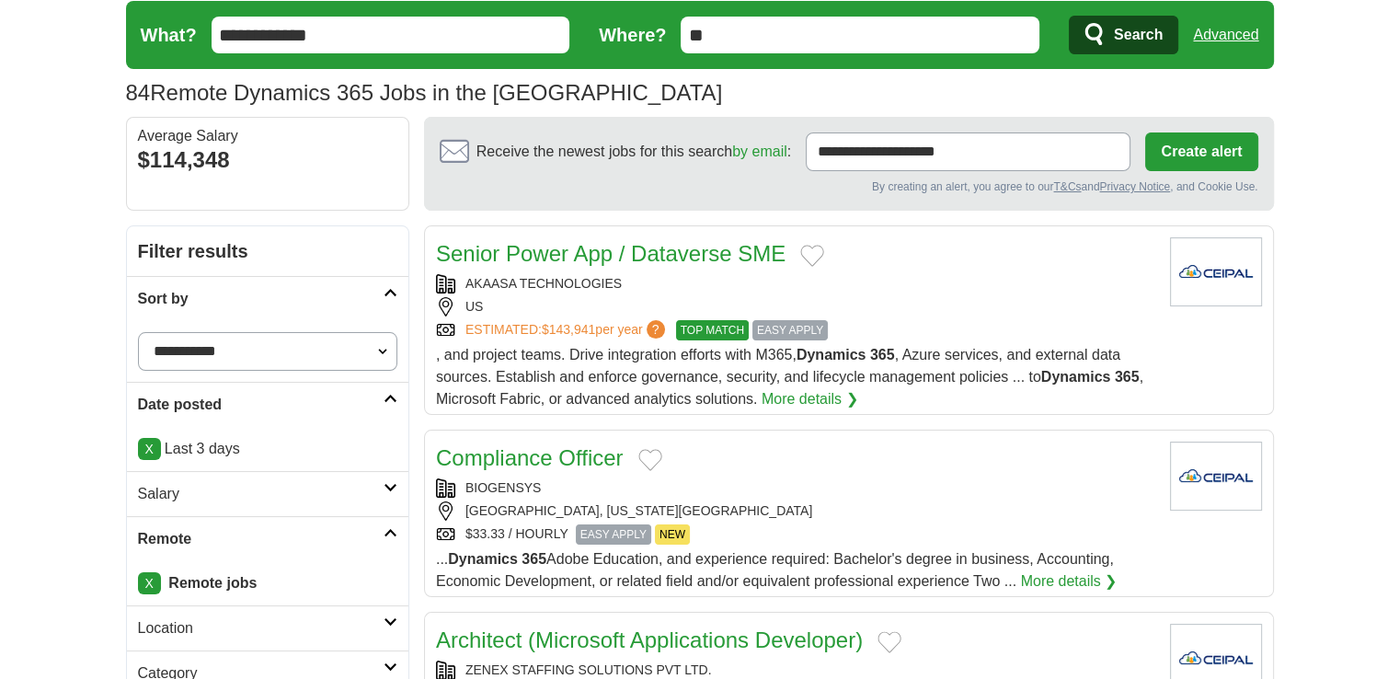
click at [626, 281] on div "AKAASA TECHNOLOGIES" at bounding box center [795, 283] width 719 height 19
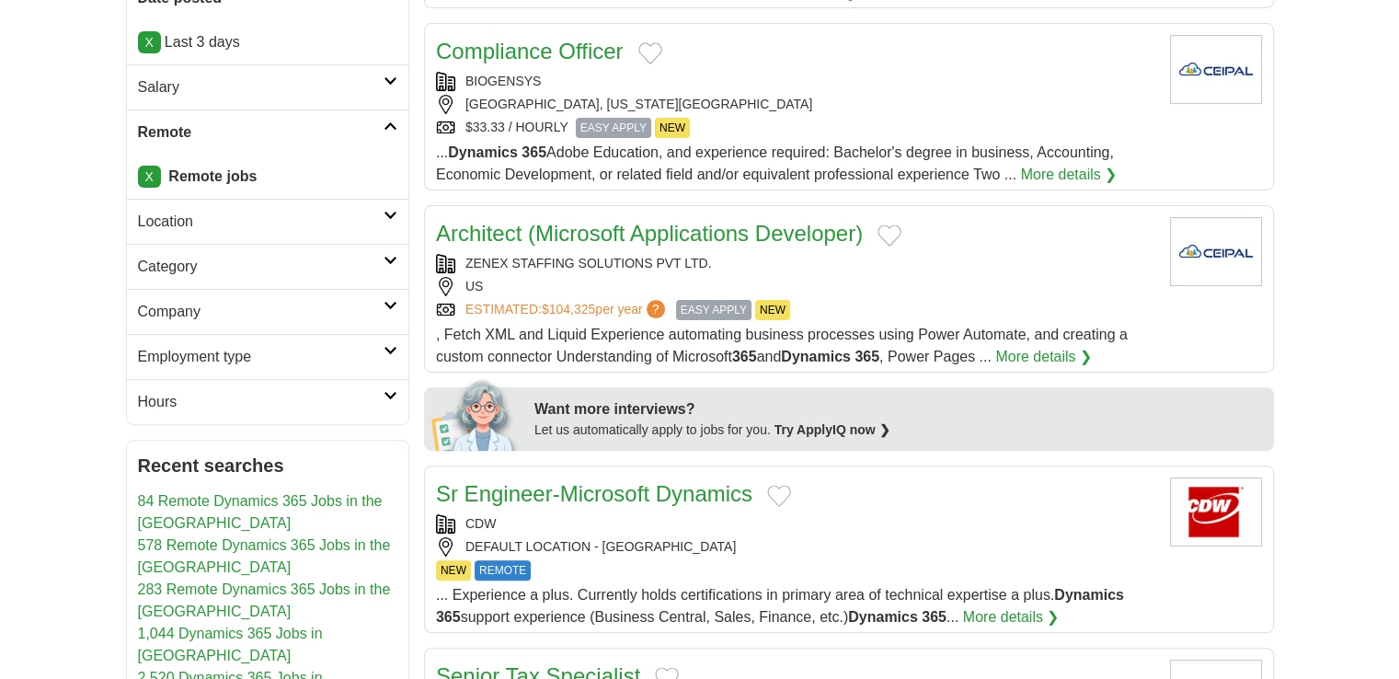
scroll to position [462, 0]
click at [655, 233] on link "Architect (Microsoft Applications Developer)" at bounding box center [649, 232] width 427 height 25
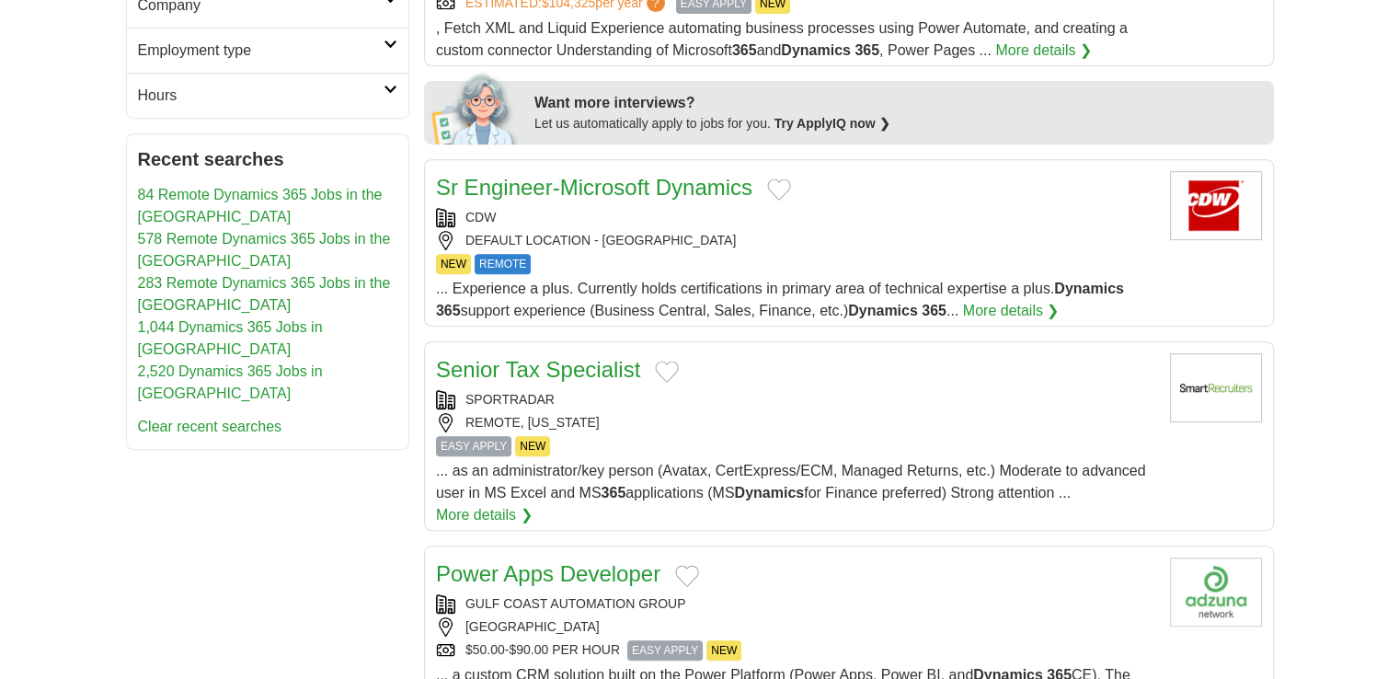
scroll to position [767, 0]
click at [667, 186] on link "Sr Engineer-Microsoft Dynamics" at bounding box center [594, 188] width 316 height 25
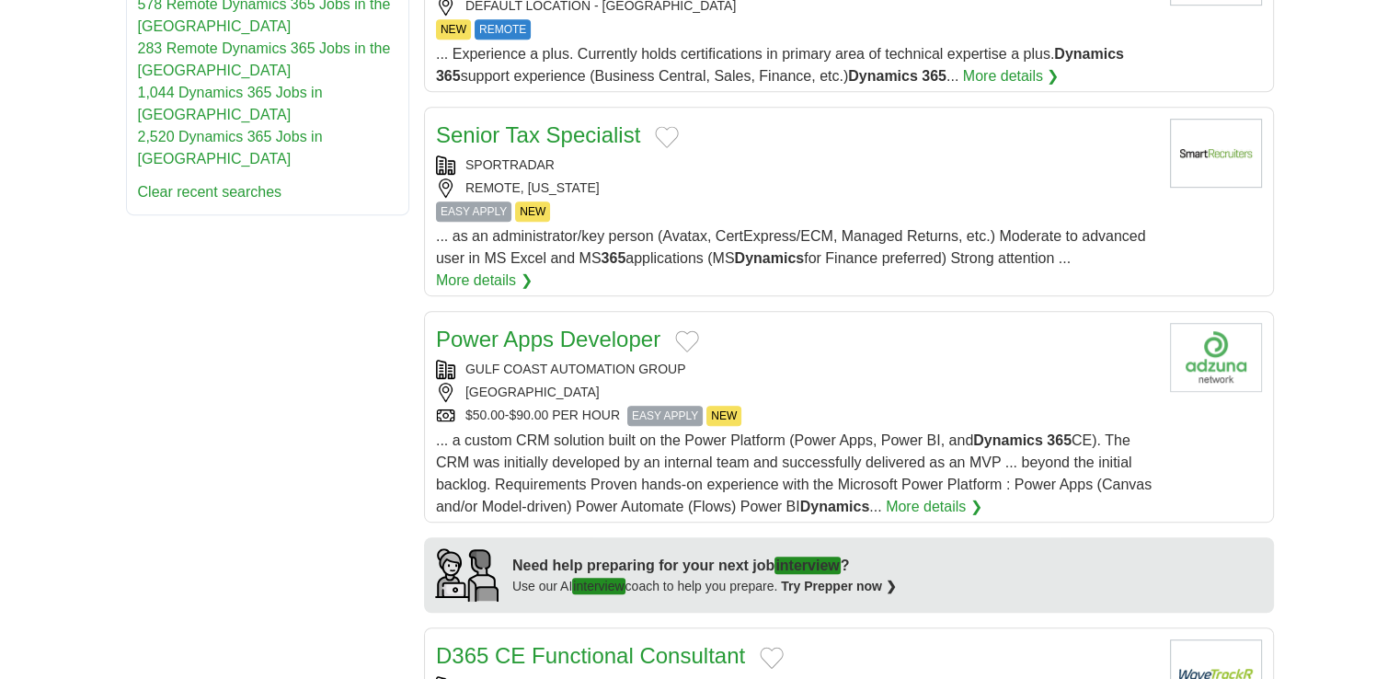
scroll to position [1010, 0]
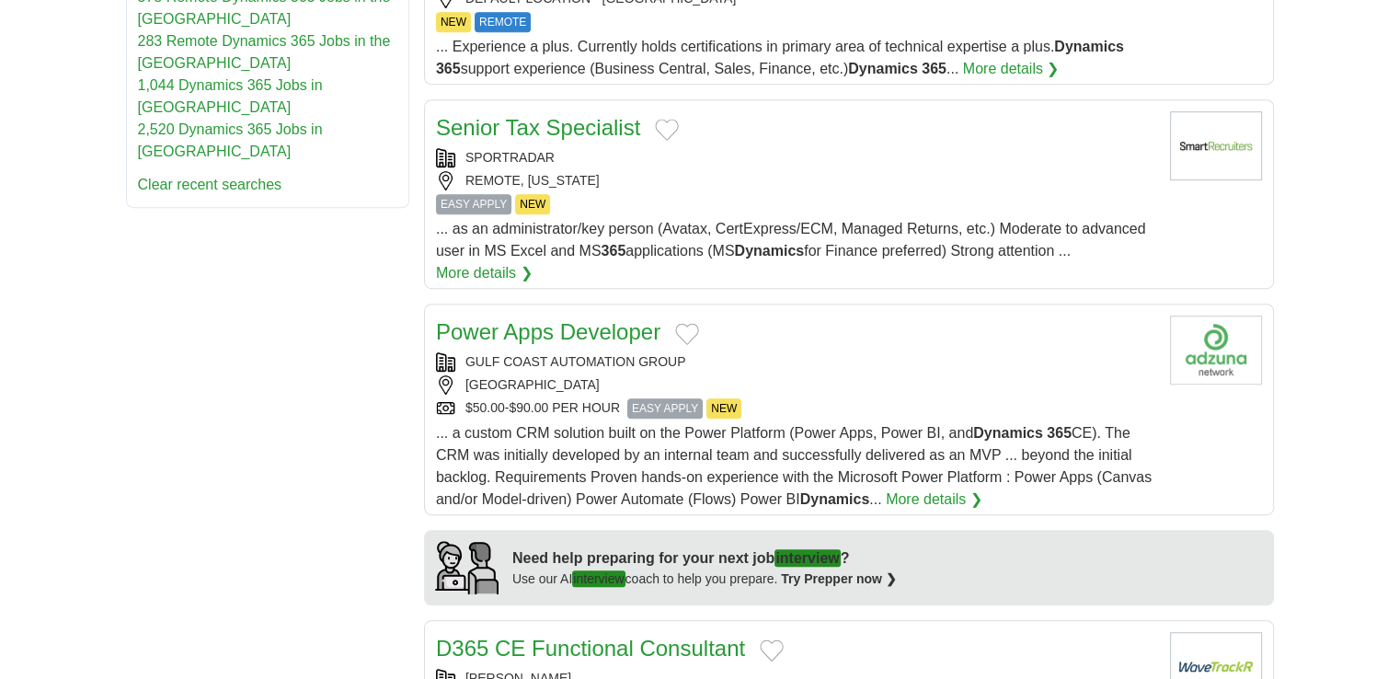
click at [577, 321] on link "Power Apps Developer" at bounding box center [548, 331] width 224 height 25
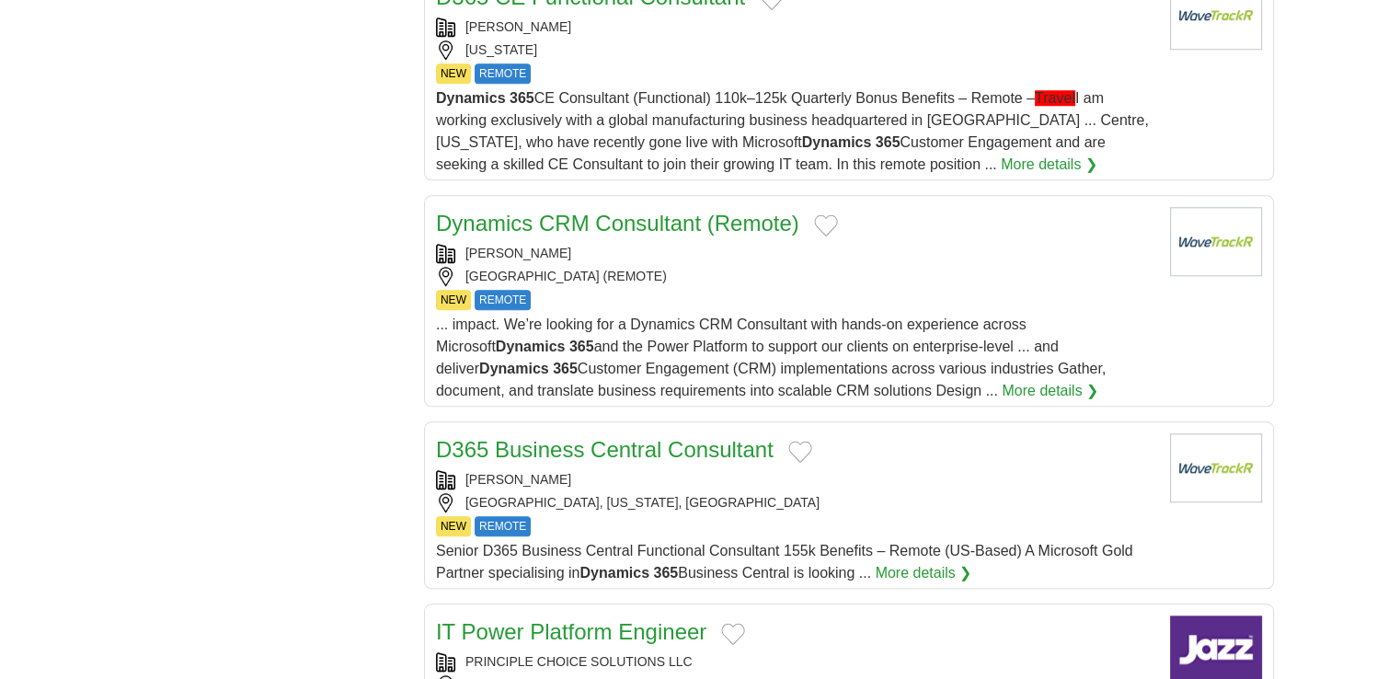
scroll to position [1666, 0]
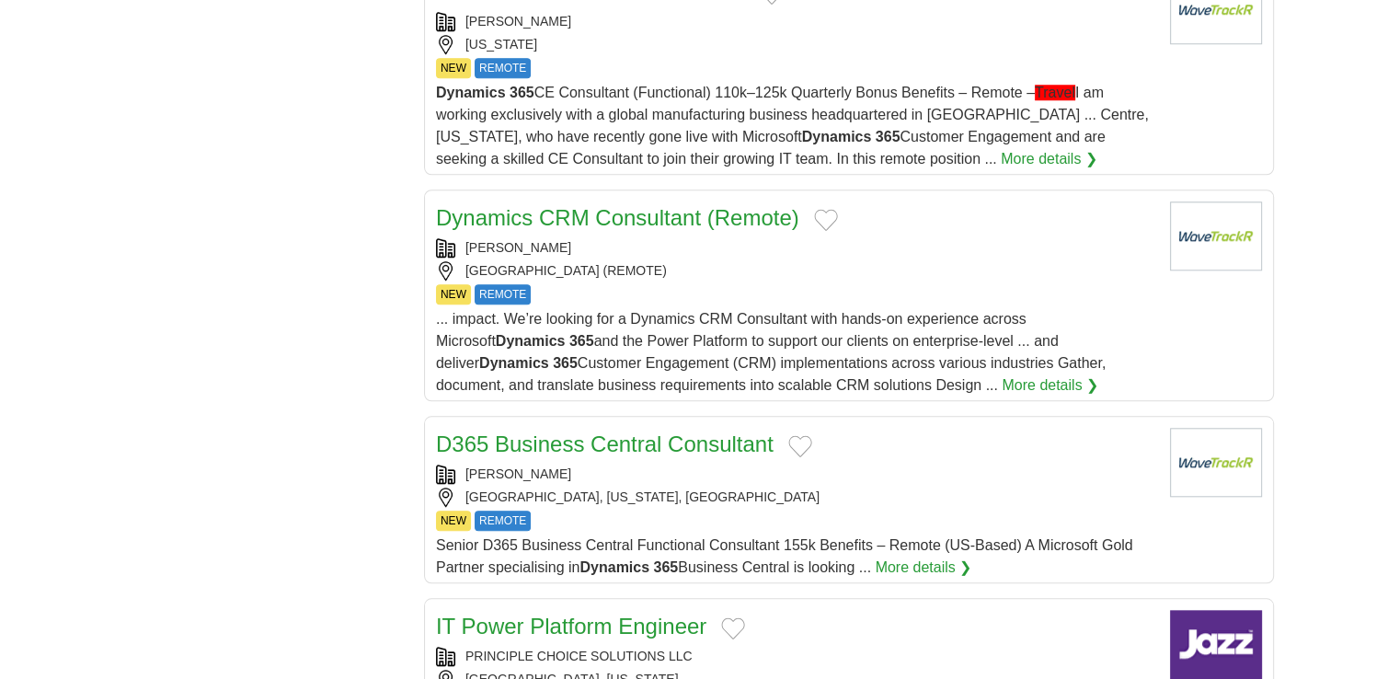
click at [690, 211] on link "Dynamics CRM Consultant (Remote)" at bounding box center [617, 217] width 363 height 25
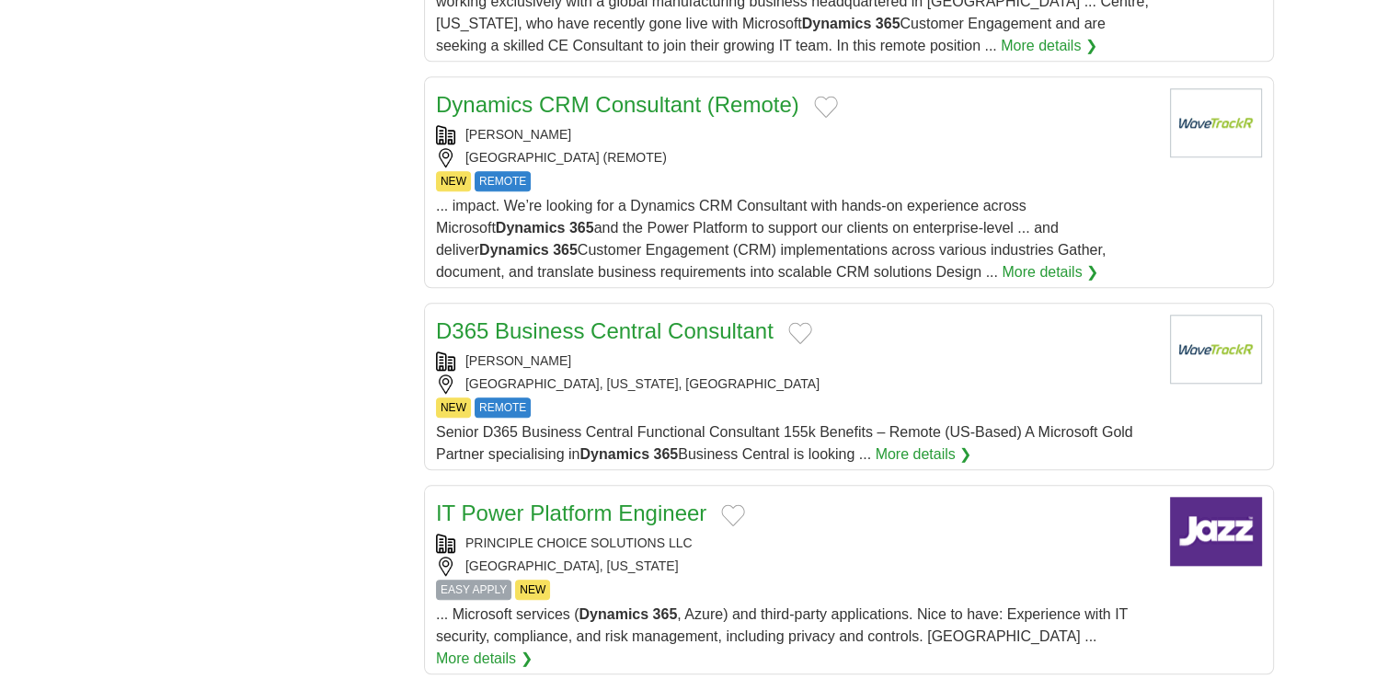
scroll to position [1780, 0]
click at [644, 317] on link "D365 Business Central Consultant" at bounding box center [604, 329] width 337 height 25
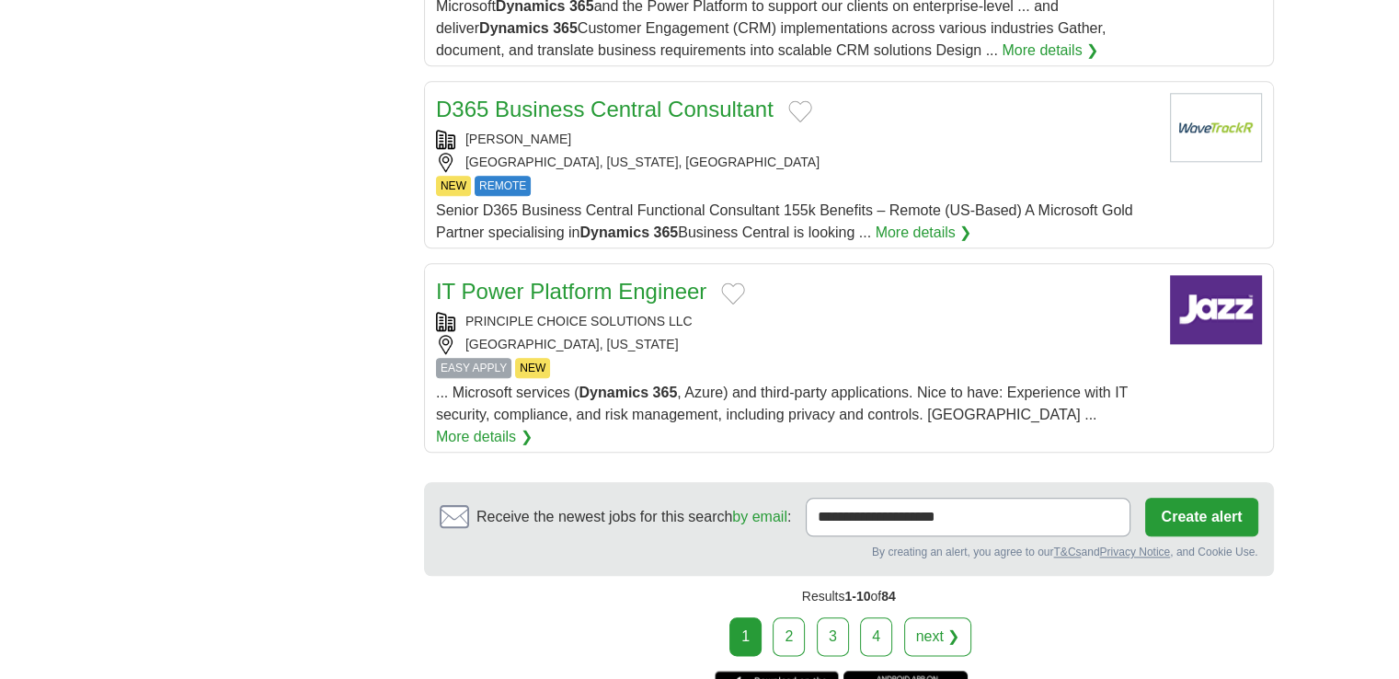
scroll to position [2001, 0]
click at [911, 617] on link "next ❯" at bounding box center [938, 636] width 68 height 39
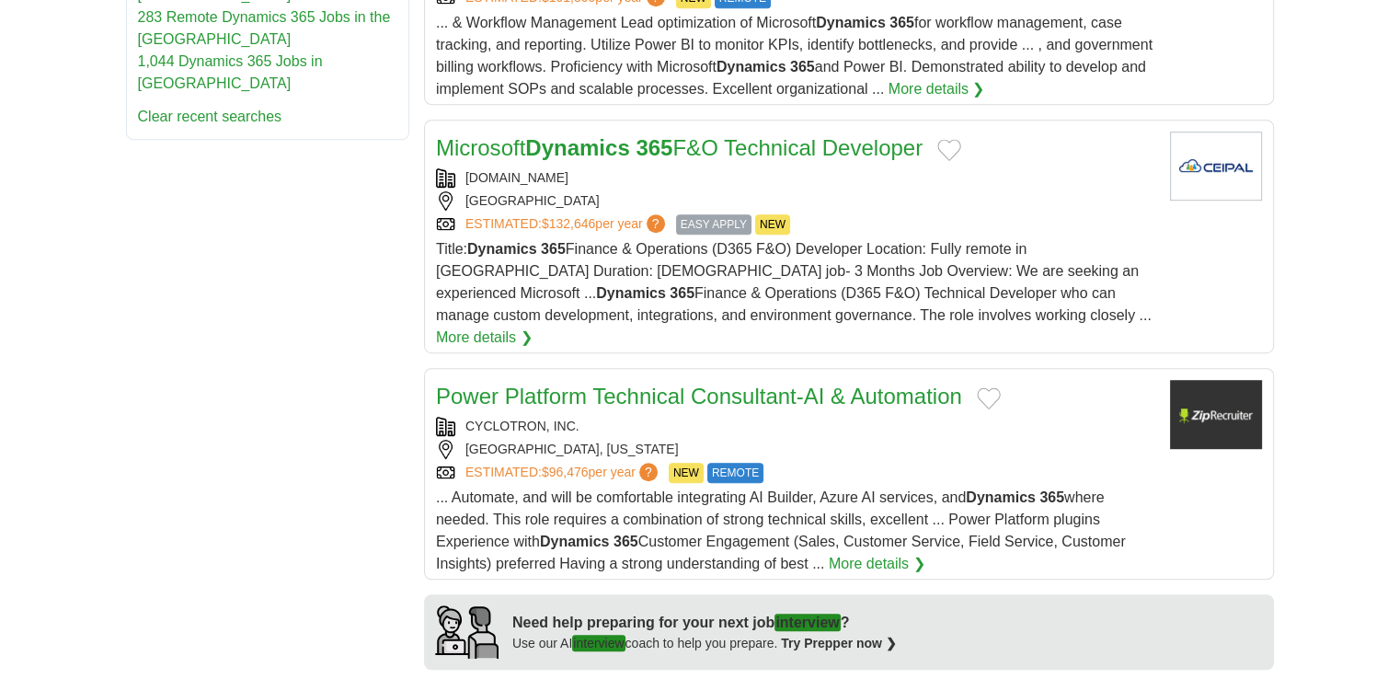
scroll to position [1079, 0]
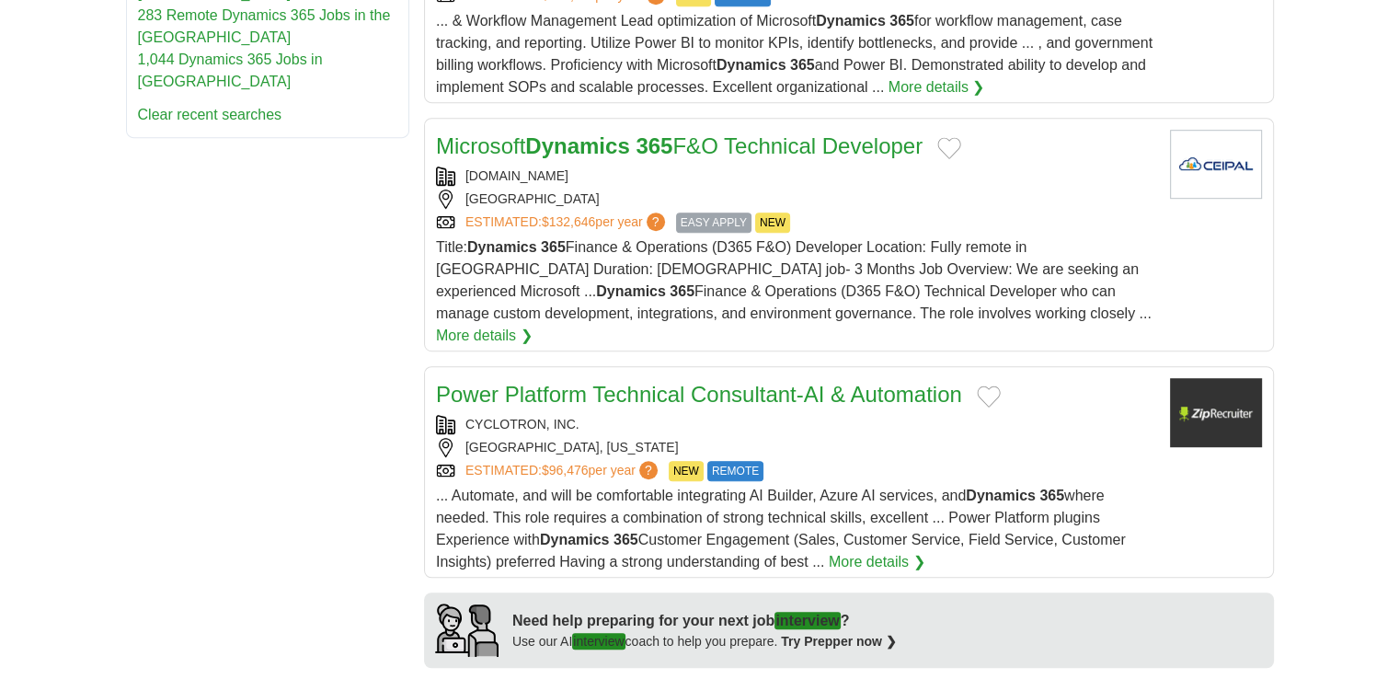
click at [612, 382] on link "Power Platform Technical Consultant-AI & Automation" at bounding box center [699, 394] width 526 height 25
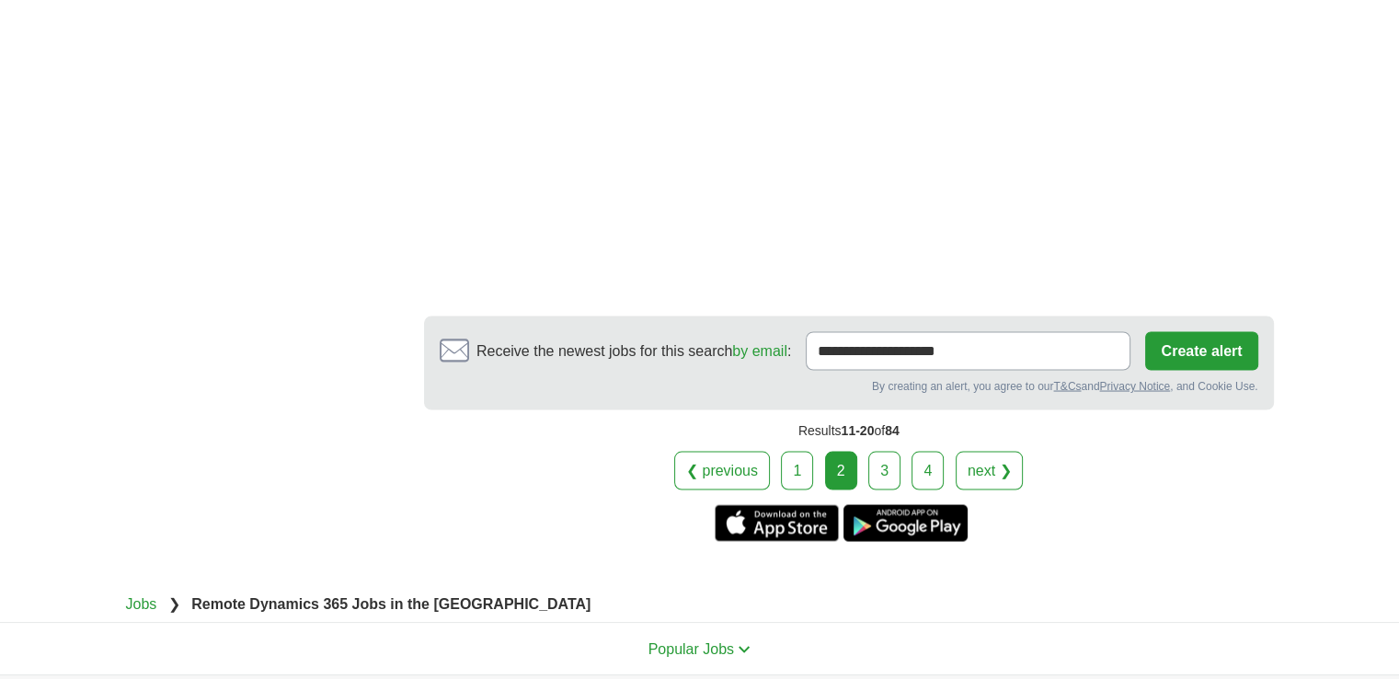
scroll to position [3375, 0]
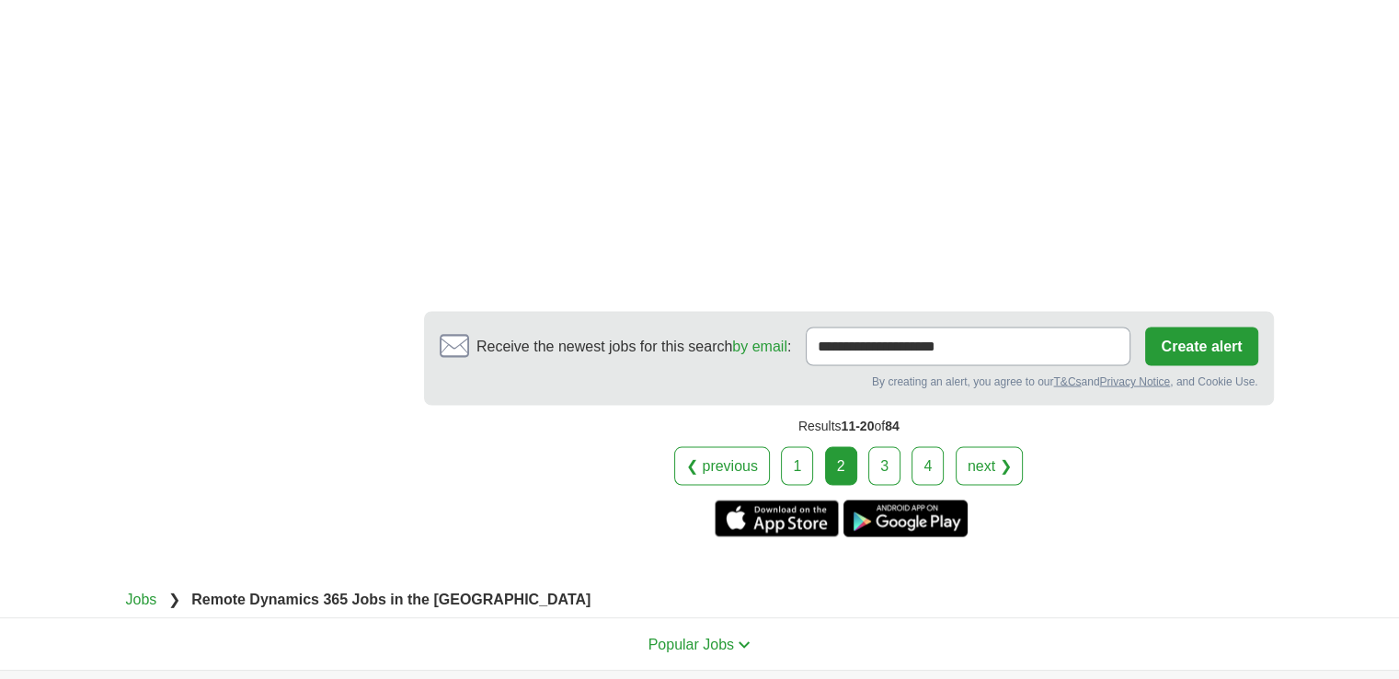
click at [882, 446] on link "3" at bounding box center [884, 465] width 32 height 39
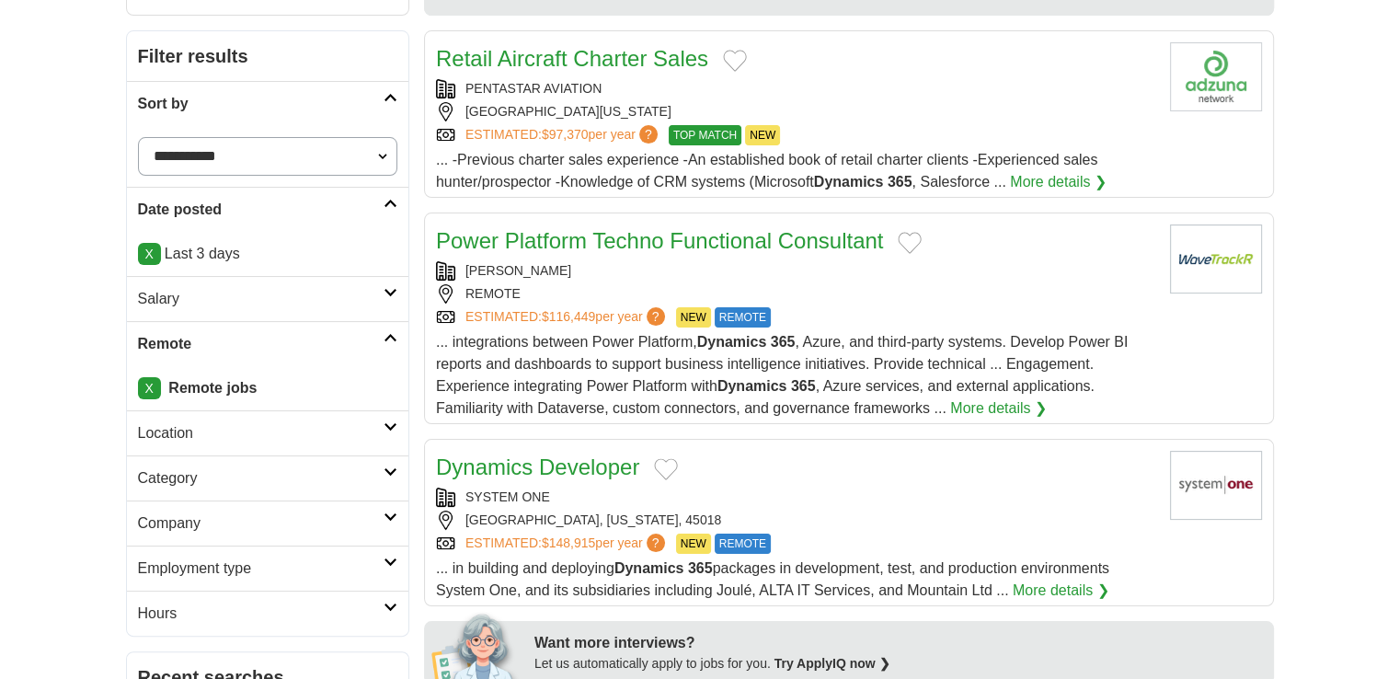
scroll to position [257, 0]
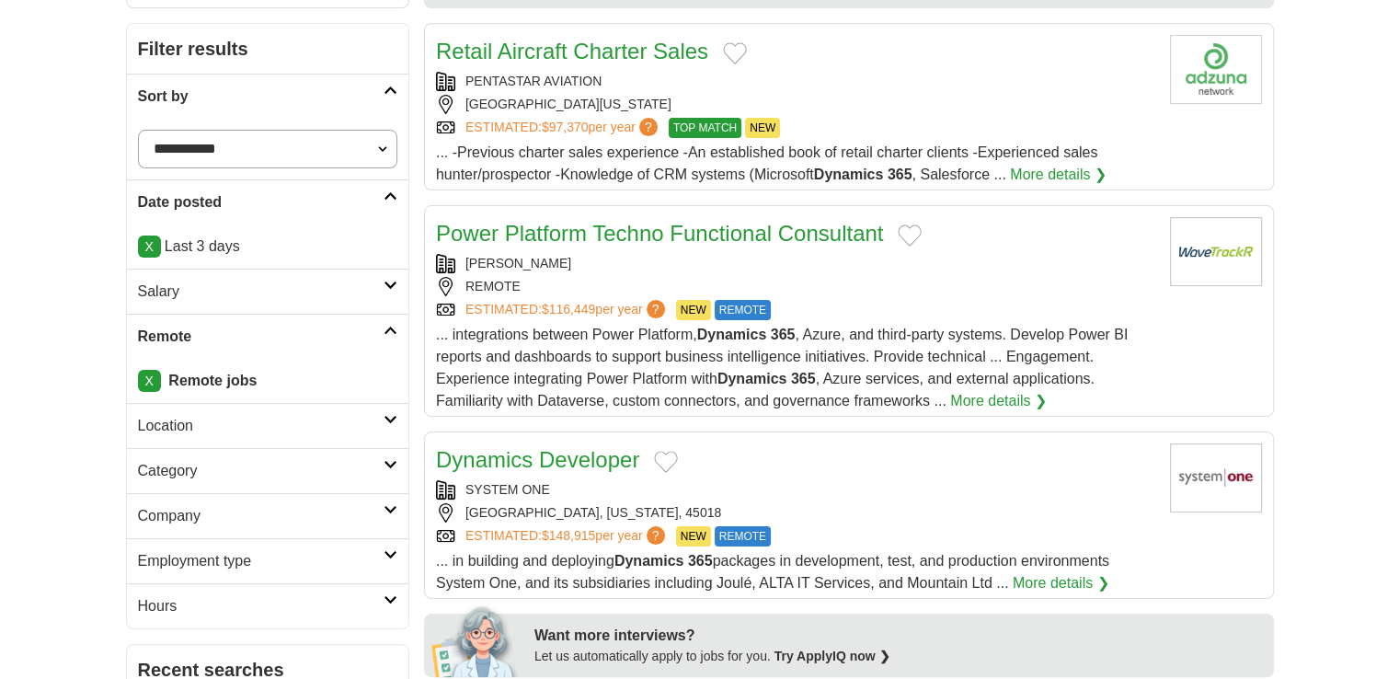
click at [694, 232] on link "Power Platform Techno Functional Consultant" at bounding box center [659, 233] width 447 height 25
click at [424, 225] on article "Power Platform Techno Functional Consultant [PERSON_NAME] REMOTE ESTIMATED: $11…" at bounding box center [849, 310] width 850 height 211
